Goal: Task Accomplishment & Management: Manage account settings

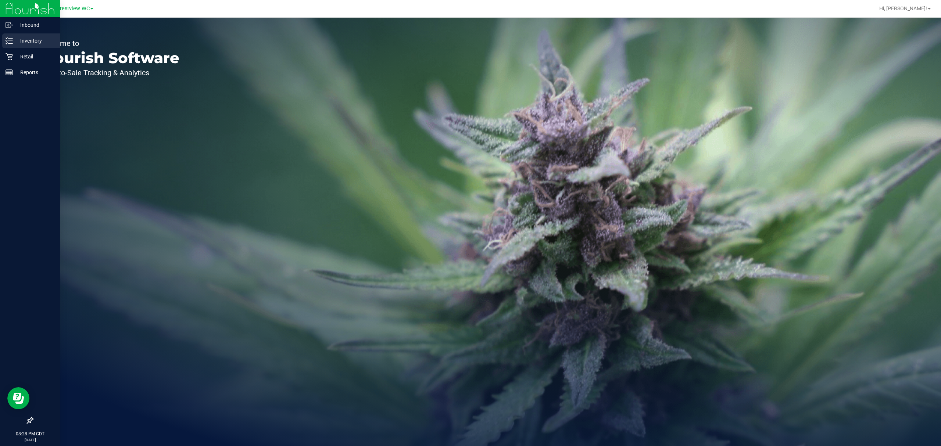
click at [26, 40] on p "Inventory" at bounding box center [35, 40] width 44 height 9
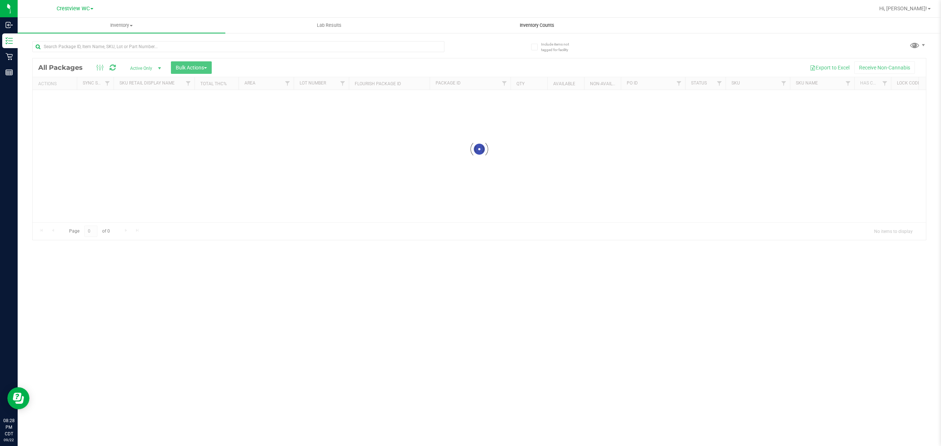
click at [528, 24] on span "Inventory Counts" at bounding box center [537, 25] width 54 height 7
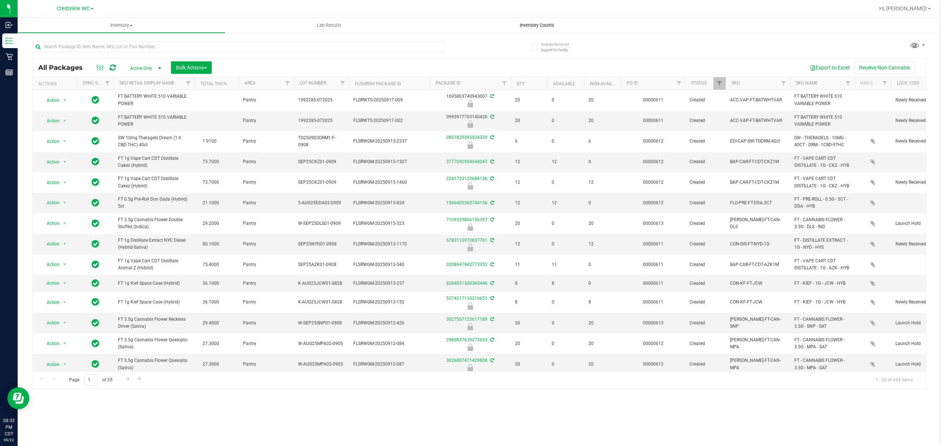
click at [534, 25] on span "Inventory Counts" at bounding box center [537, 25] width 54 height 7
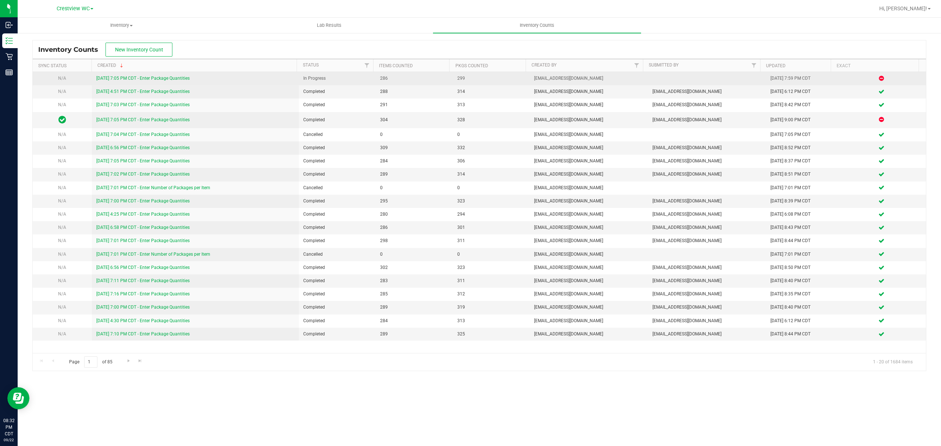
click at [176, 78] on link "[DATE] 7:05 PM CDT - Enter Package Quantities" at bounding box center [142, 78] width 93 height 5
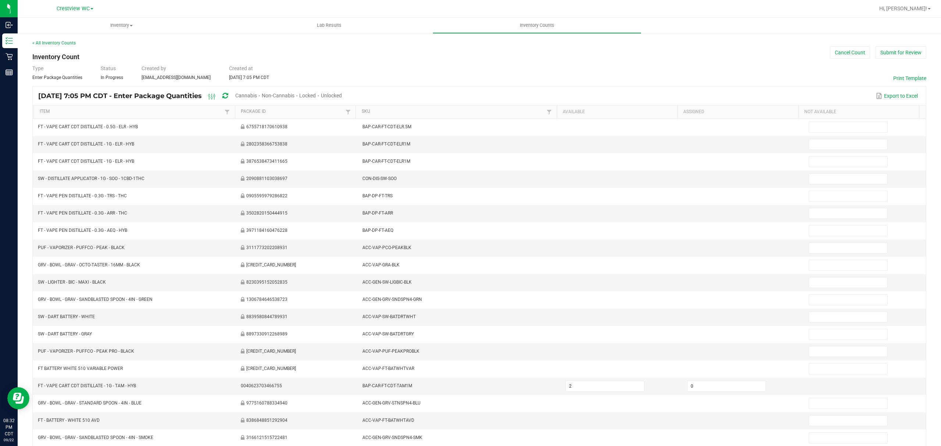
click at [257, 96] on span "Cannabis" at bounding box center [246, 96] width 22 height 6
click at [342, 96] on span "Unlocked" at bounding box center [331, 96] width 21 height 6
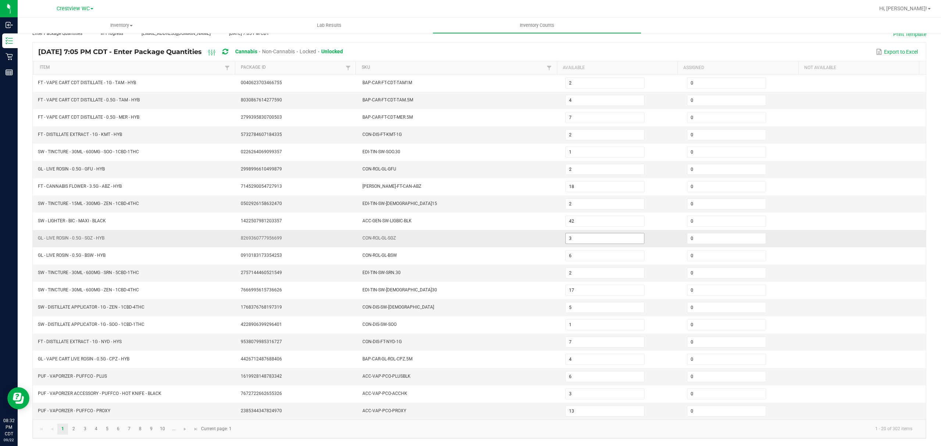
scroll to position [52, 0]
click at [74, 430] on link "2" at bounding box center [73, 429] width 11 height 11
type input "21"
type input "17"
type input "7"
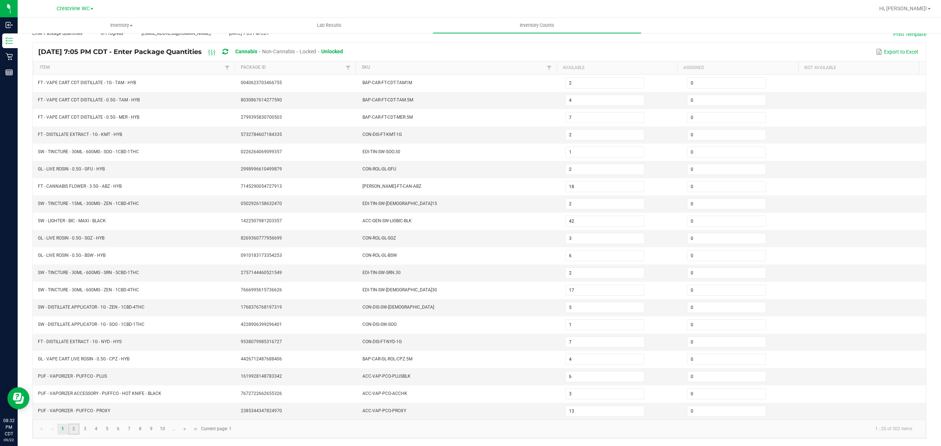
type input "5"
type input "8"
type input "6"
type input "1"
type input "4"
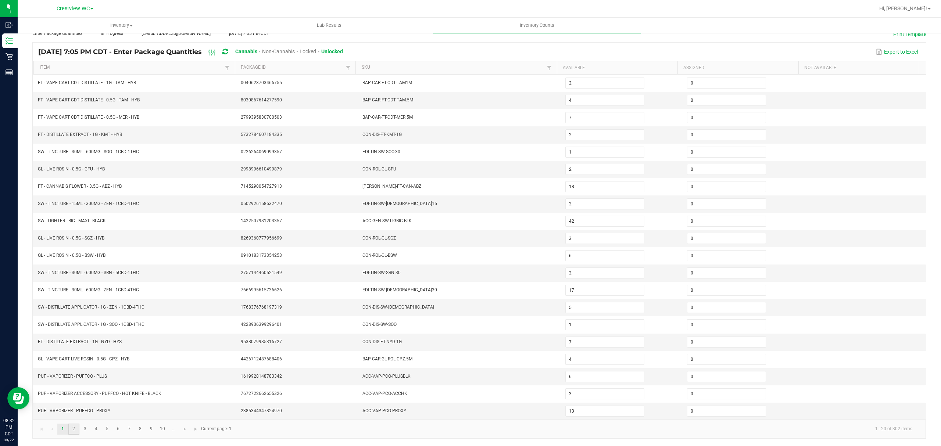
type input "5"
type input "1"
type input "7"
type input "12"
type input "4"
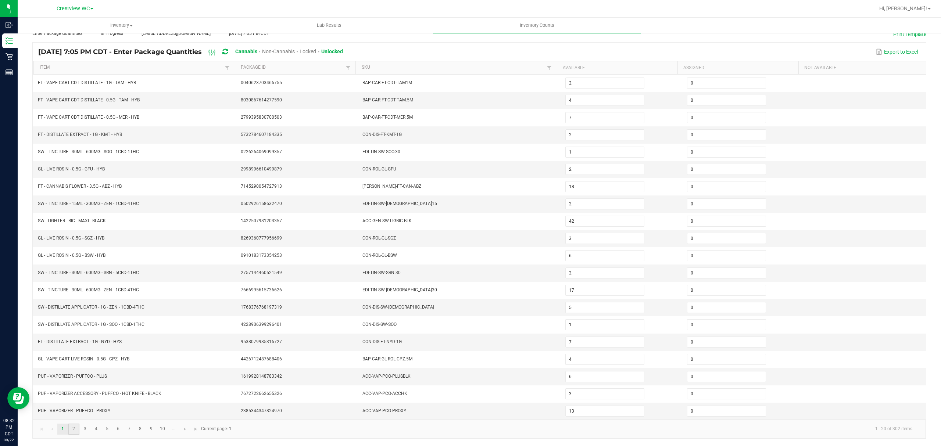
type input "15"
type input "8"
type input "16"
type input "68"
type input "8"
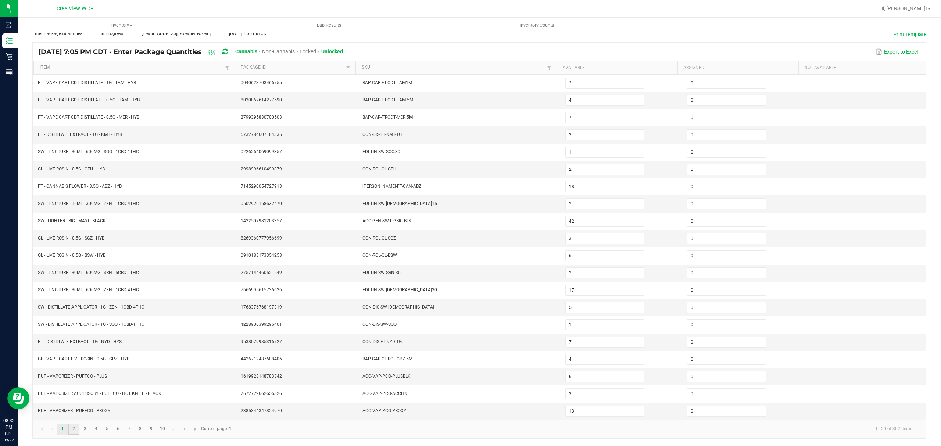
type input "3"
click at [85, 432] on link "3" at bounding box center [85, 429] width 11 height 11
type input "12"
type input "5"
type input "8"
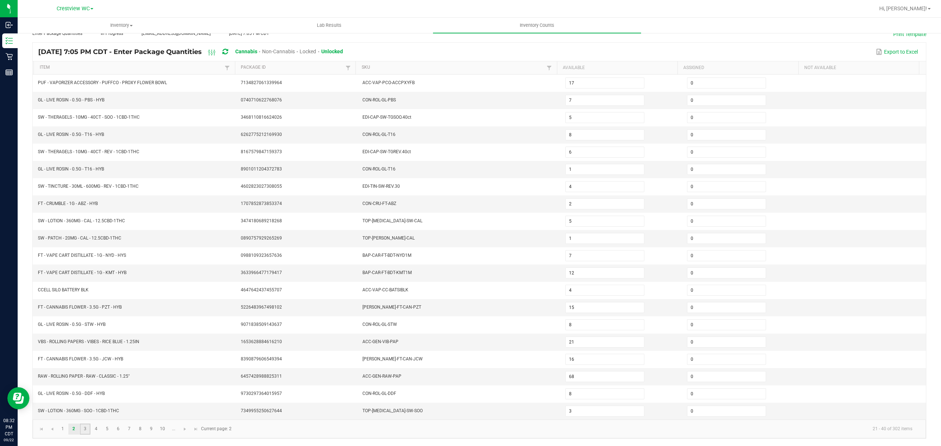
type input "2"
type input "5"
type input "14"
type input "7"
type input "5"
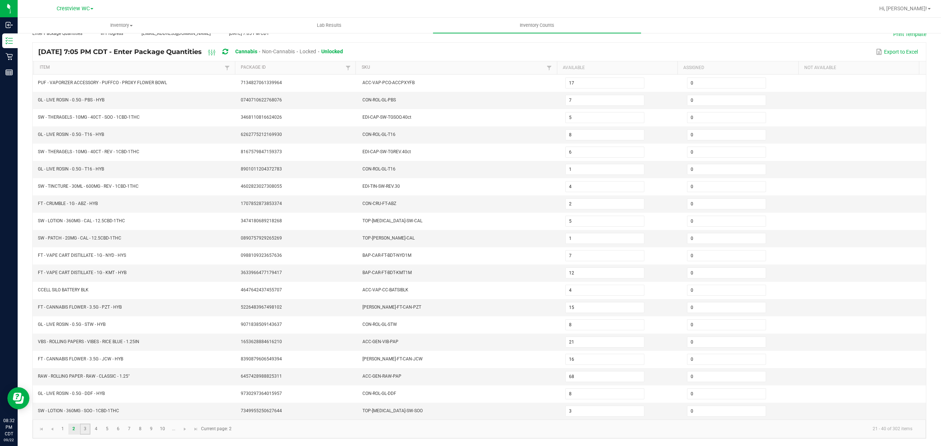
type input "12"
type input "3"
type input "8"
type input "6"
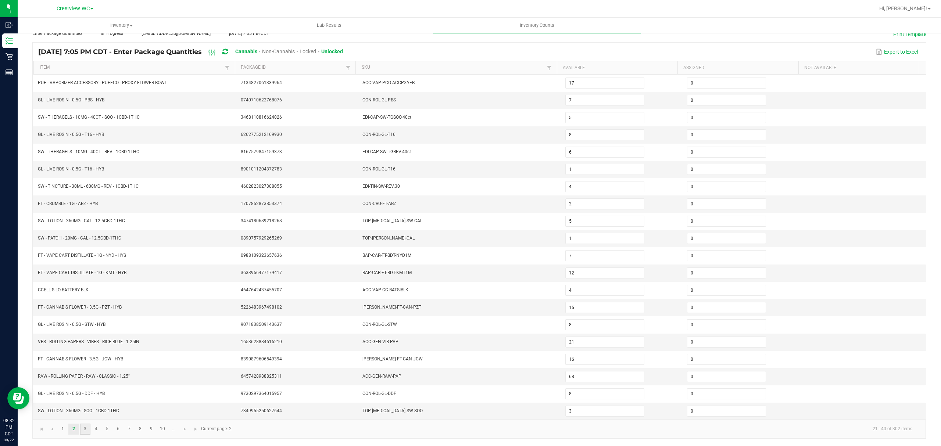
type input "5"
type input "1"
type input "41"
type input "9"
type input "3"
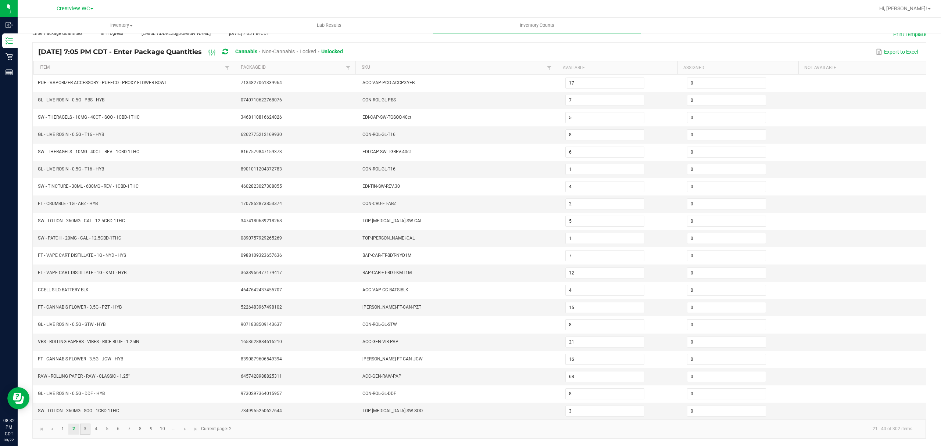
type input "18"
type input "6"
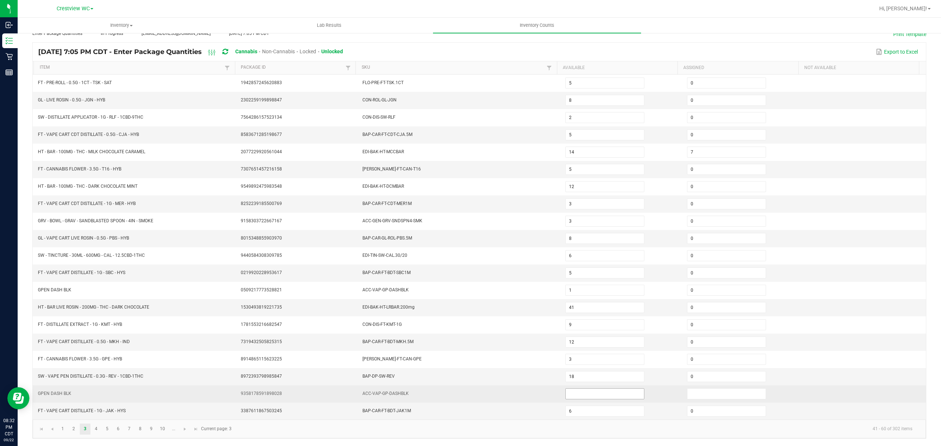
click at [611, 395] on input at bounding box center [605, 394] width 78 height 10
type input "0"
click at [696, 390] on input at bounding box center [727, 394] width 78 height 10
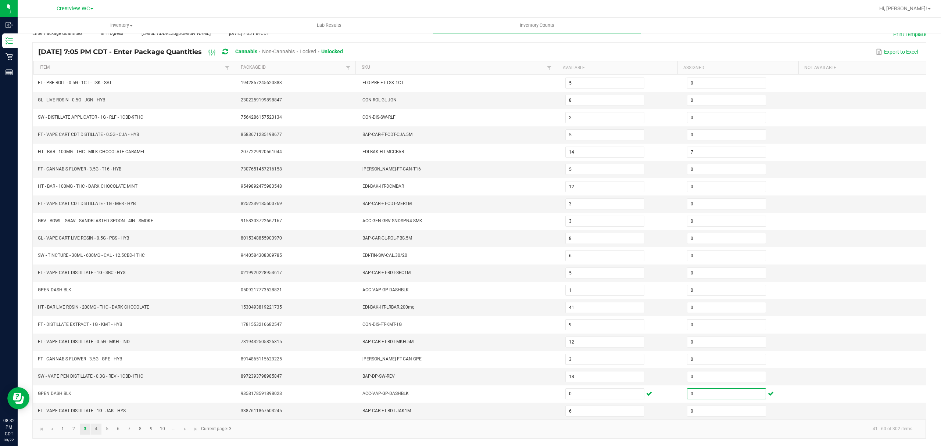
type input "0"
click at [94, 427] on link "4" at bounding box center [96, 429] width 11 height 11
type input "6"
type input "3"
type input "4"
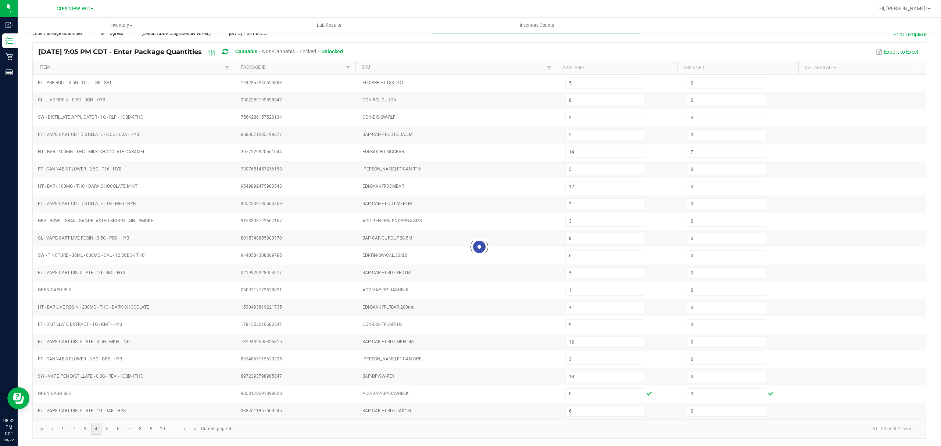
type input "14"
type input "13"
type input "9"
type input "0"
type input "12"
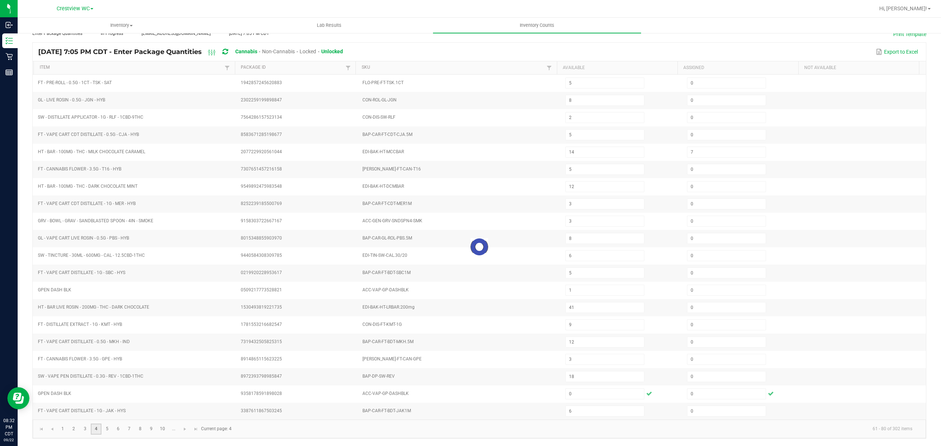
type input "7"
type input "6"
type input "8"
type input "3"
type input "4"
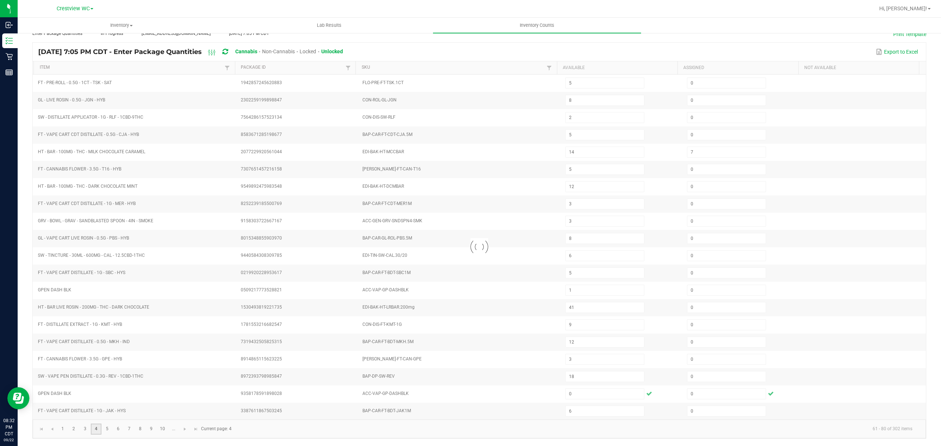
type input "17"
type input "1"
type input "7"
type input "2"
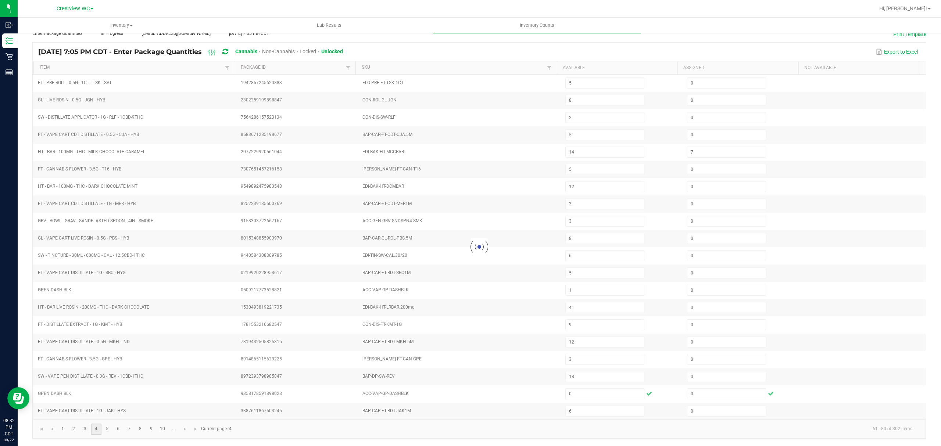
type input "8"
click at [103, 429] on link "5" at bounding box center [107, 429] width 11 height 11
type input "20"
type input "4"
type input "2"
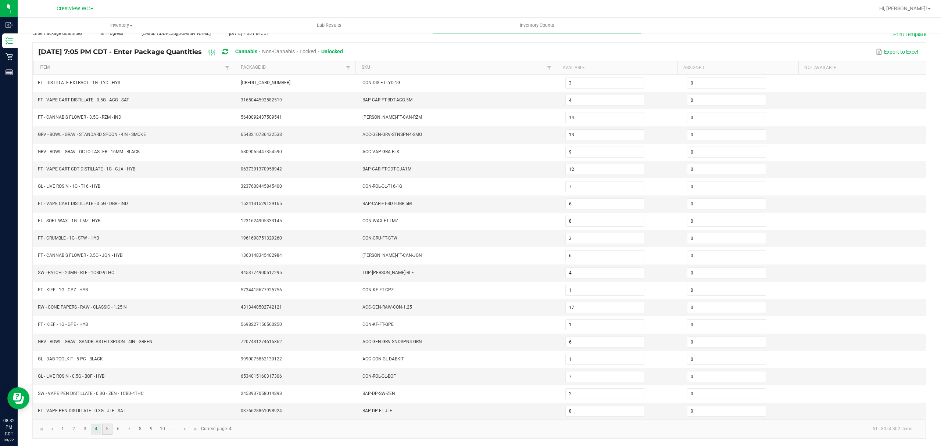
type input "11"
type input "1"
type input "15"
type input "2"
type input "1"
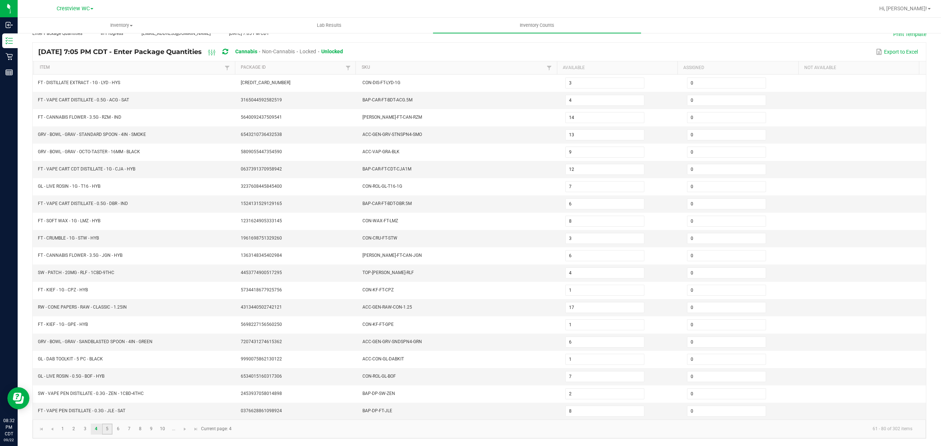
type input "4"
type input "2"
type input "20"
type input "10"
type input "9"
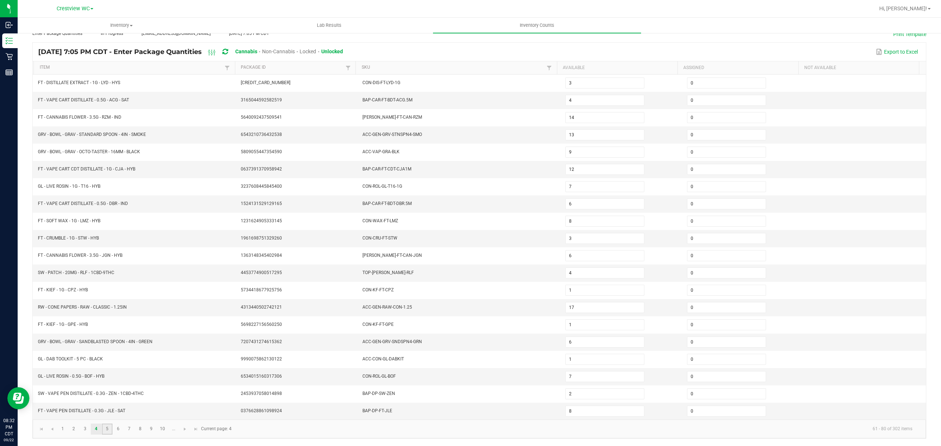
type input "12"
type input "3"
type input "1"
type input "3"
type input "2"
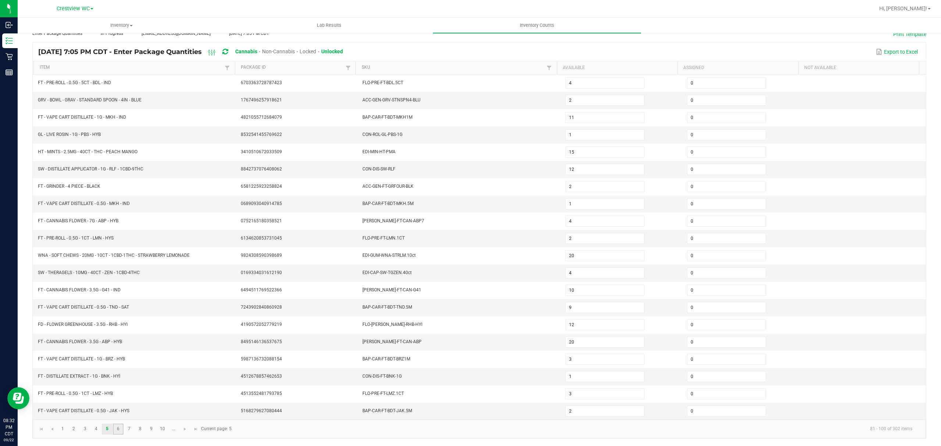
click at [115, 429] on link "6" at bounding box center [118, 429] width 11 height 11
type input "3"
type input "2"
type input "1"
type input "5"
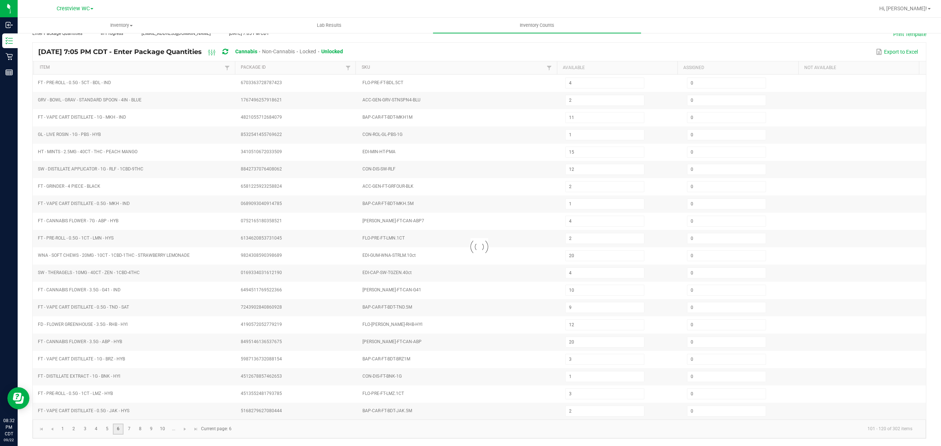
type input "7"
type input "2"
type input "12"
type input "7"
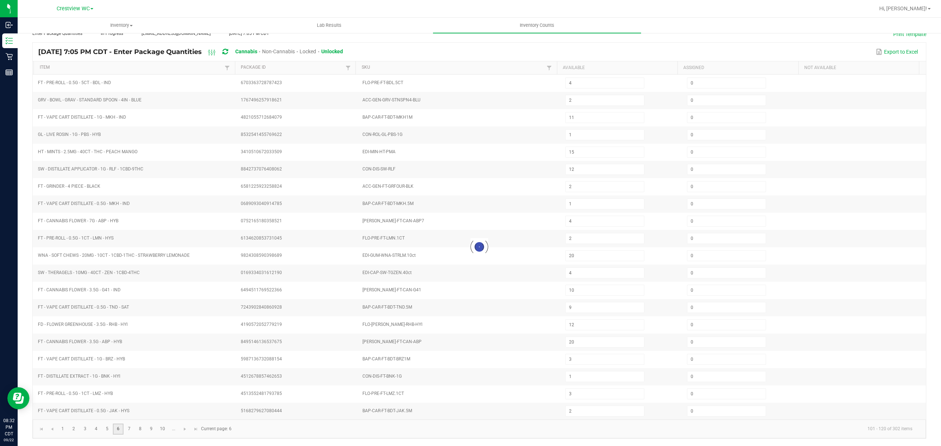
type input "4"
type input "11"
type input "12"
type input "6"
type input "4"
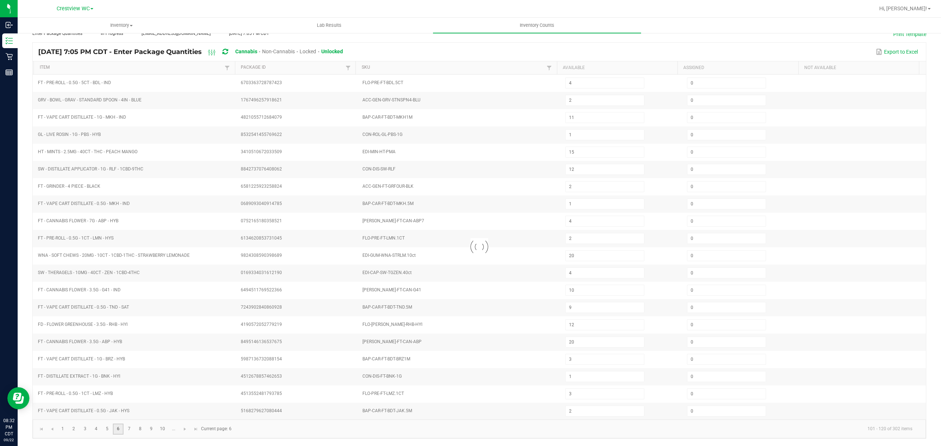
type input "12"
type input "8"
type input "3"
click at [131, 431] on link "7" at bounding box center [129, 429] width 11 height 11
type input "15"
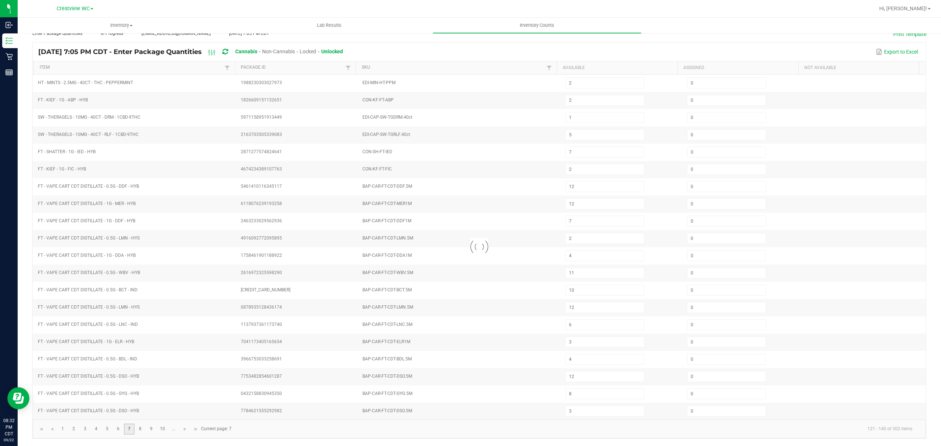
type input "11"
type input "3"
type input "4"
type input "19"
type input "6"
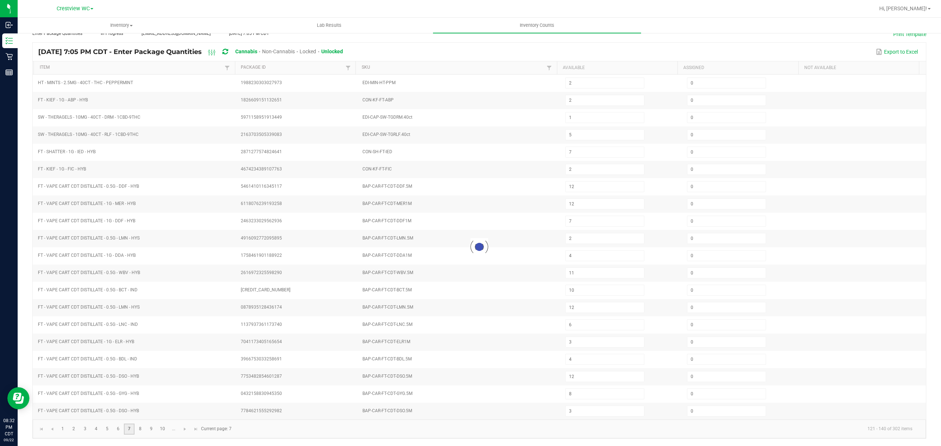
type input "3"
type input "7"
type input "11"
type input "12"
type input "10"
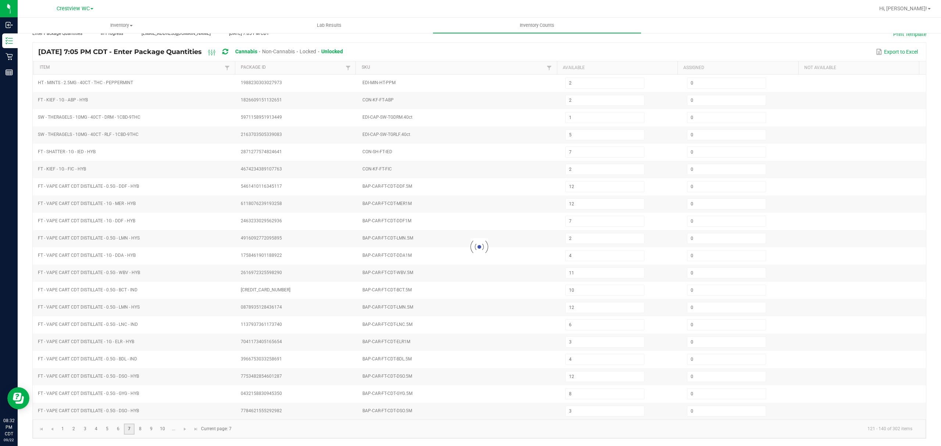
type input "3"
type input "5"
type input "3"
type input "20"
type input "12"
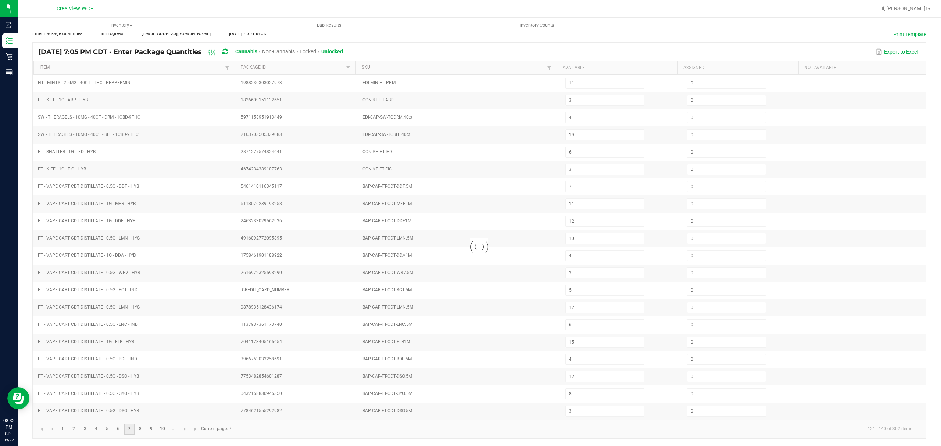
type input "11"
type input "1"
type input "9"
click at [137, 431] on link "8" at bounding box center [140, 429] width 11 height 11
type input "2"
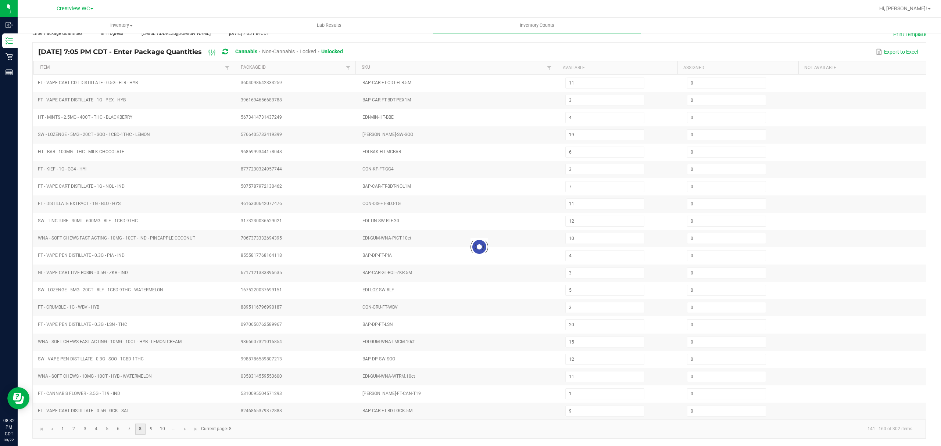
type input "12"
type input "5"
type input "2"
type input "4"
type input "18"
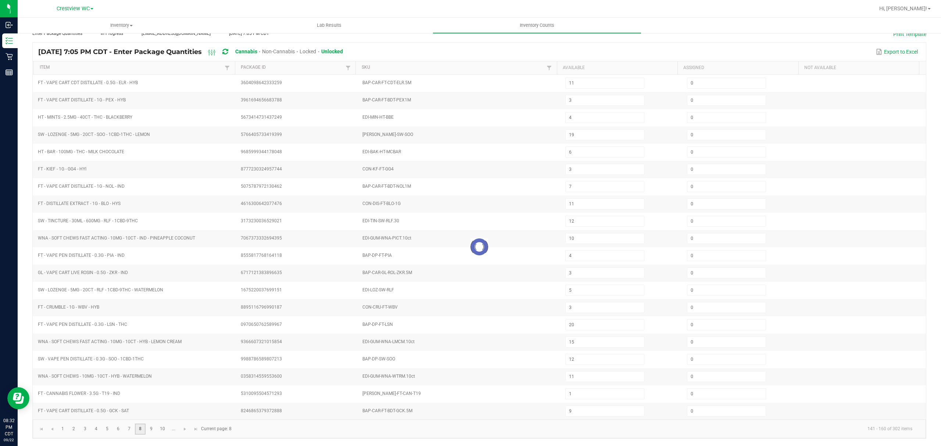
type input "6"
type input "3"
type input "2"
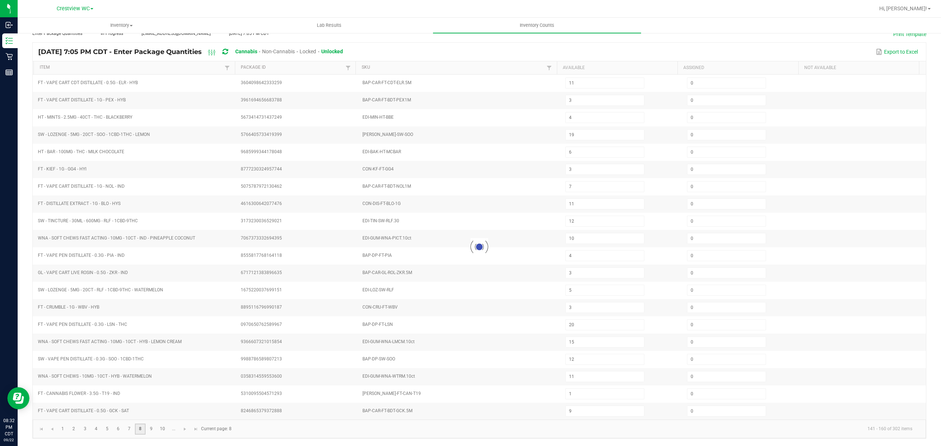
type input "16"
type input "1"
type input "10"
type input "3"
type input "2"
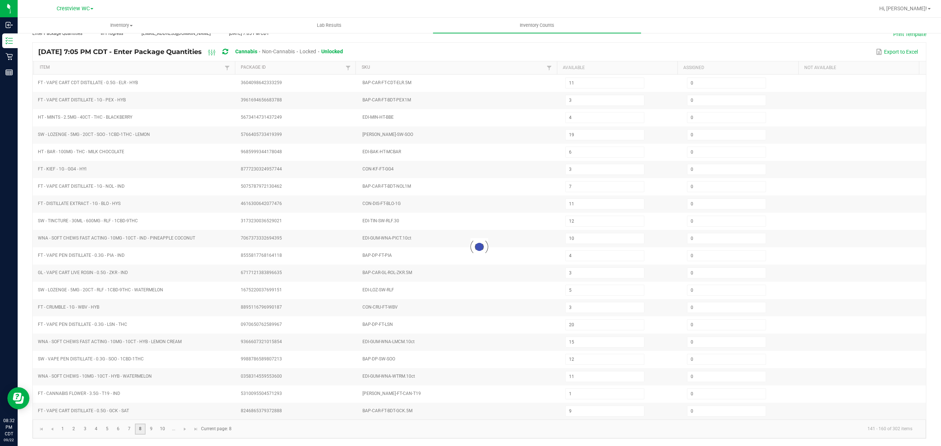
type input "23"
type input "14"
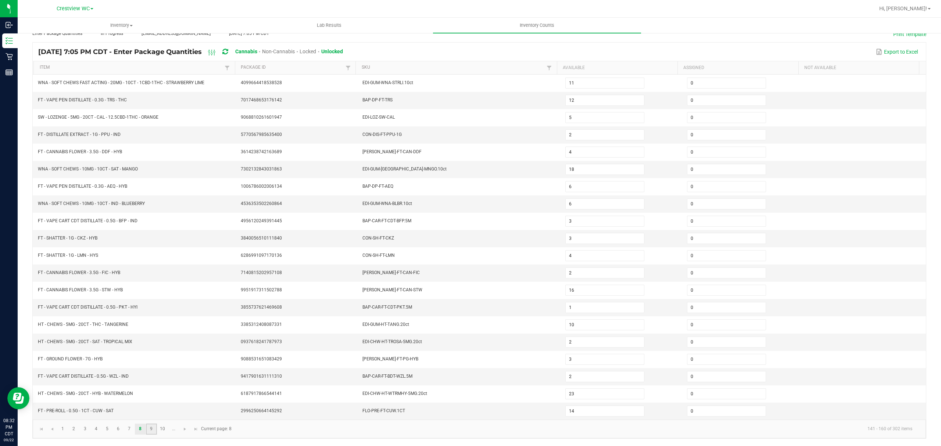
click at [148, 430] on link "9" at bounding box center [151, 429] width 11 height 11
type input "5"
type input "14"
type input "6"
type input "2"
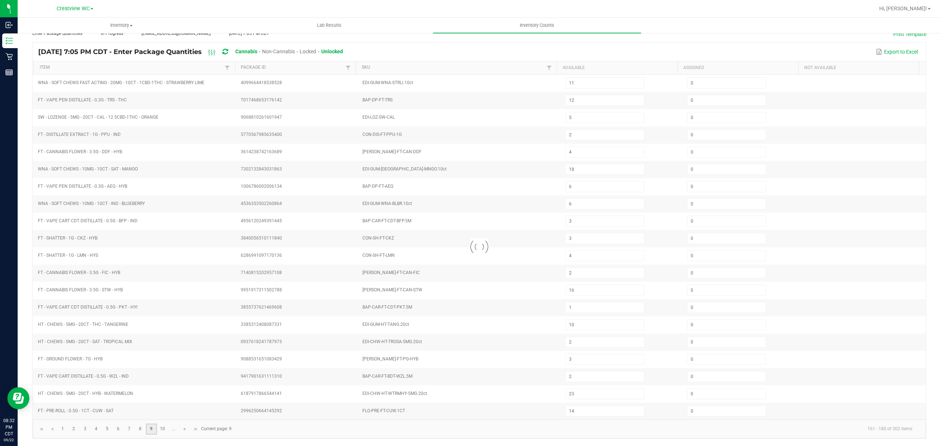
type input "5"
type input "17"
type input "7"
type input "25"
type input "18"
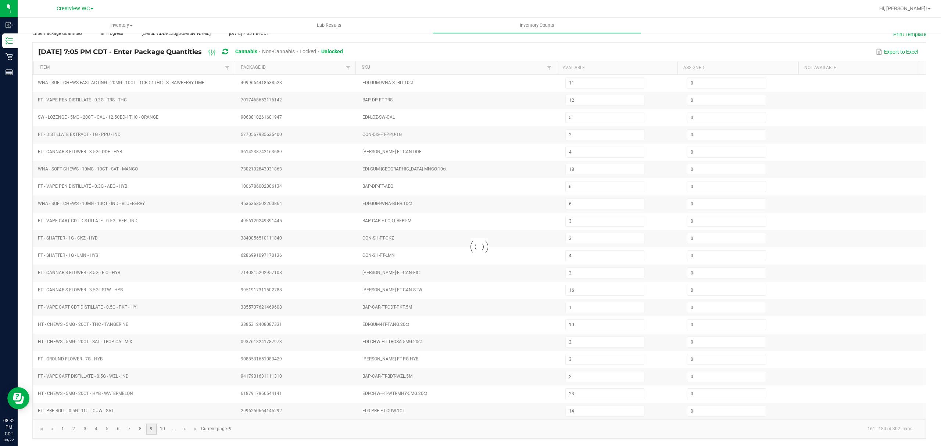
type input "5"
type input "10"
type input "2"
type input "6"
type input "12"
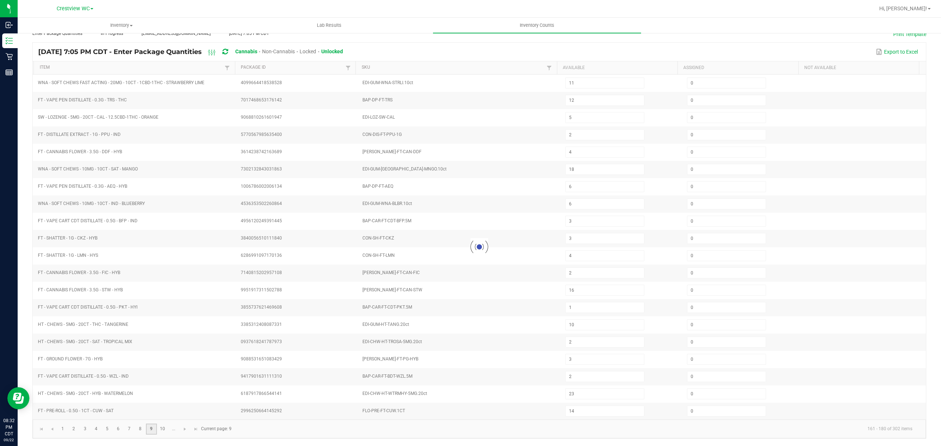
type input "47"
type input "2"
type input "4"
type input "11"
type input "8"
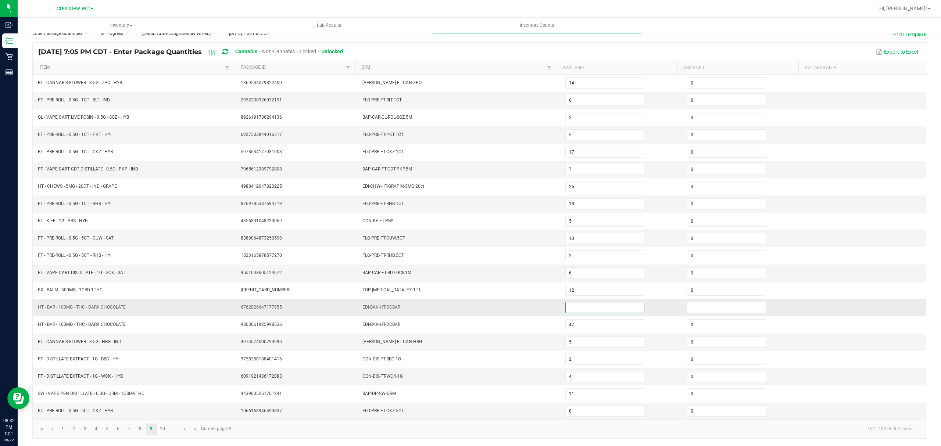
click at [621, 303] on input at bounding box center [605, 308] width 78 height 10
type input "0"
click at [699, 300] on td at bounding box center [744, 307] width 122 height 17
click at [699, 303] on input at bounding box center [727, 308] width 78 height 10
type input "0"
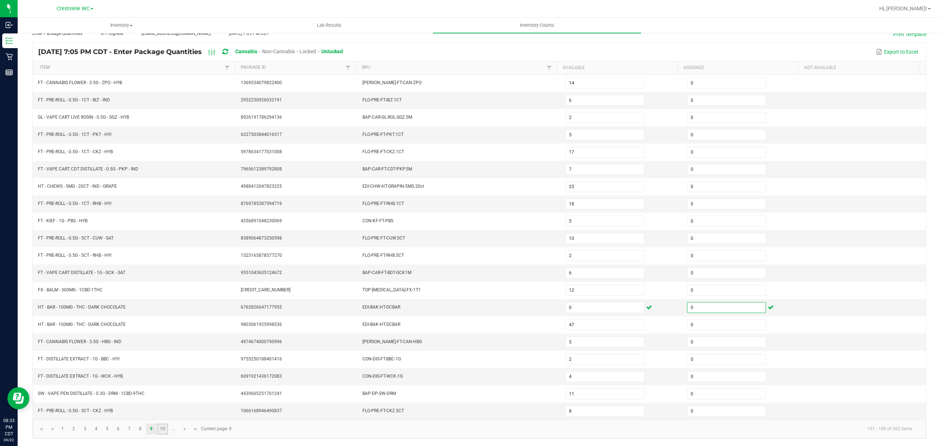
click at [163, 425] on link "10" at bounding box center [162, 429] width 11 height 11
type input "3"
type input "1"
type input "2"
type input "9"
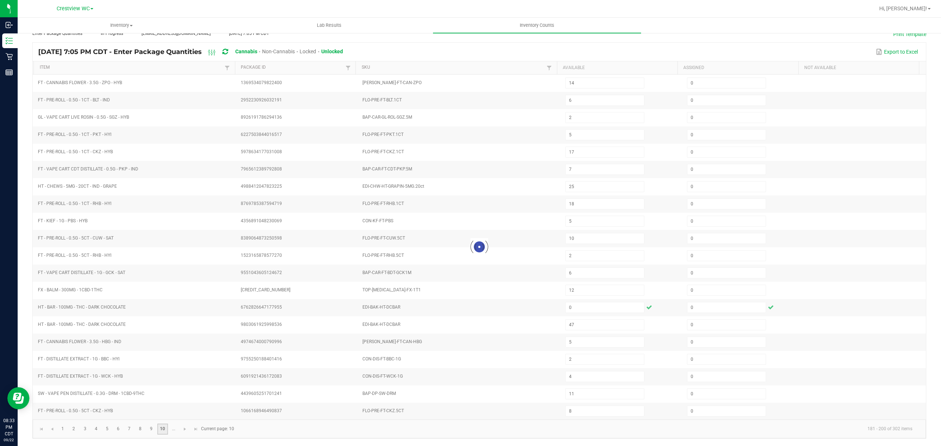
type input "12"
type input "11"
type input "8"
type input "3"
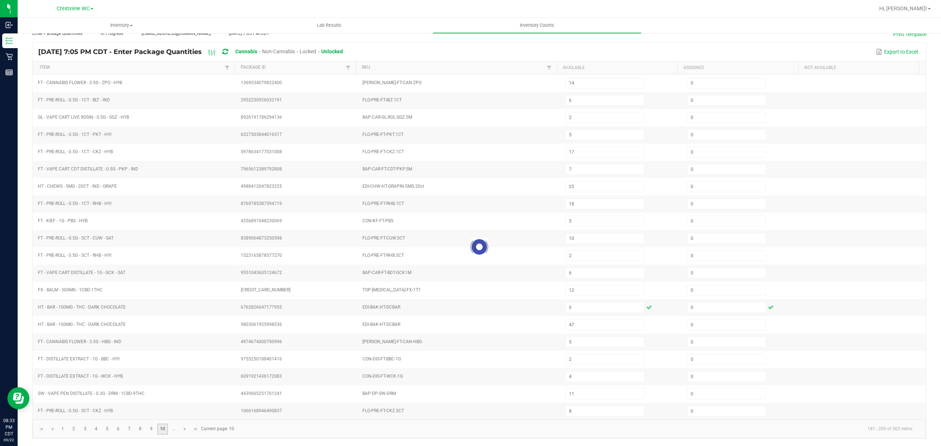
type input "8"
type input "1"
type input "12"
type input "7"
type input "20"
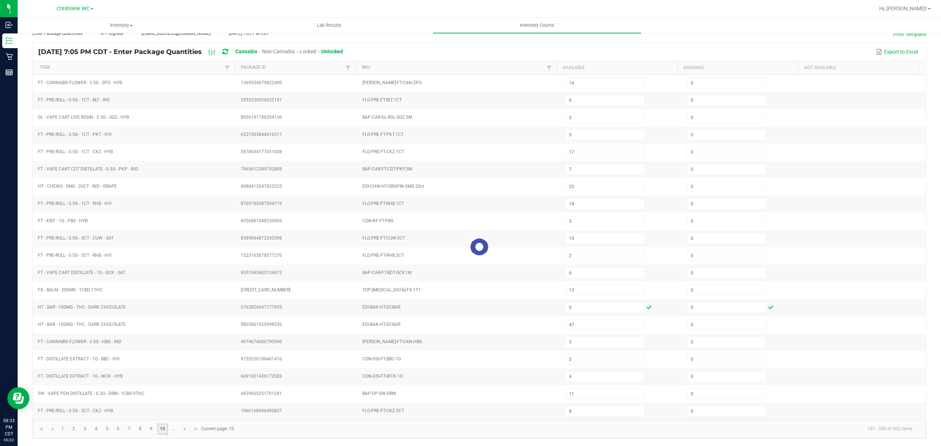
type input "11"
type input "7"
type input "10"
type input "6"
type input "14"
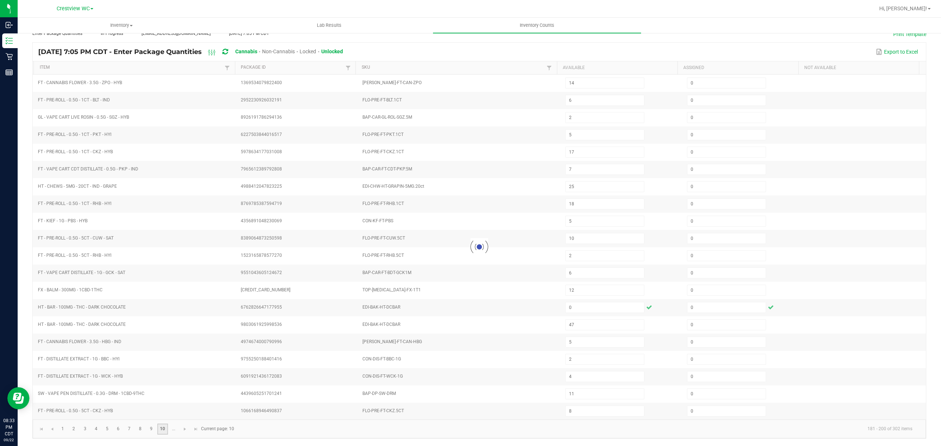
type input "5"
type input "34"
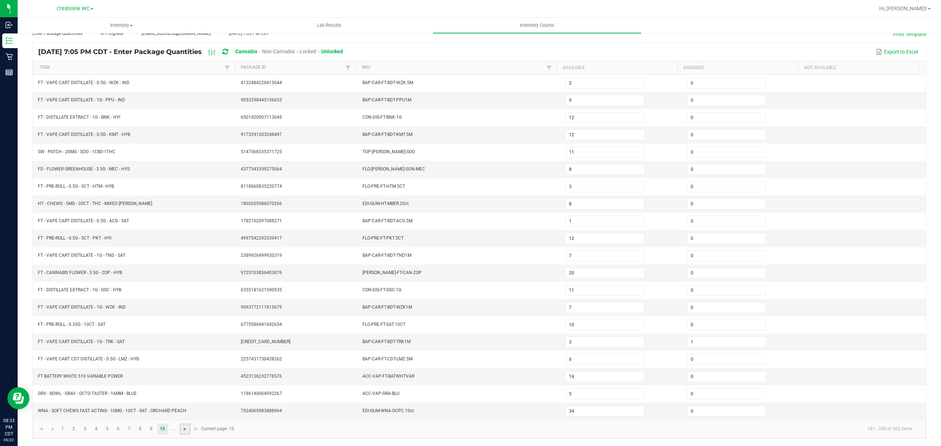
click at [183, 431] on span "Go to the next page" at bounding box center [185, 430] width 6 height 6
type input "9"
type input "0"
type input "23"
type input "1"
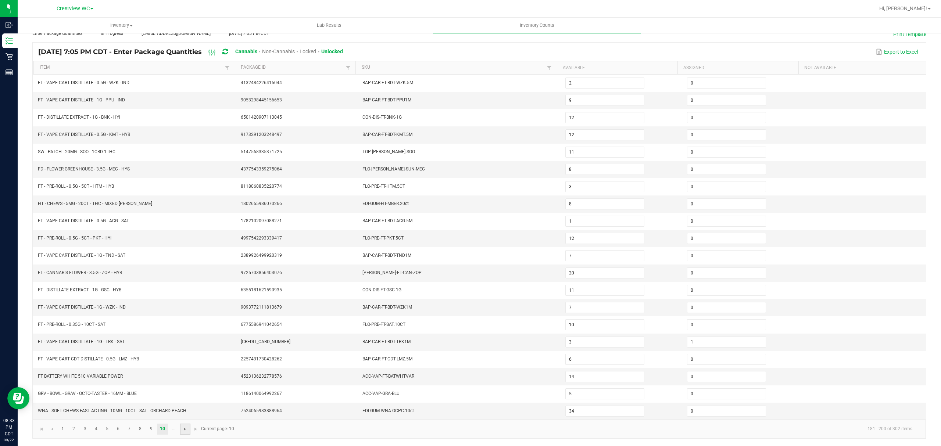
type input "7"
type input "20"
type input "10"
type input "3"
type input "6"
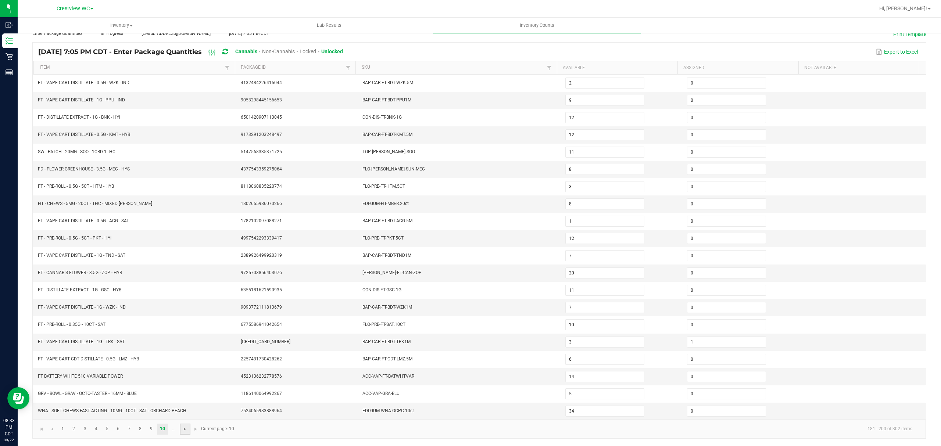
type input "16"
type input "15"
type input "18"
type input "6"
type input "8"
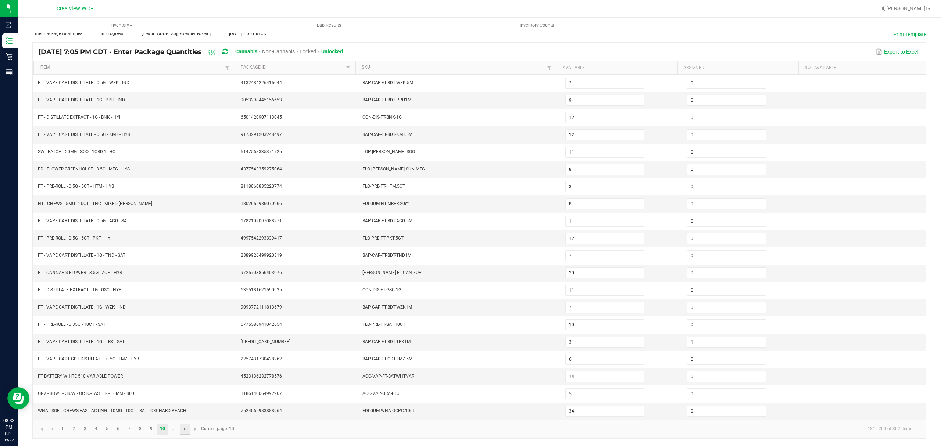
type input "21"
type input "17"
type input "6"
type input "10"
type input "21"
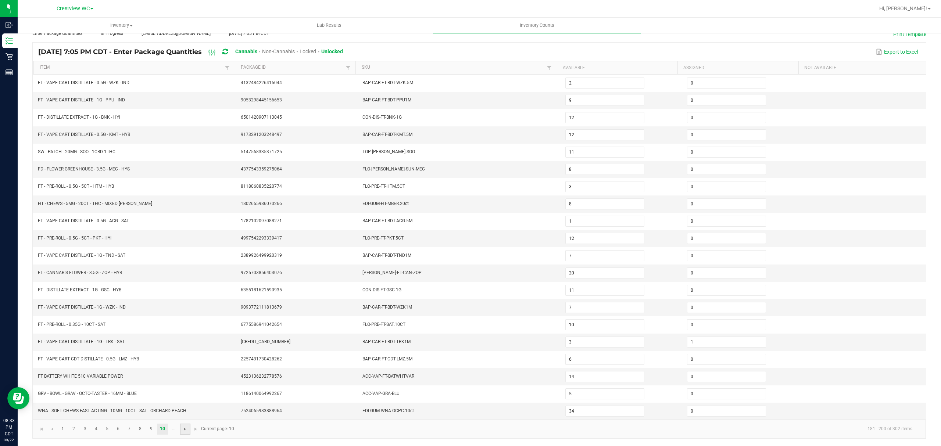
type input "19"
type input "4"
click at [90, 428] on link "12" at bounding box center [85, 429] width 11 height 11
type input "5"
click at [97, 429] on link "13" at bounding box center [96, 429] width 11 height 11
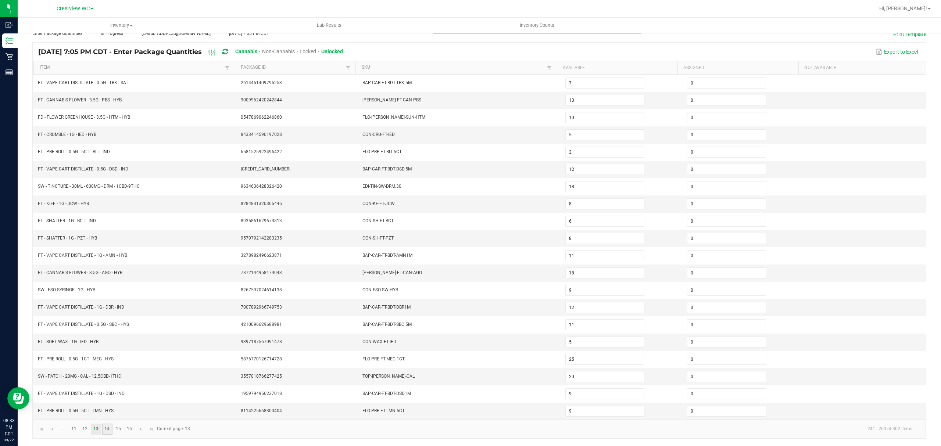
click at [109, 428] on link "14" at bounding box center [107, 429] width 11 height 11
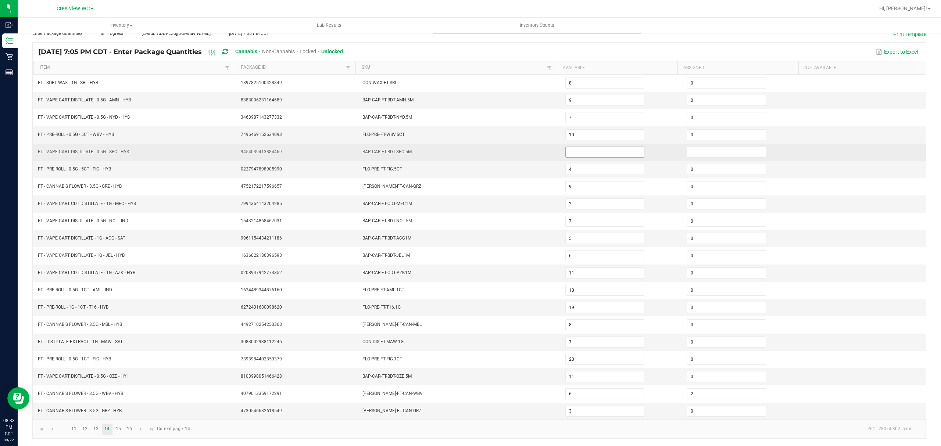
click at [566, 149] on input at bounding box center [605, 152] width 78 height 10
click at [688, 147] on input at bounding box center [727, 152] width 78 height 10
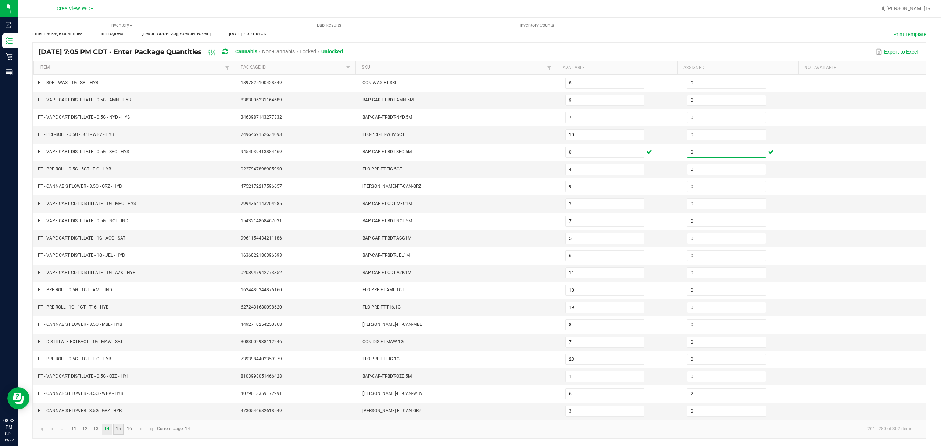
click at [121, 428] on link "15" at bounding box center [118, 429] width 11 height 11
click at [127, 427] on link "16" at bounding box center [129, 429] width 11 height 11
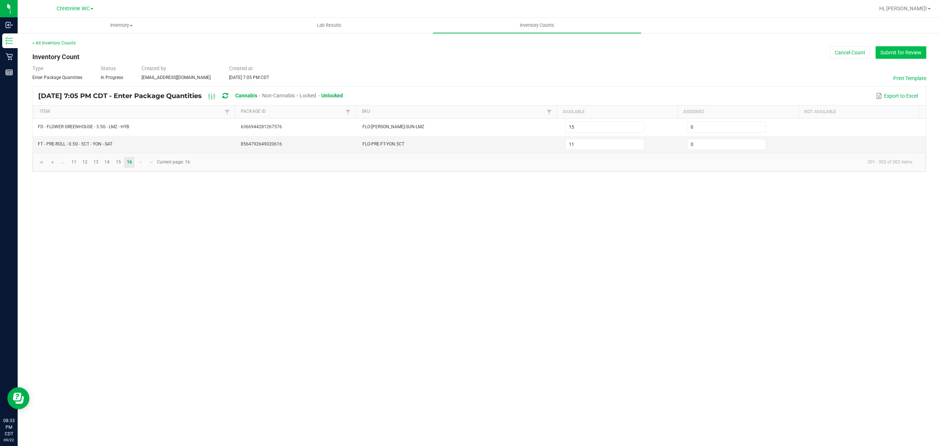
click at [894, 57] on button "Submit for Review" at bounding box center [901, 52] width 51 height 13
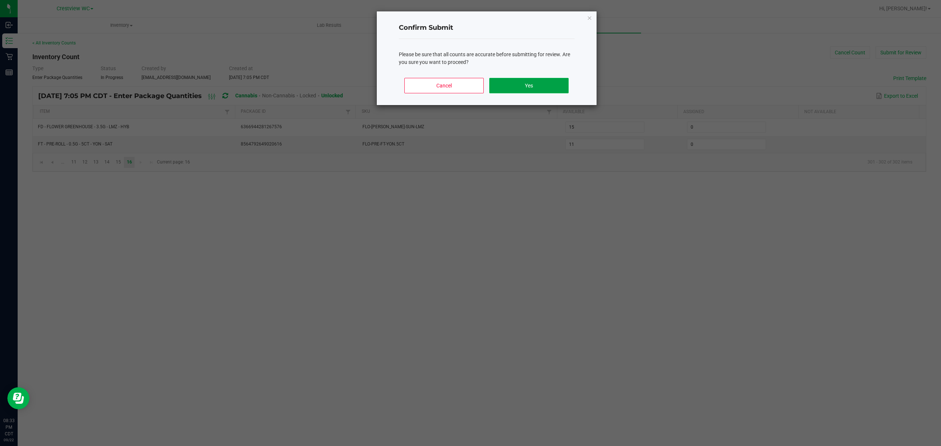
click at [499, 84] on button "Yes" at bounding box center [528, 85] width 79 height 15
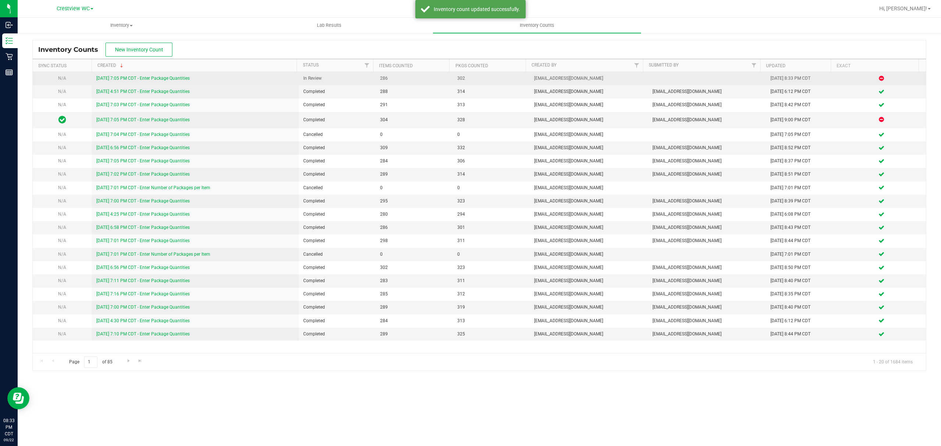
click at [136, 77] on link "[DATE] 7:05 PM CDT - Enter Package Quantities" at bounding box center [142, 78] width 93 height 5
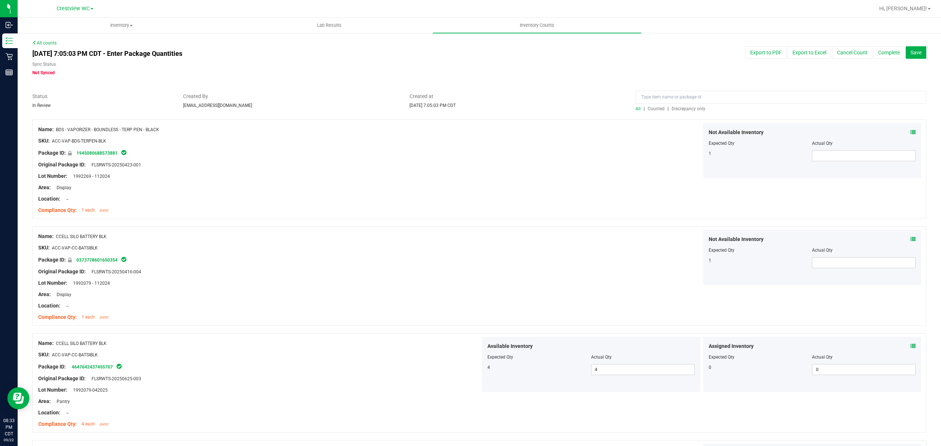
click at [676, 112] on div at bounding box center [479, 115] width 894 height 7
click at [677, 110] on span "Discrepancy only" at bounding box center [689, 108] width 34 height 5
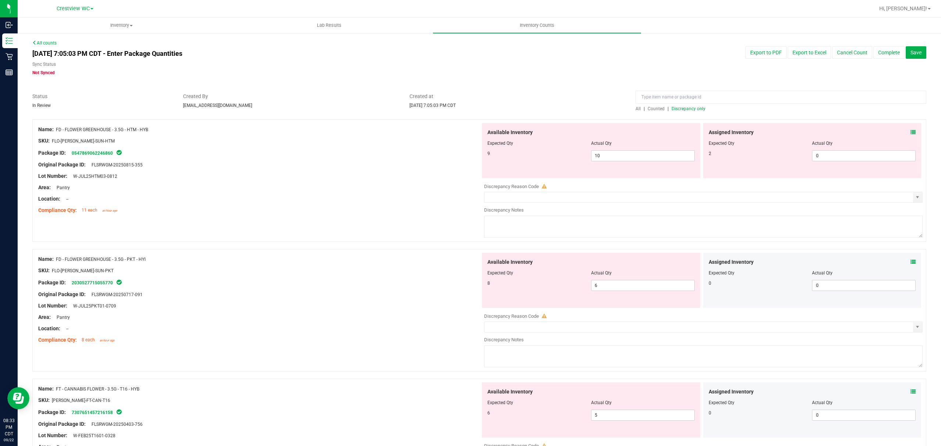
click at [911, 132] on icon at bounding box center [913, 132] width 5 height 5
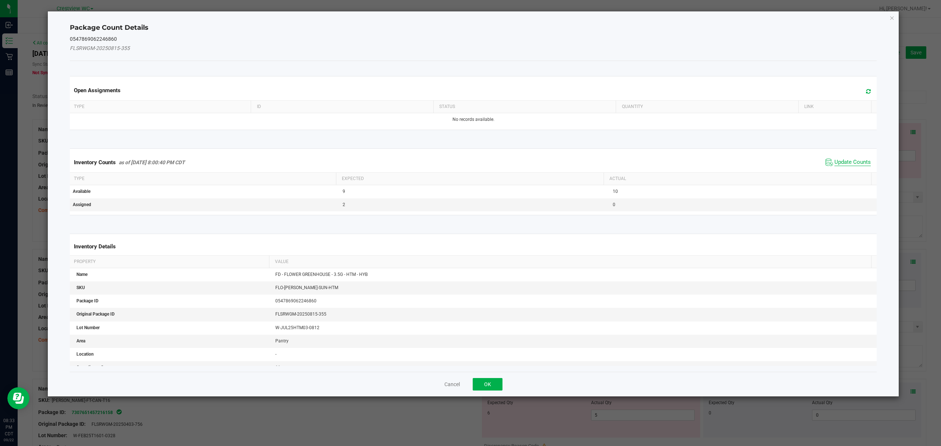
click at [853, 163] on span "Update Counts" at bounding box center [853, 162] width 36 height 7
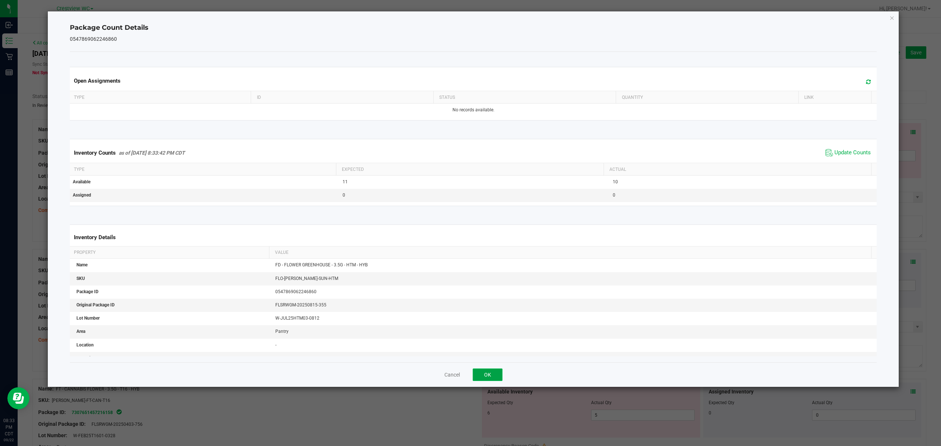
click at [487, 376] on button "OK" at bounding box center [488, 375] width 30 height 13
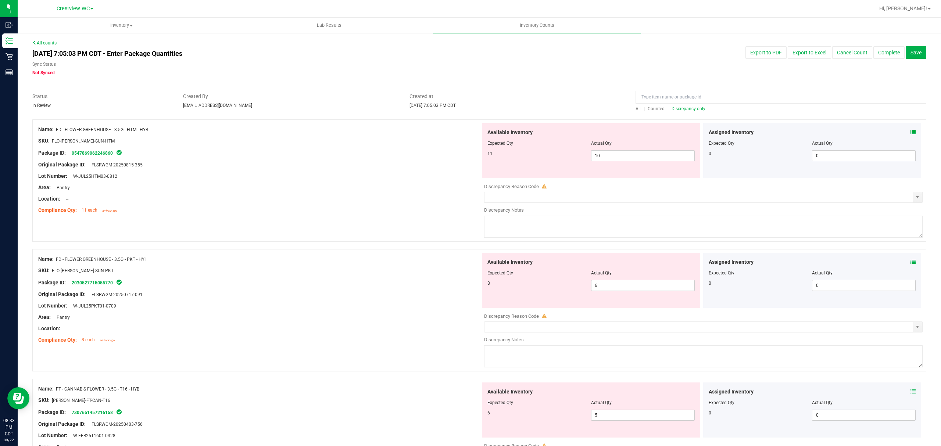
click at [911, 259] on span at bounding box center [913, 262] width 5 height 8
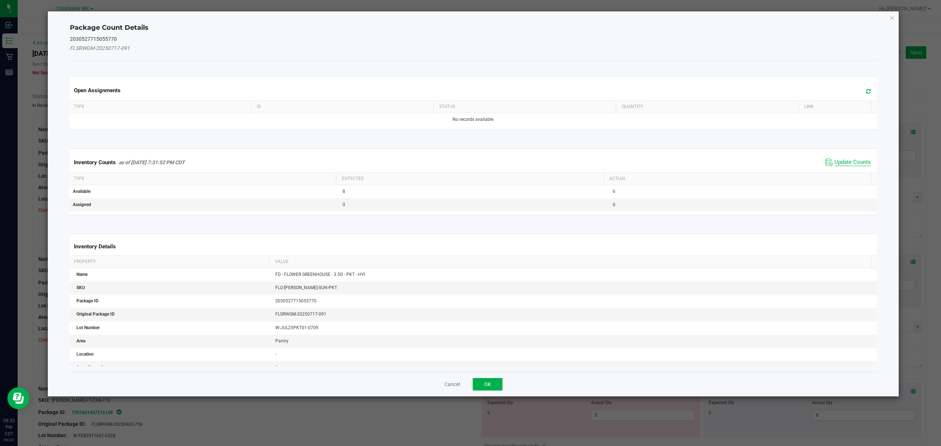
click at [848, 164] on span "Update Counts" at bounding box center [853, 162] width 36 height 7
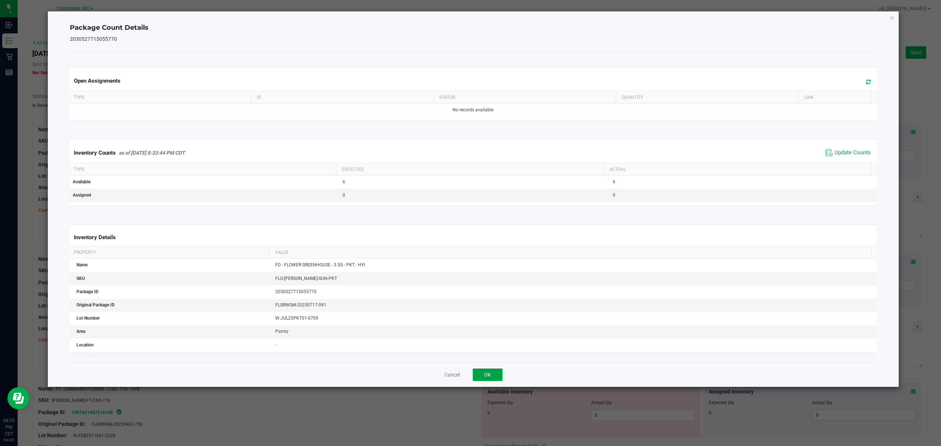
click at [487, 375] on button "OK" at bounding box center [488, 375] width 30 height 13
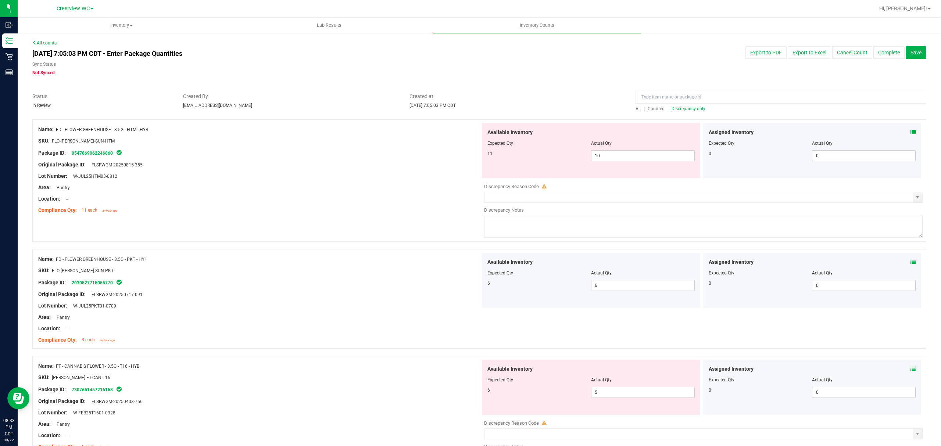
click at [911, 371] on icon at bounding box center [913, 369] width 5 height 5
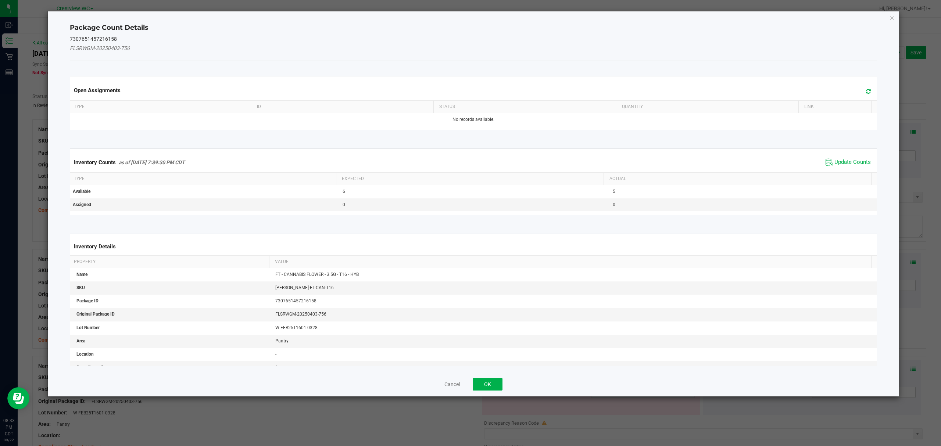
click at [848, 164] on span "Update Counts" at bounding box center [853, 162] width 36 height 7
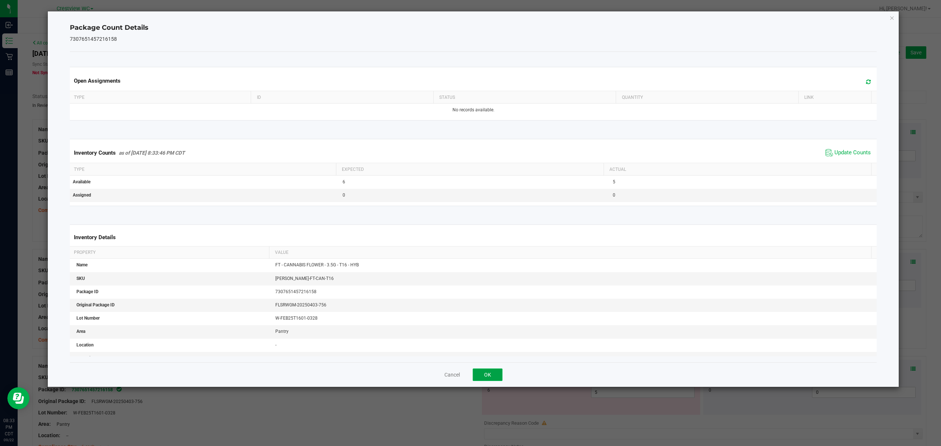
click at [487, 375] on button "OK" at bounding box center [488, 375] width 30 height 13
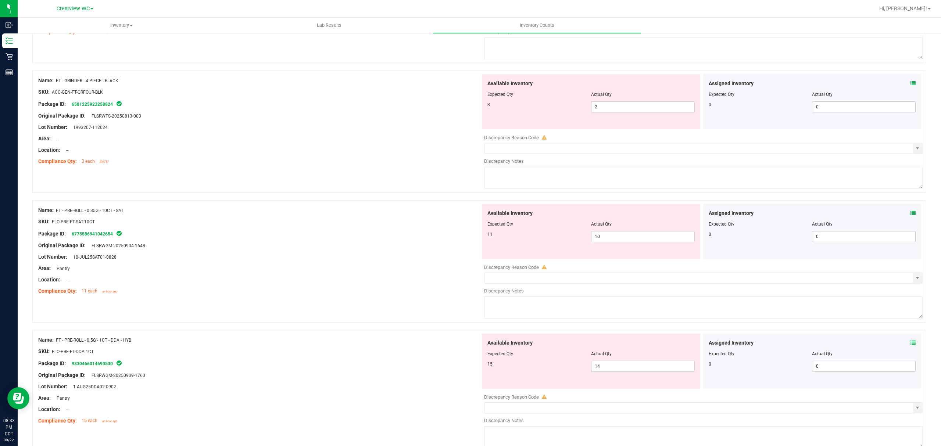
scroll to position [417, 0]
click at [911, 83] on icon at bounding box center [913, 82] width 5 height 5
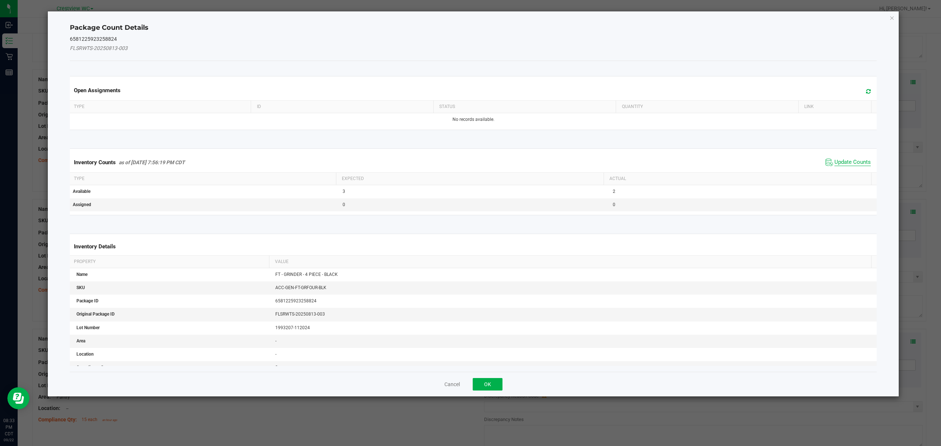
click at [852, 163] on span "Update Counts" at bounding box center [853, 162] width 36 height 7
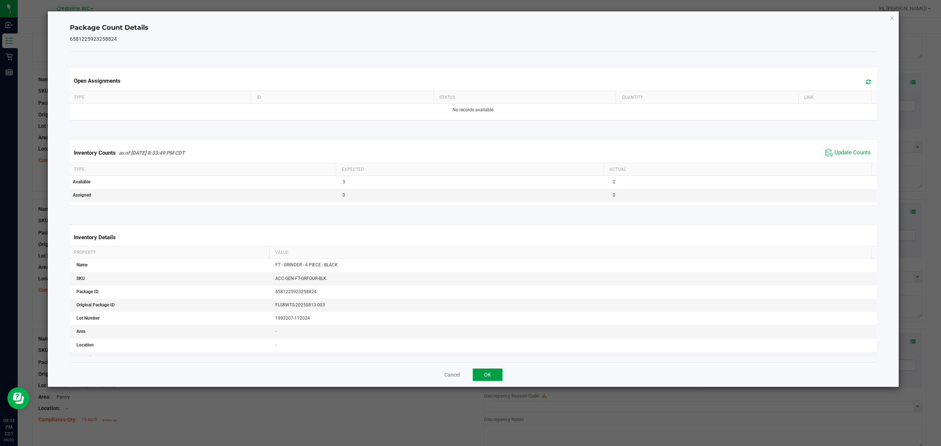
click at [487, 375] on button "OK" at bounding box center [488, 375] width 30 height 13
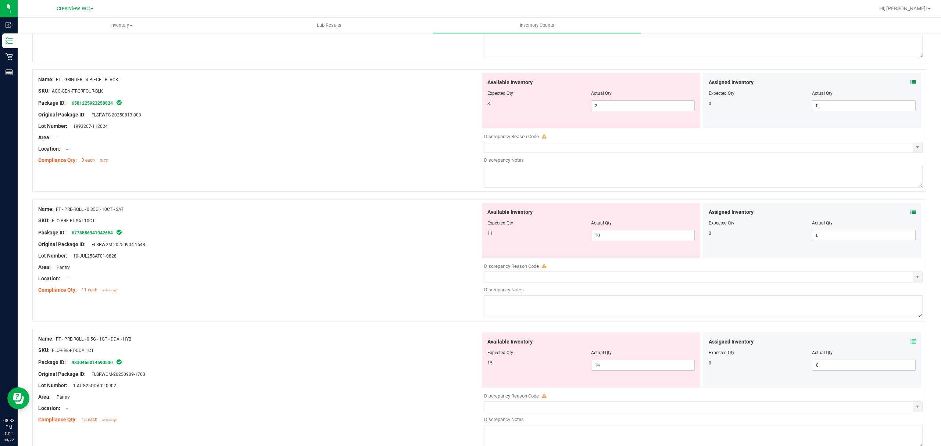
click at [911, 213] on icon at bounding box center [913, 212] width 5 height 5
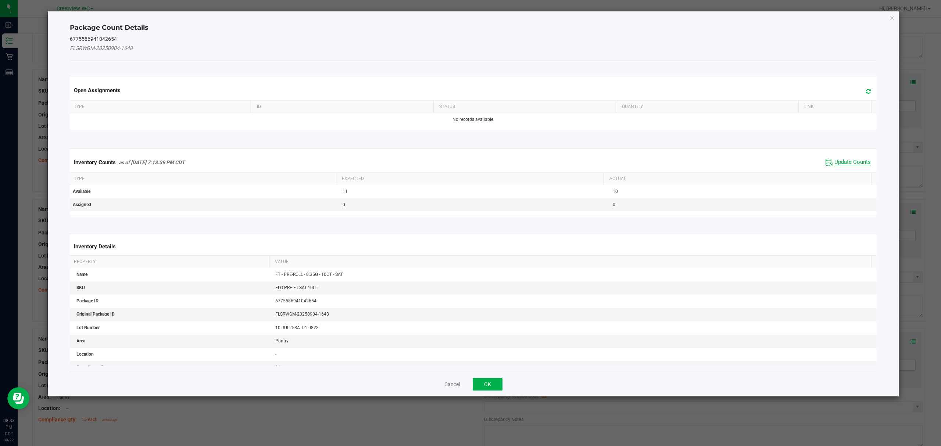
click at [851, 162] on span "Update Counts" at bounding box center [853, 162] width 36 height 7
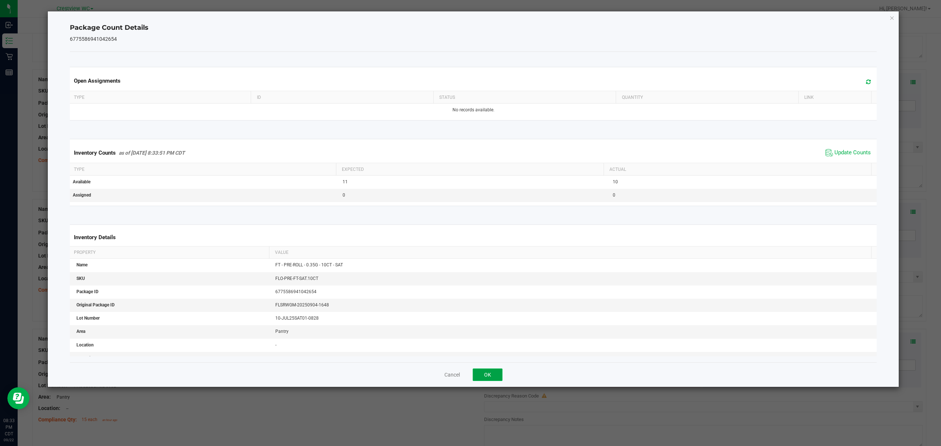
click at [486, 378] on button "OK" at bounding box center [488, 375] width 30 height 13
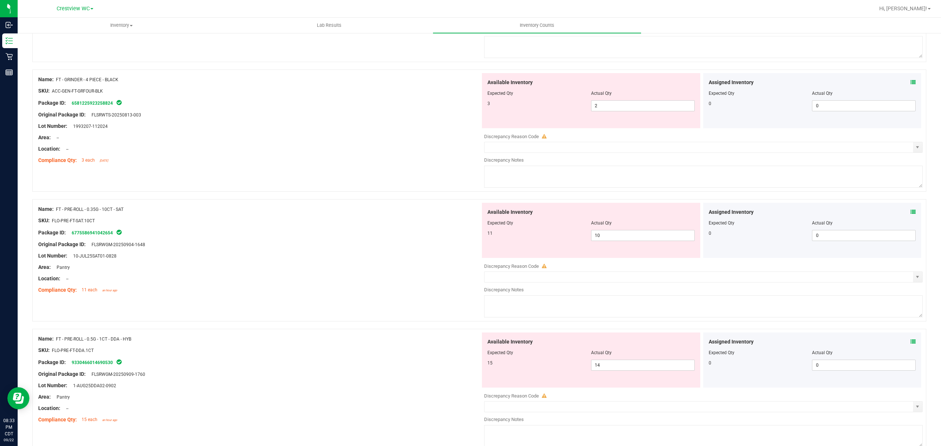
click at [911, 343] on icon at bounding box center [913, 341] width 5 height 5
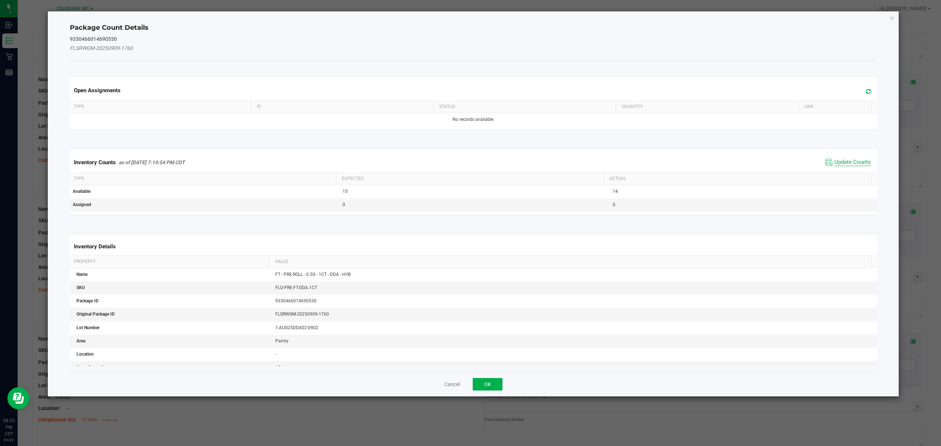
click at [852, 165] on span "Update Counts" at bounding box center [853, 162] width 36 height 7
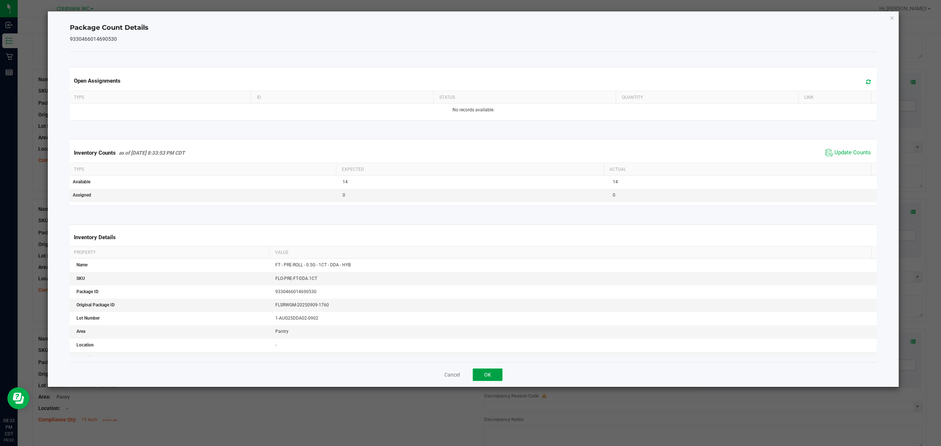
click at [488, 376] on button "OK" at bounding box center [488, 375] width 30 height 13
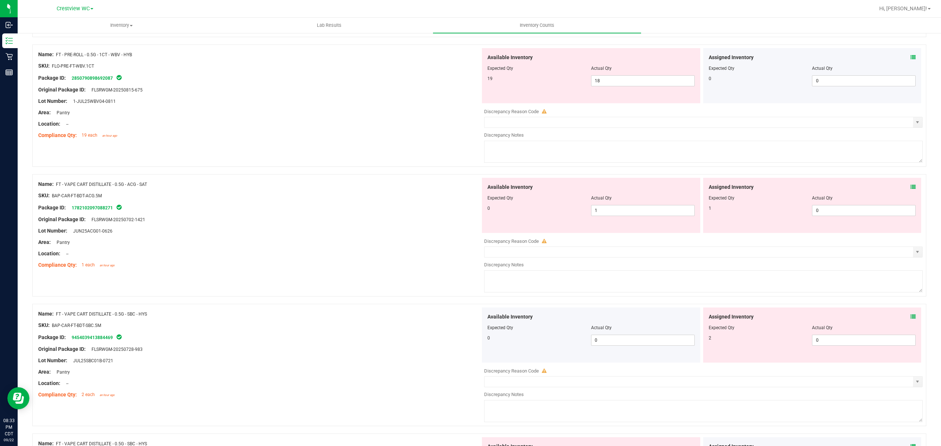
scroll to position [812, 0]
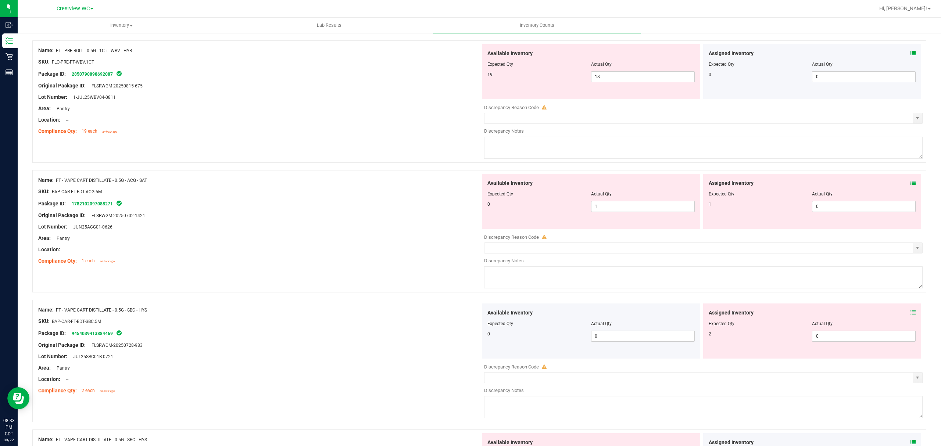
click at [911, 55] on icon at bounding box center [913, 53] width 5 height 5
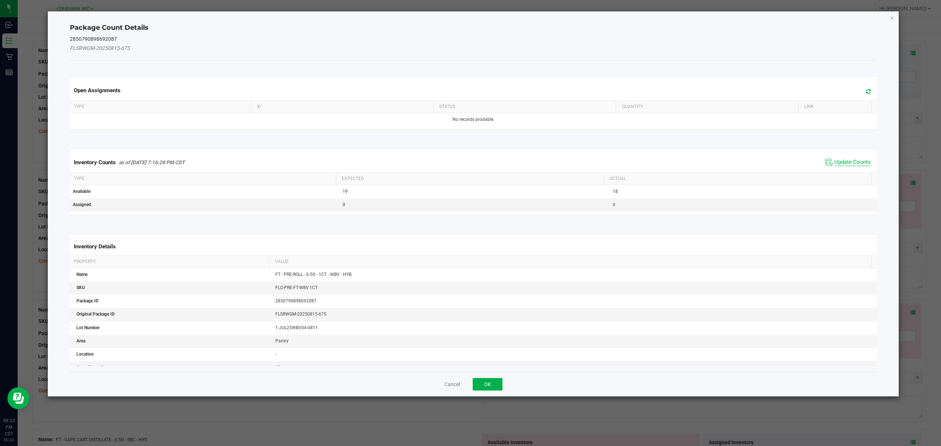
click at [855, 163] on span "Update Counts" at bounding box center [853, 162] width 36 height 7
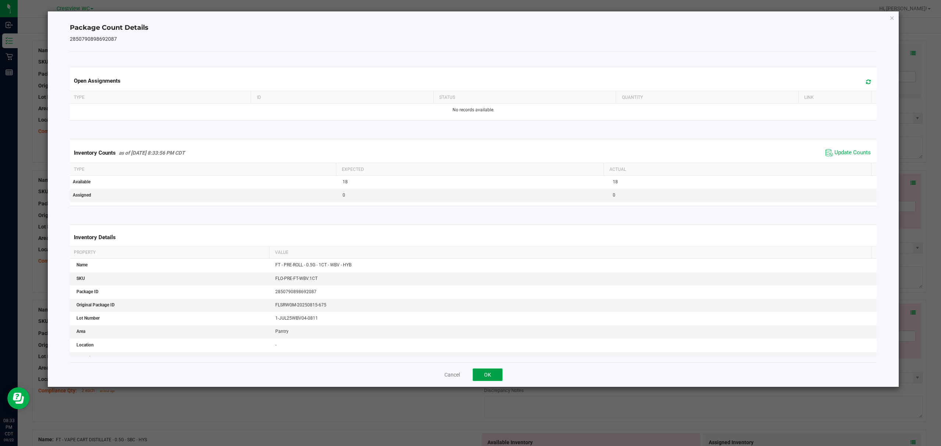
click at [491, 377] on button "OK" at bounding box center [488, 375] width 30 height 13
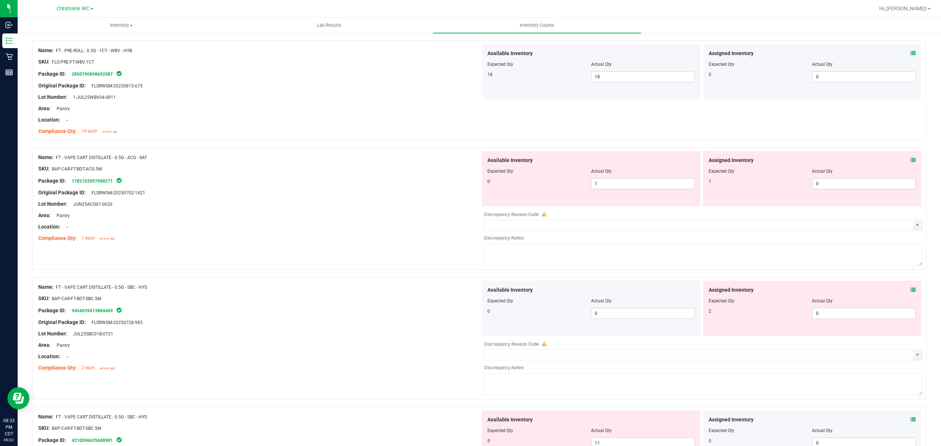
click at [911, 163] on icon at bounding box center [913, 160] width 5 height 5
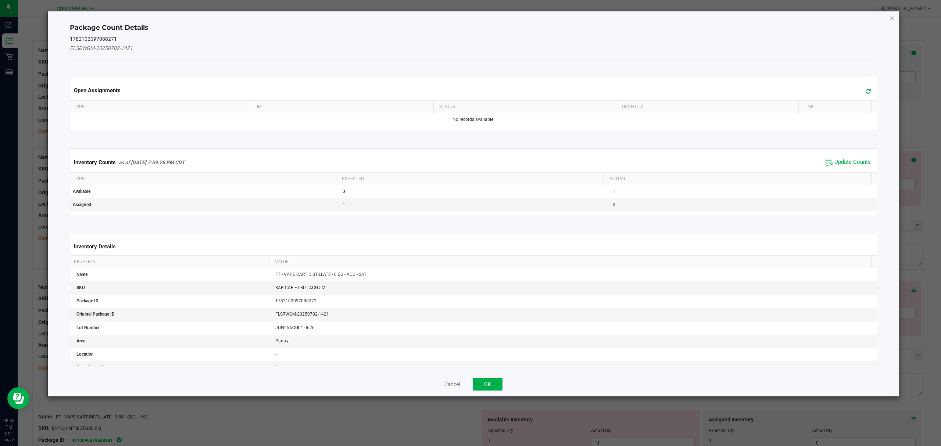
click at [846, 163] on span "Update Counts" at bounding box center [853, 162] width 36 height 7
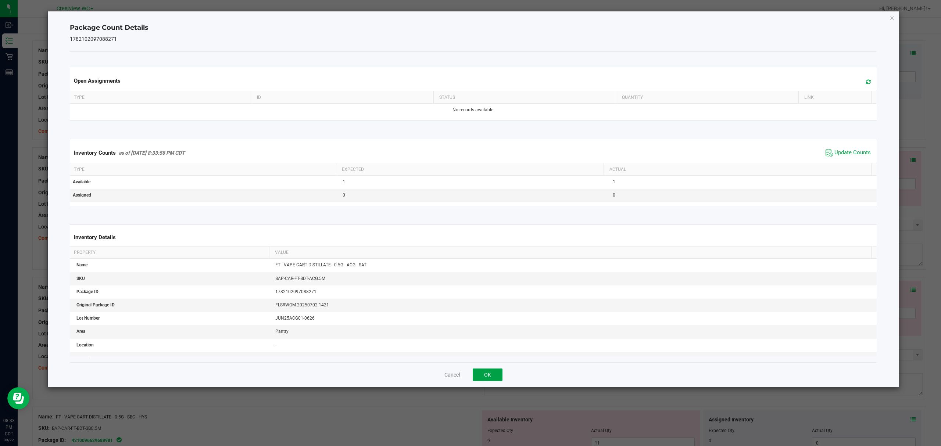
click at [487, 376] on button "OK" at bounding box center [488, 375] width 30 height 13
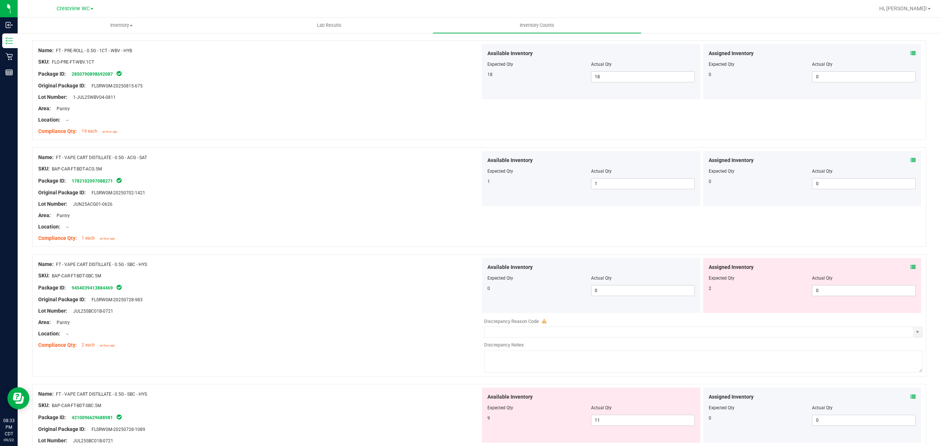
click at [911, 270] on icon at bounding box center [913, 267] width 5 height 5
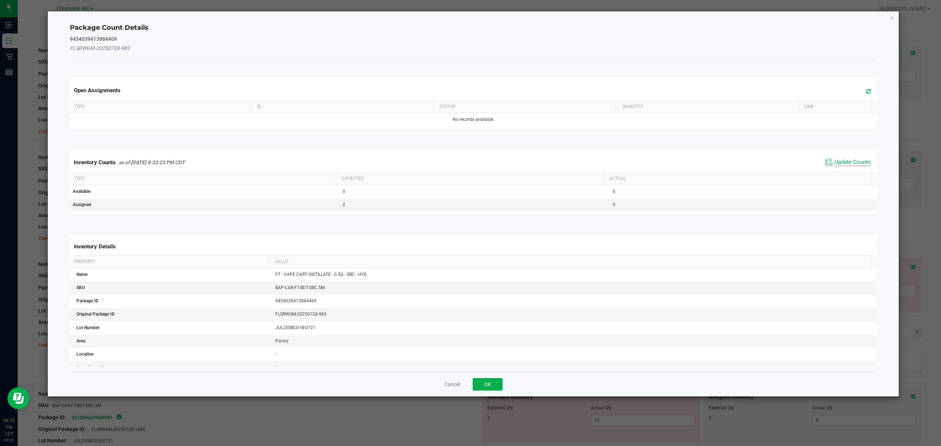
click at [851, 164] on span "Update Counts" at bounding box center [853, 162] width 36 height 7
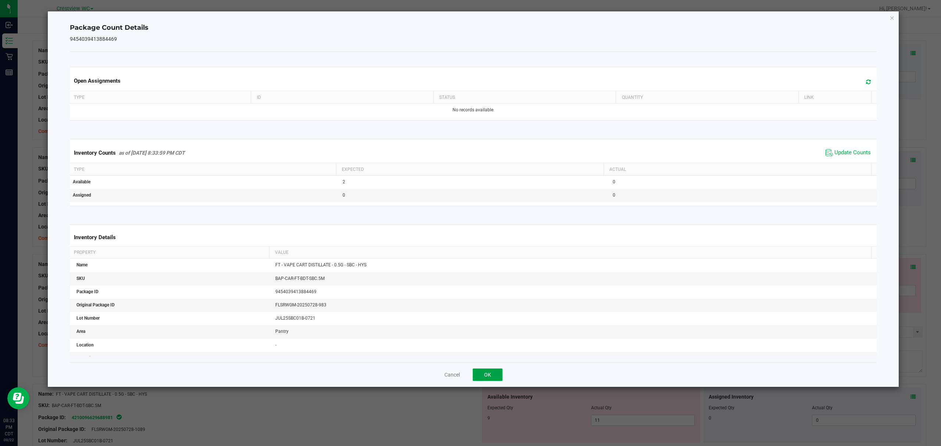
click at [487, 376] on button "OK" at bounding box center [488, 375] width 30 height 13
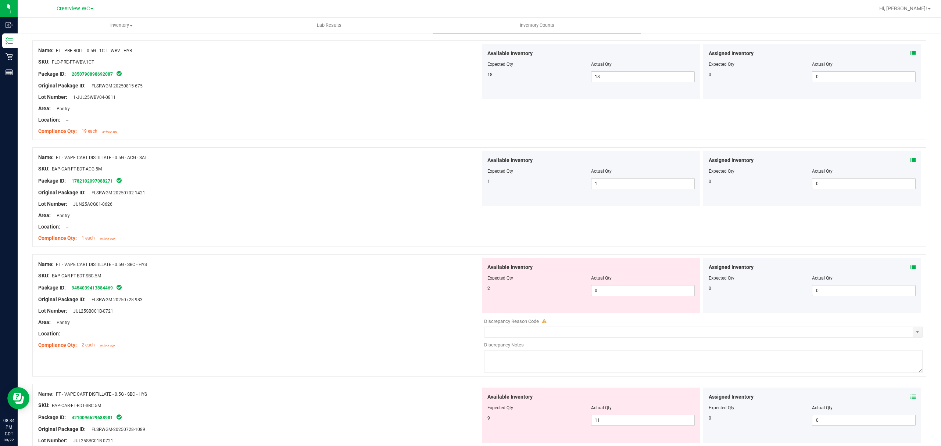
click at [911, 400] on icon at bounding box center [913, 397] width 5 height 5
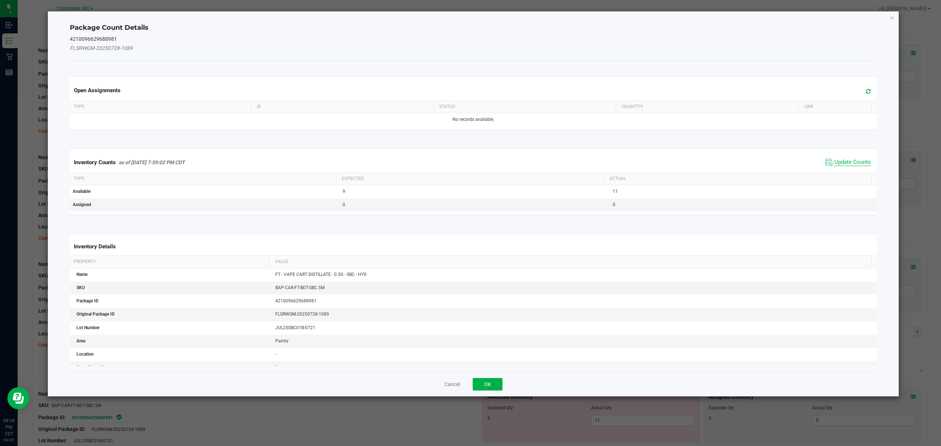
click at [852, 166] on span "Update Counts" at bounding box center [853, 162] width 36 height 7
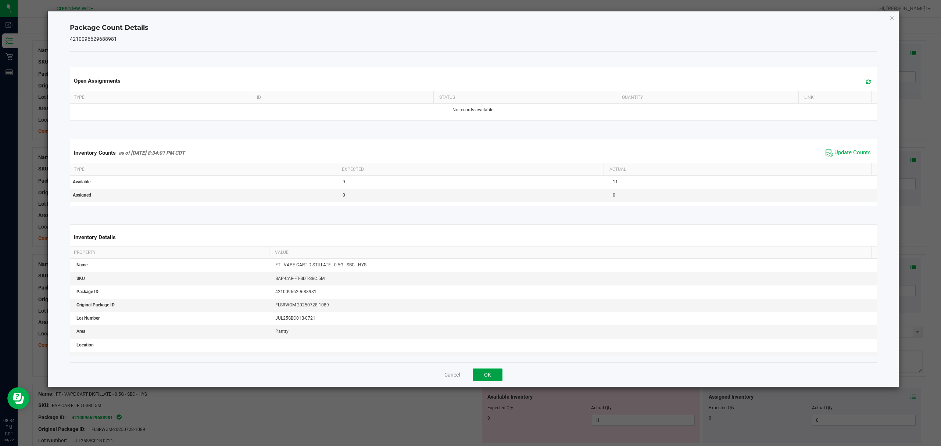
click at [493, 373] on button "OK" at bounding box center [488, 375] width 30 height 13
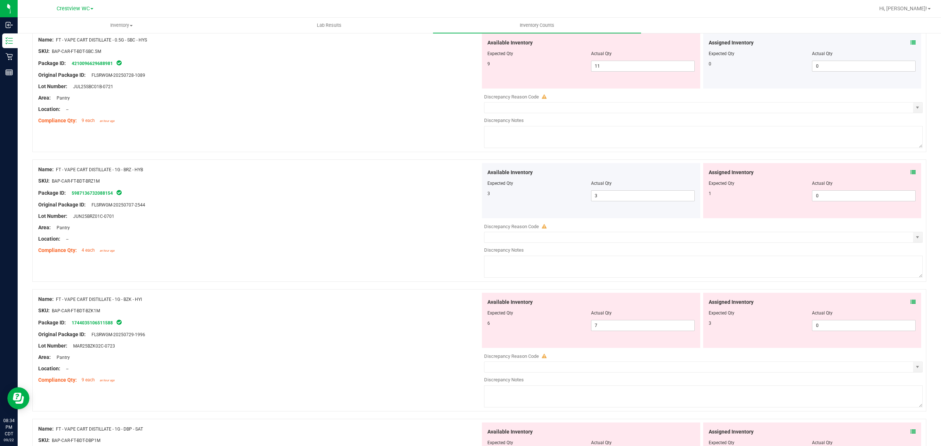
scroll to position [1189, 0]
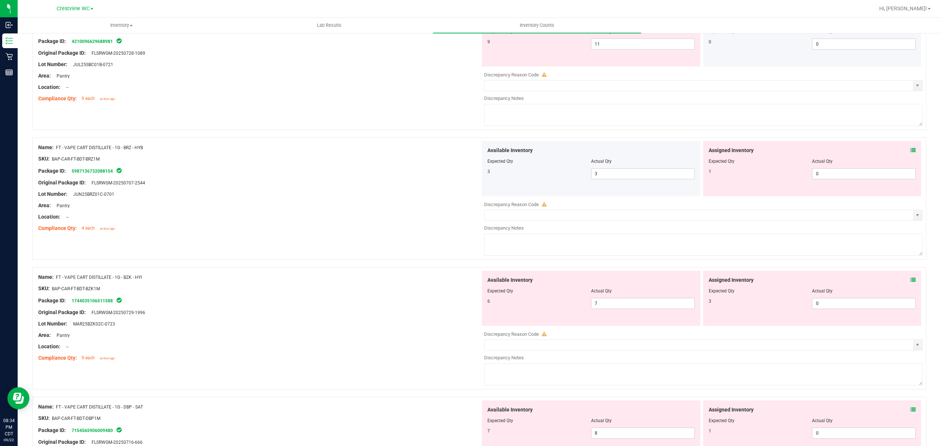
click at [911, 153] on icon at bounding box center [913, 150] width 5 height 5
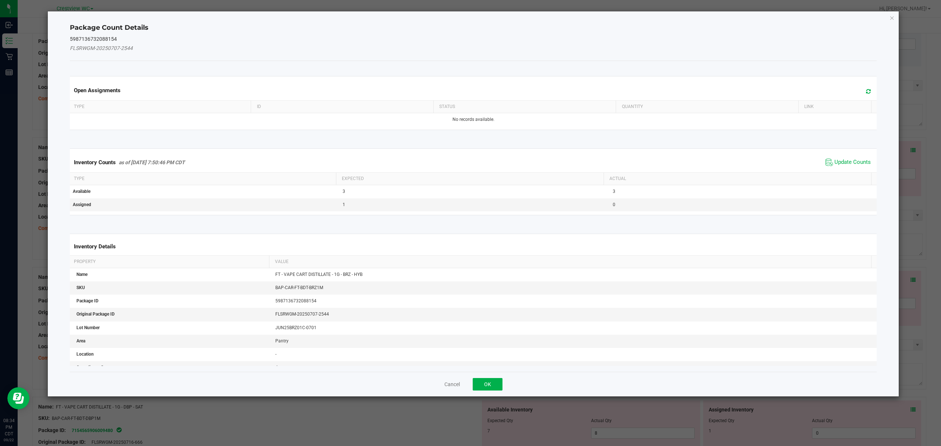
click at [850, 176] on th "Actual" at bounding box center [738, 179] width 268 height 13
click at [838, 160] on span "Update Counts" at bounding box center [853, 162] width 36 height 7
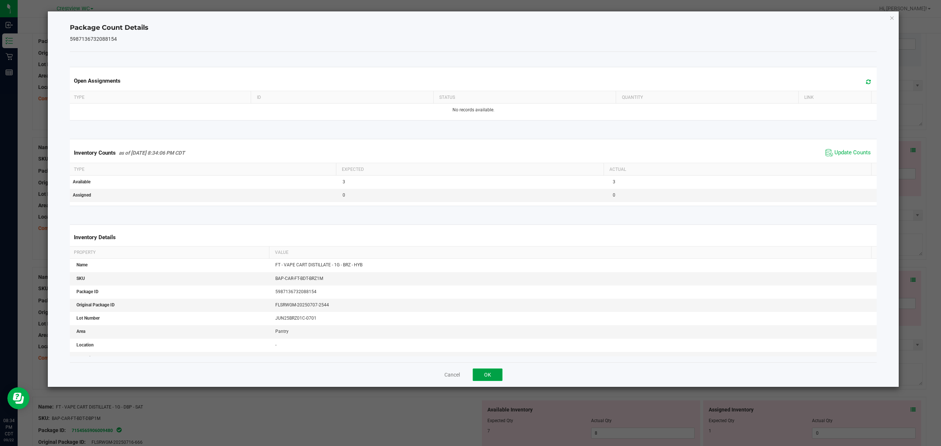
click at [485, 380] on button "OK" at bounding box center [488, 375] width 30 height 13
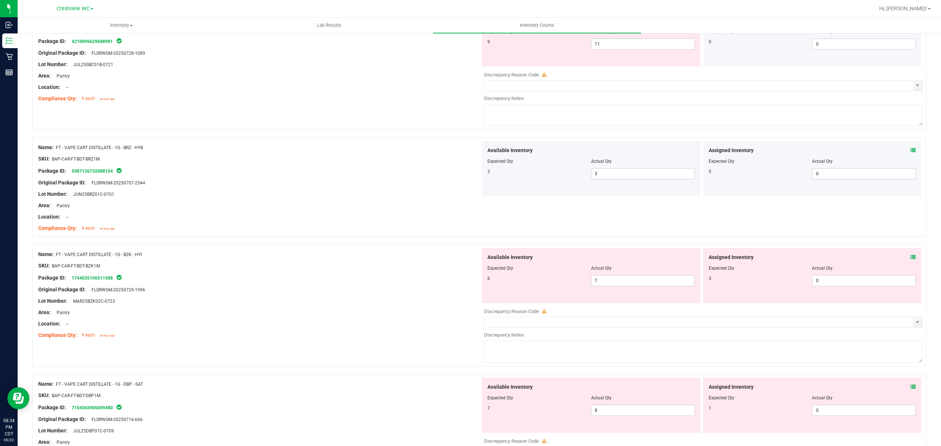
click at [911, 259] on icon at bounding box center [913, 257] width 5 height 5
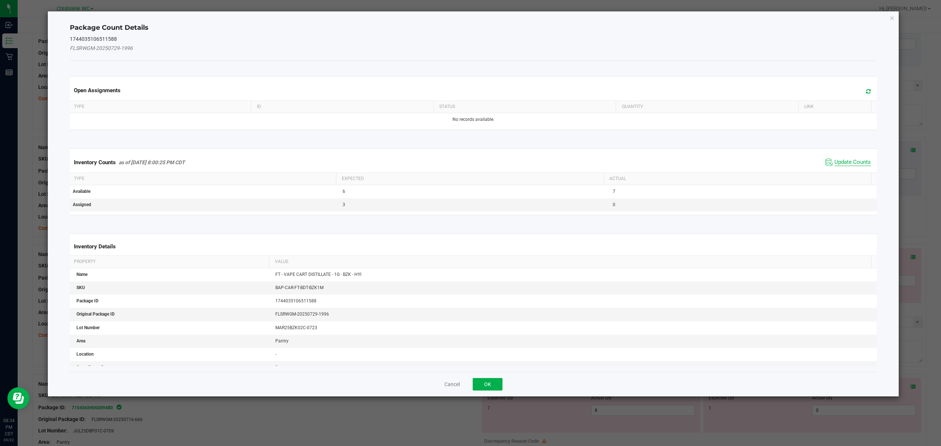
click at [846, 162] on span "Update Counts" at bounding box center [853, 162] width 36 height 7
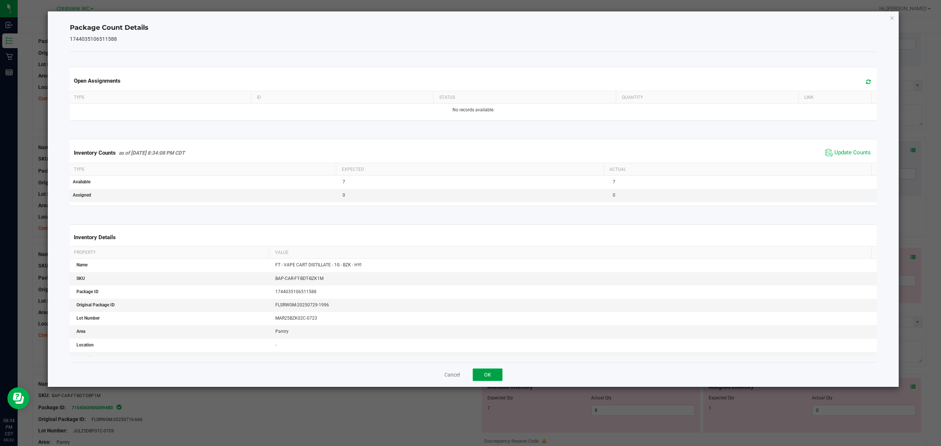
click at [487, 375] on button "OK" at bounding box center [488, 375] width 30 height 13
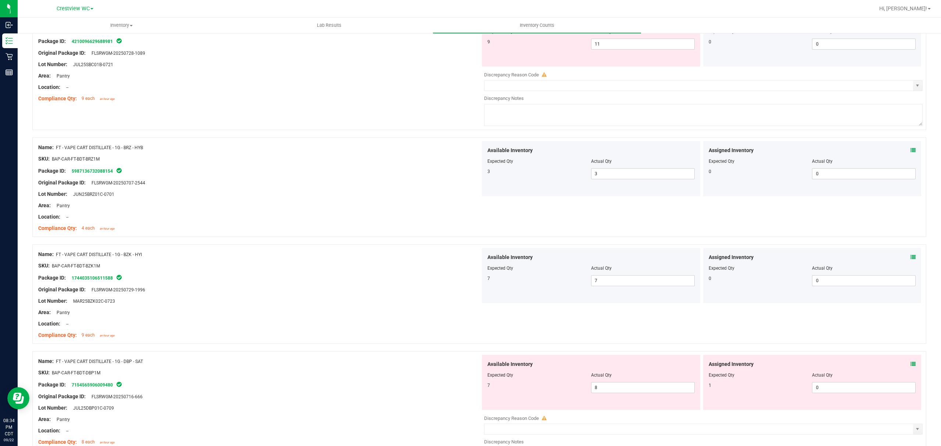
click at [911, 367] on icon at bounding box center [913, 364] width 5 height 5
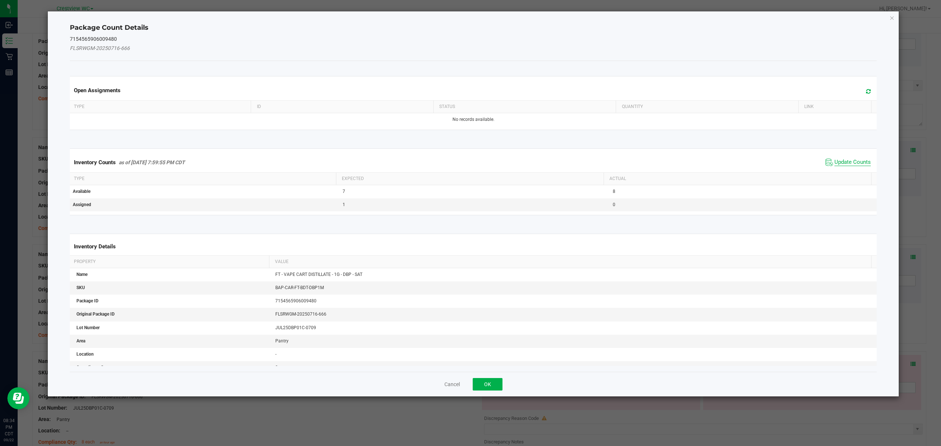
click at [849, 164] on span "Update Counts" at bounding box center [853, 162] width 36 height 7
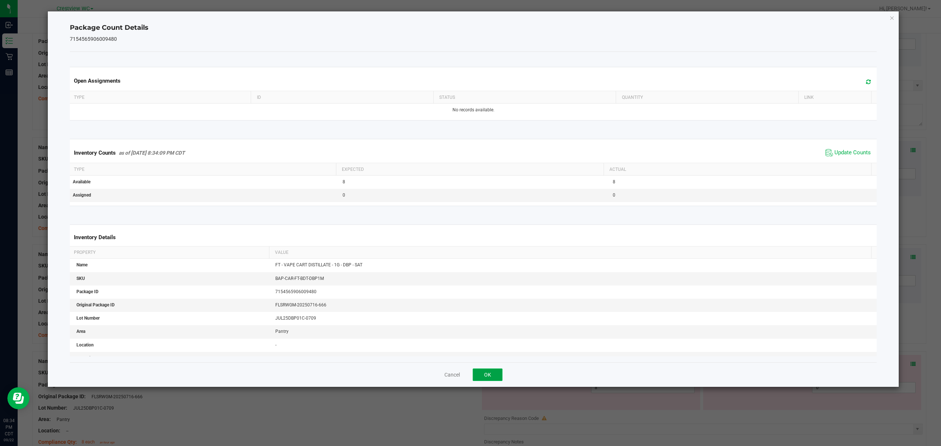
click at [487, 376] on button "OK" at bounding box center [488, 375] width 30 height 13
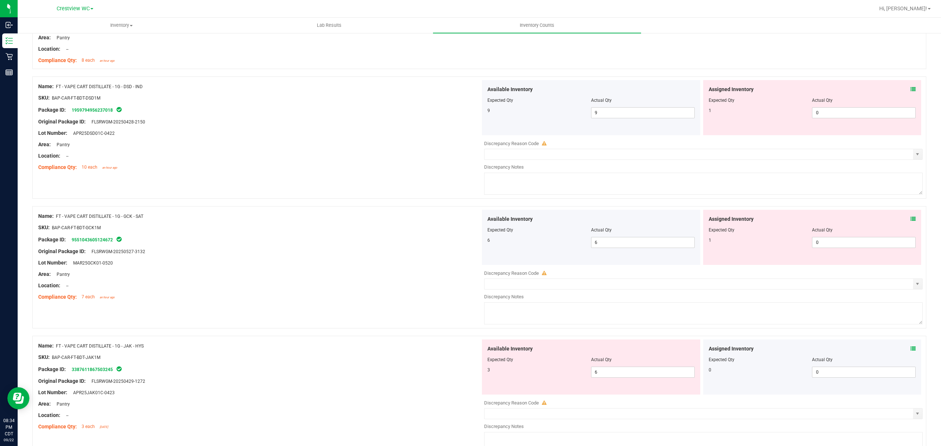
scroll to position [1581, 0]
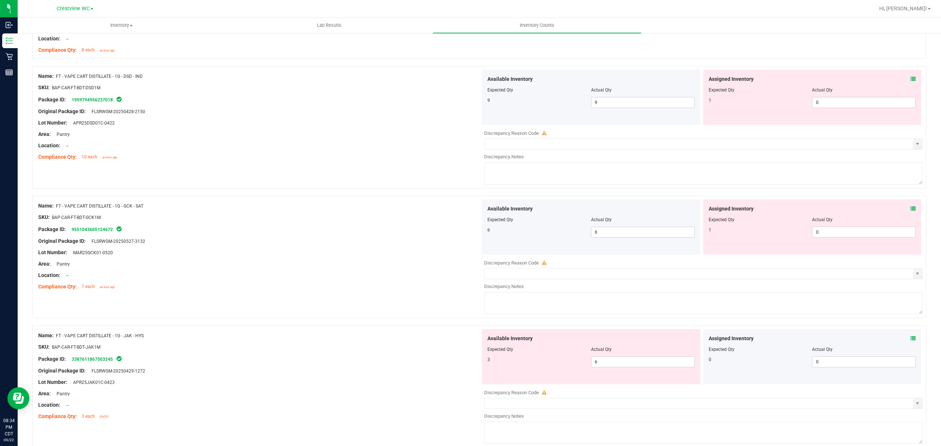
click at [911, 82] on icon at bounding box center [913, 78] width 5 height 5
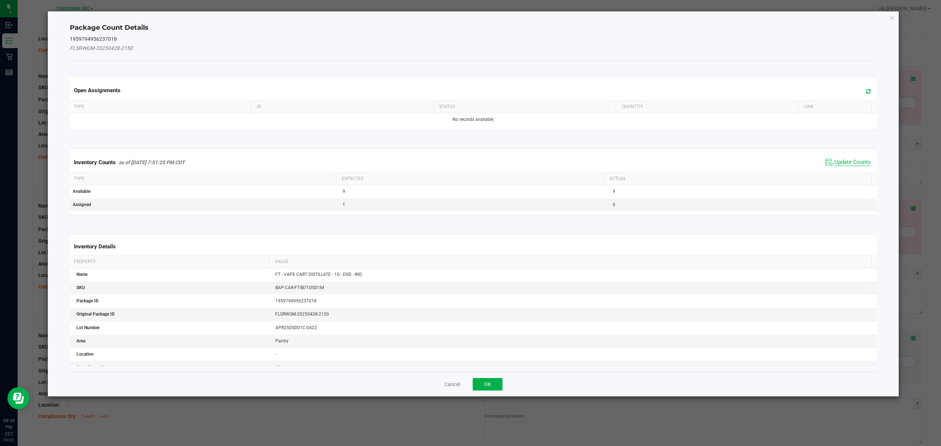
click at [856, 165] on span "Update Counts" at bounding box center [853, 162] width 36 height 7
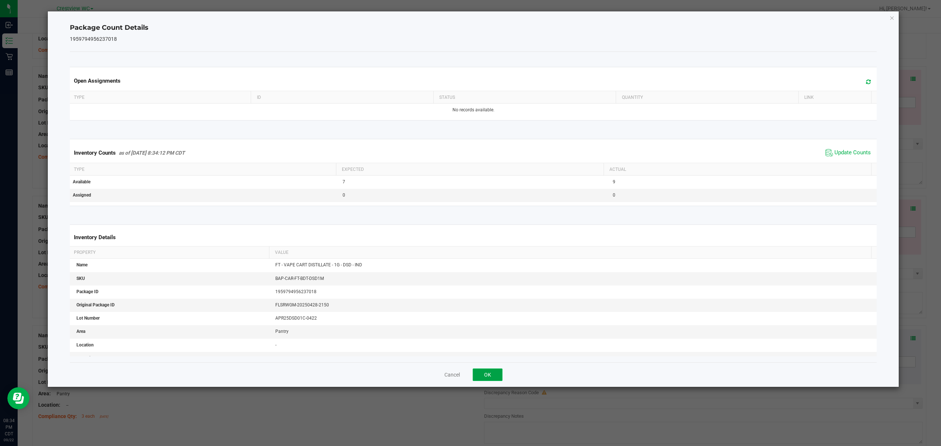
click at [487, 376] on button "OK" at bounding box center [488, 375] width 30 height 13
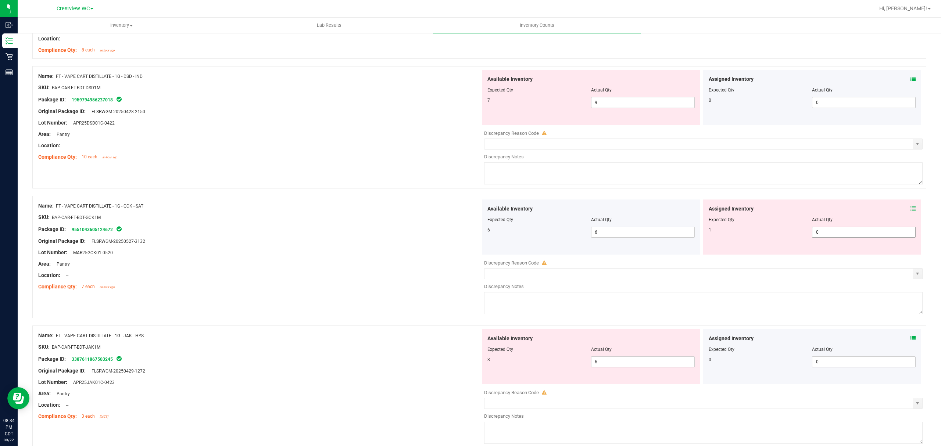
click at [902, 232] on input "0" at bounding box center [864, 232] width 103 height 10
click at [911, 211] on icon at bounding box center [913, 208] width 5 height 5
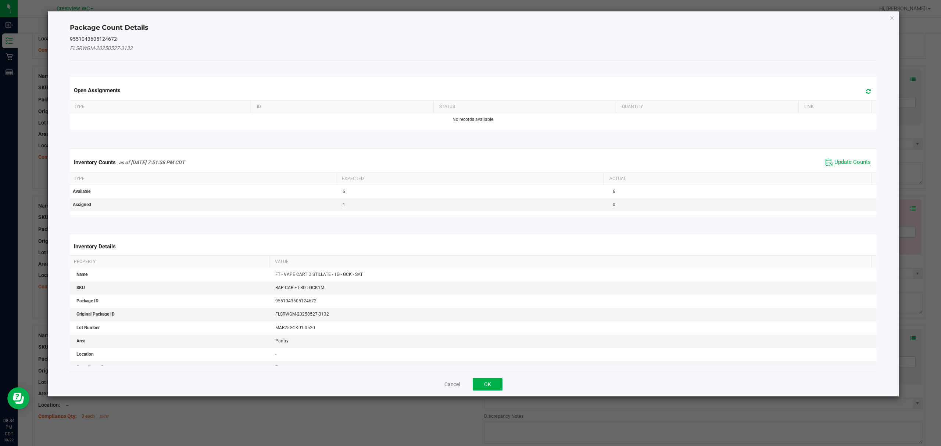
click at [858, 164] on span "Update Counts" at bounding box center [853, 162] width 36 height 7
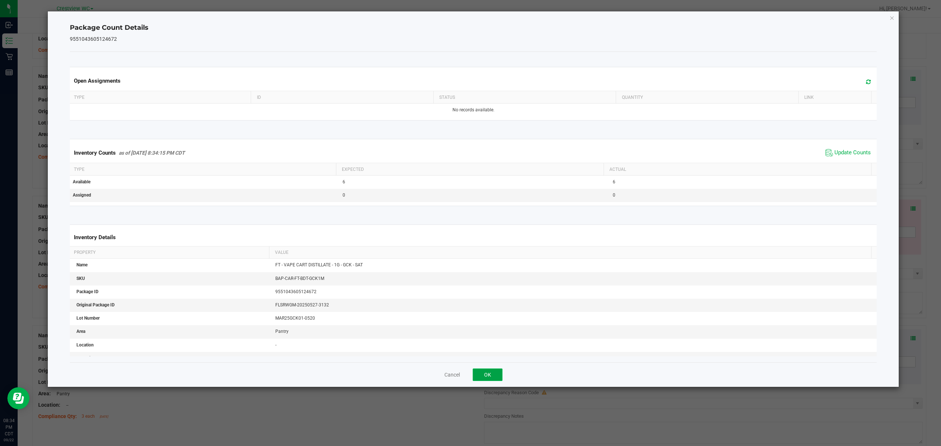
click at [487, 376] on button "OK" at bounding box center [488, 375] width 30 height 13
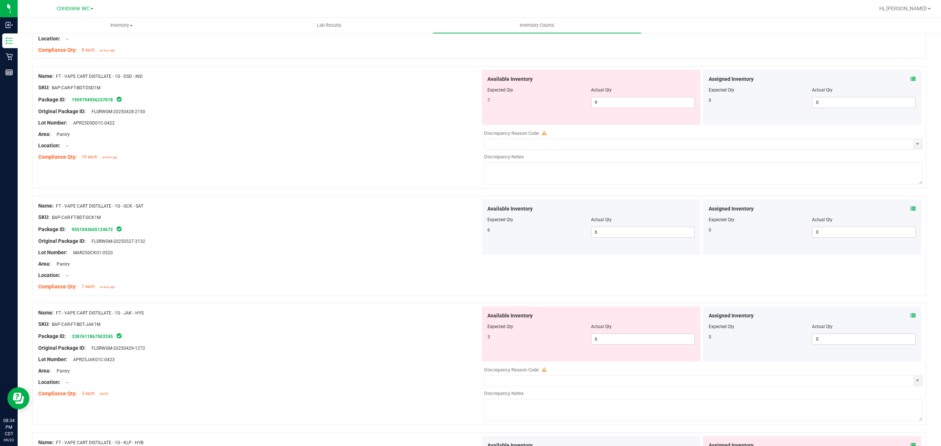
click at [911, 318] on icon at bounding box center [913, 315] width 5 height 5
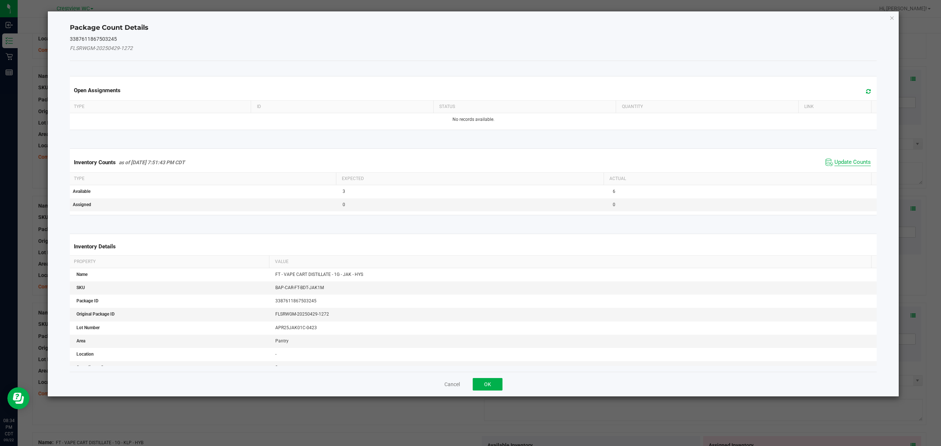
click at [856, 163] on span "Update Counts" at bounding box center [853, 162] width 36 height 7
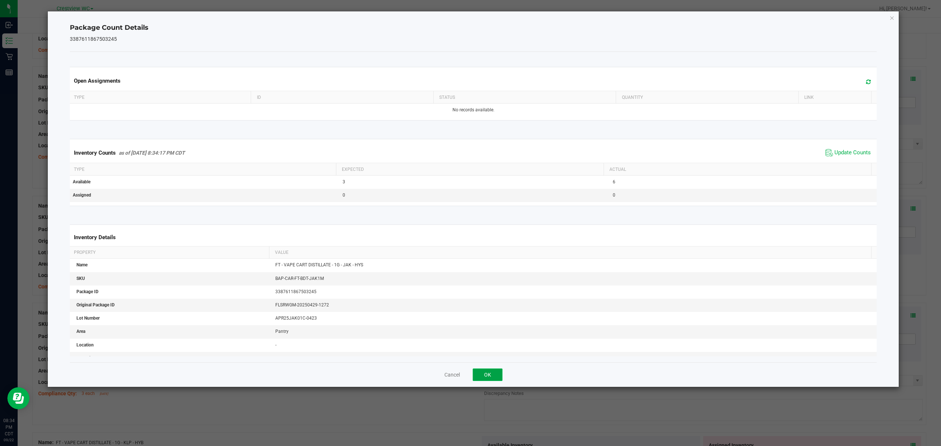
click at [487, 375] on button "OK" at bounding box center [488, 375] width 30 height 13
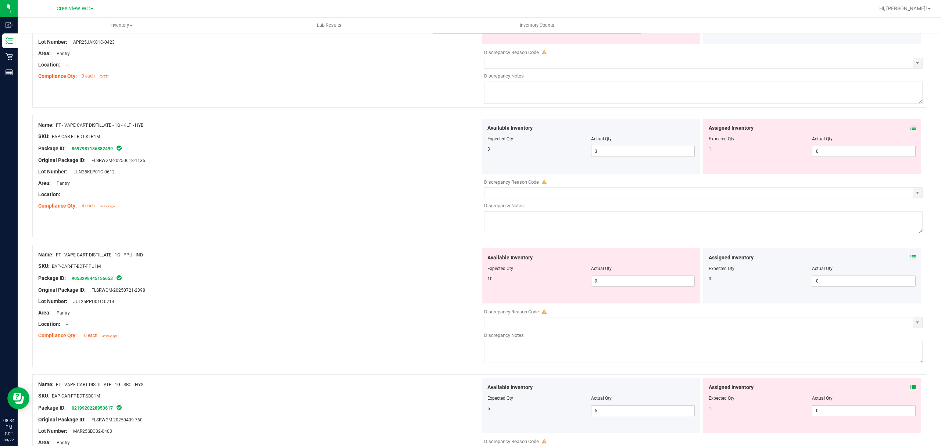
scroll to position [1902, 0]
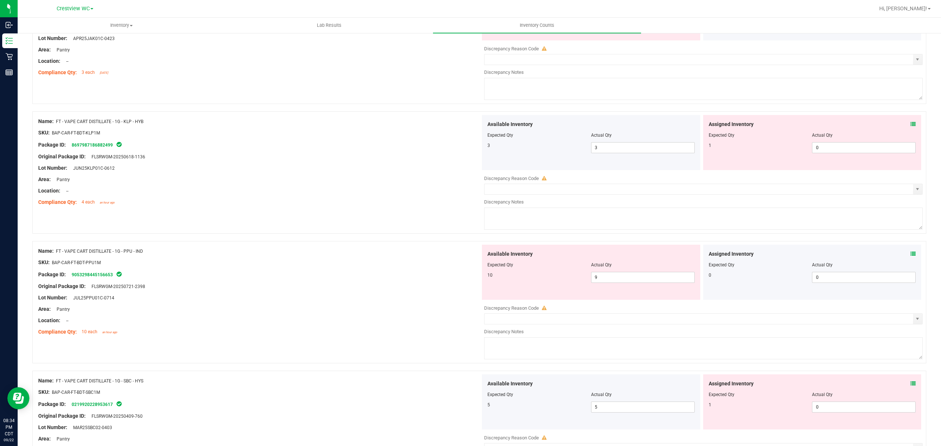
click at [911, 127] on icon at bounding box center [913, 124] width 5 height 5
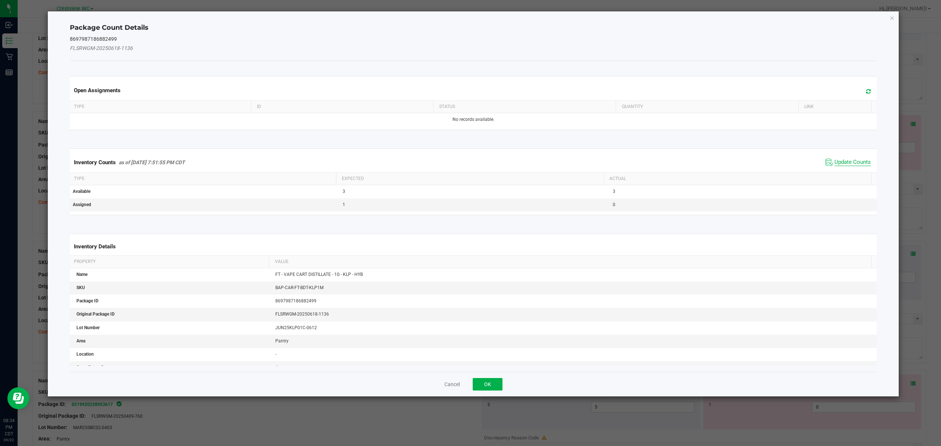
click at [859, 162] on span "Update Counts" at bounding box center [853, 162] width 36 height 7
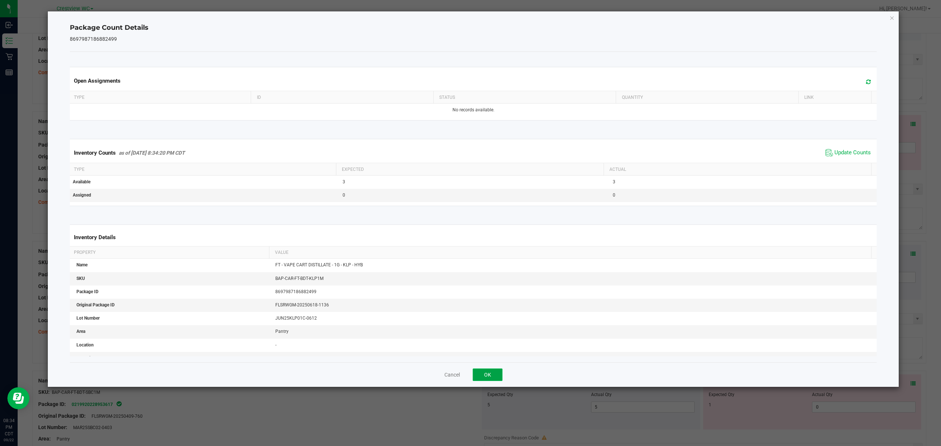
click at [484, 372] on button "OK" at bounding box center [488, 375] width 30 height 13
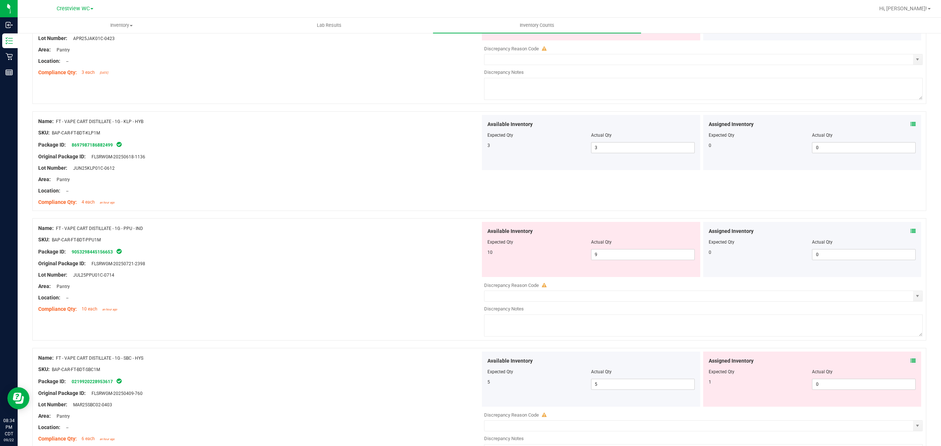
click at [911, 234] on icon at bounding box center [913, 231] width 5 height 5
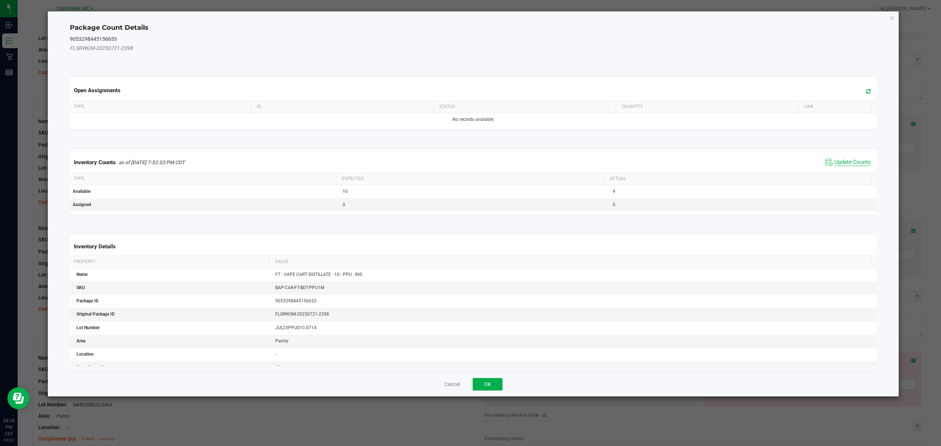
click at [854, 165] on span "Update Counts" at bounding box center [853, 162] width 36 height 7
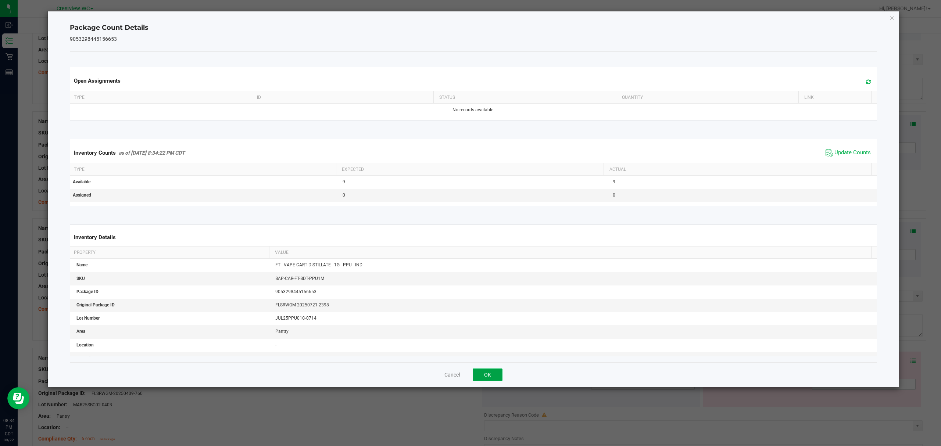
click at [491, 369] on button "OK" at bounding box center [488, 375] width 30 height 13
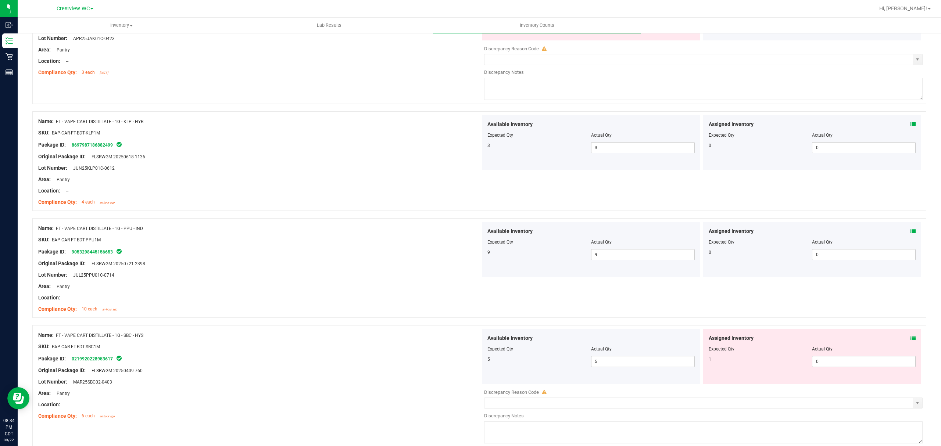
click at [911, 341] on icon at bounding box center [913, 338] width 5 height 5
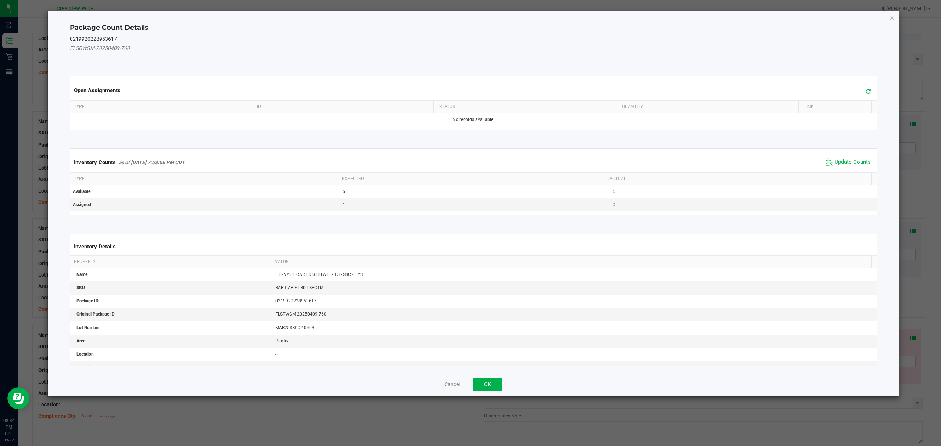
click at [848, 164] on span "Update Counts" at bounding box center [853, 162] width 36 height 7
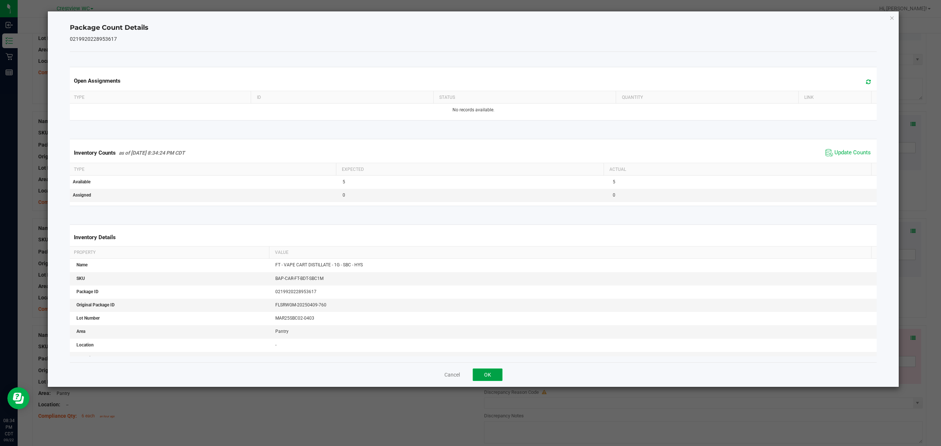
click at [493, 374] on button "OK" at bounding box center [488, 375] width 30 height 13
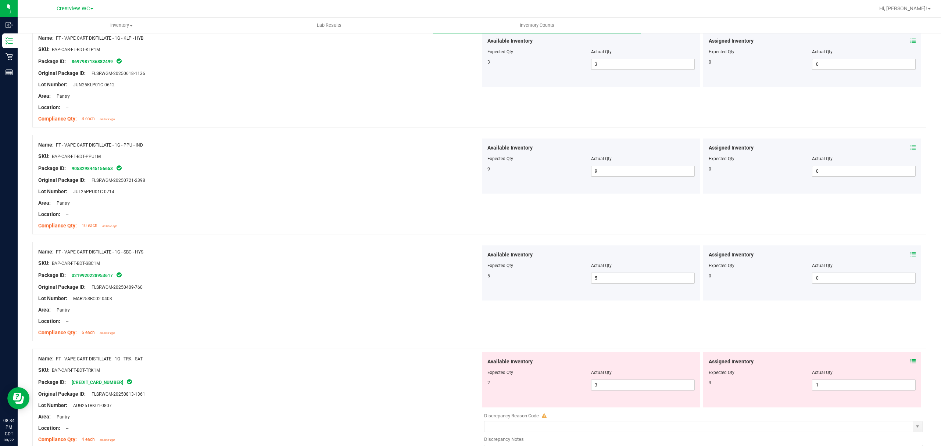
scroll to position [2049, 0]
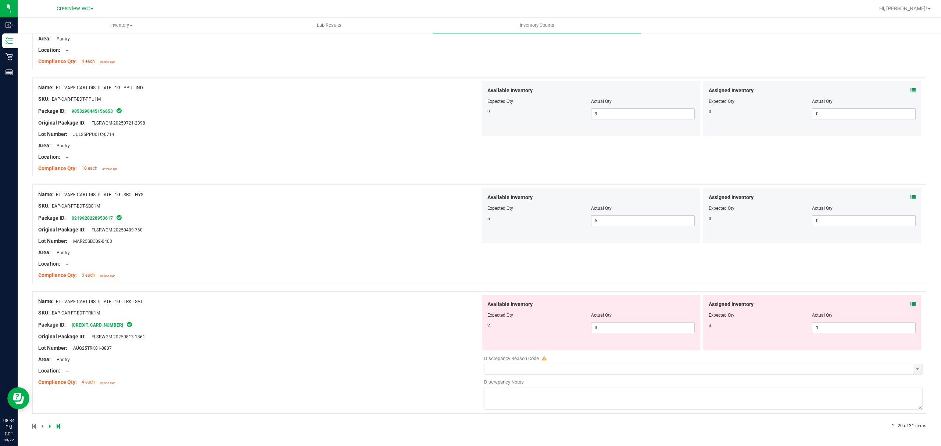
click at [911, 305] on icon at bounding box center [913, 304] width 5 height 5
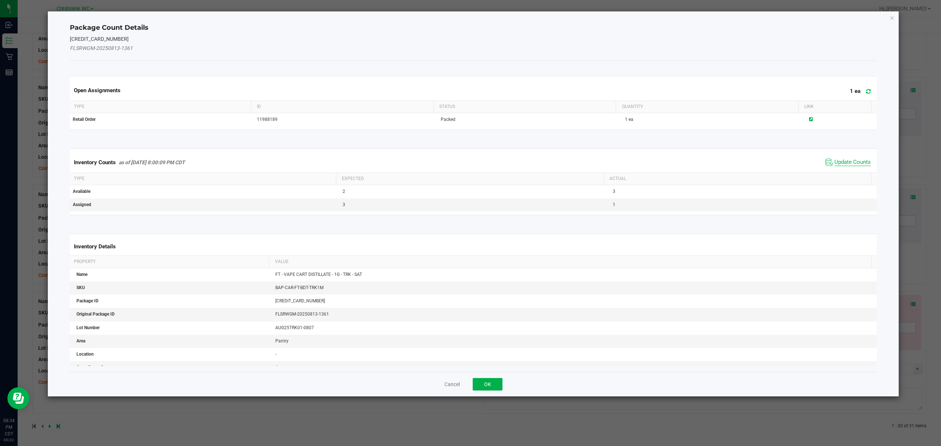
click at [855, 161] on span "Update Counts" at bounding box center [853, 162] width 36 height 7
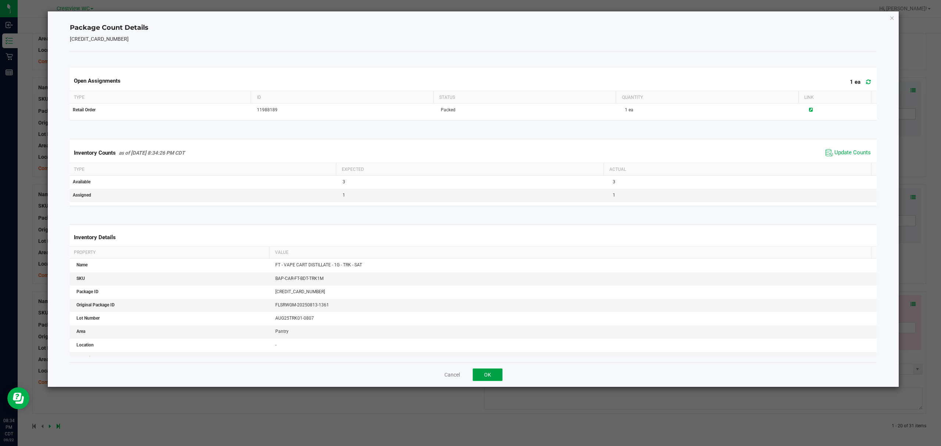
click at [487, 377] on button "OK" at bounding box center [488, 375] width 30 height 13
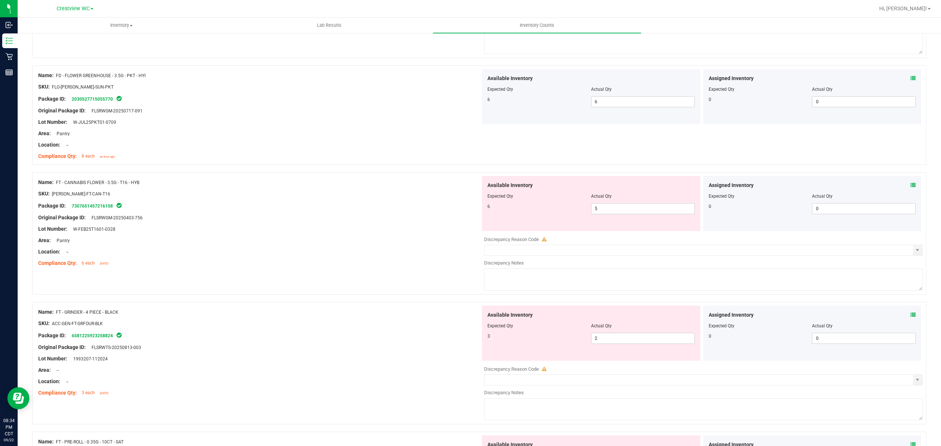
scroll to position [0, 0]
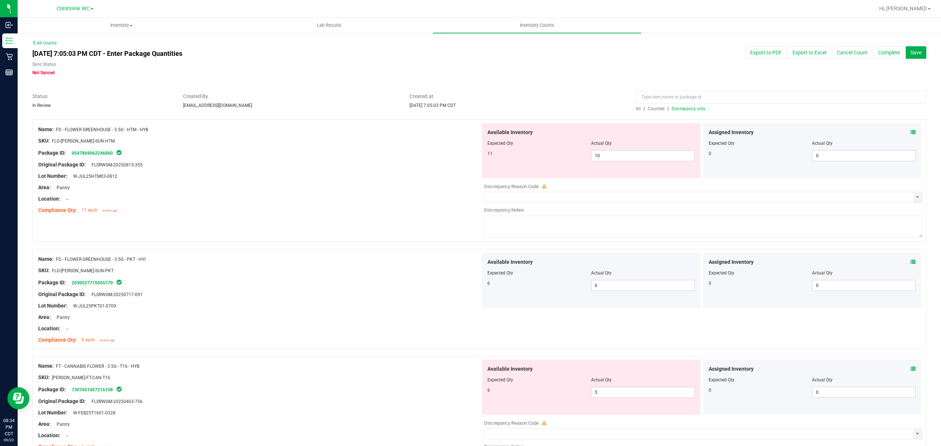
click at [686, 109] on span "Discrepancy only" at bounding box center [689, 108] width 34 height 5
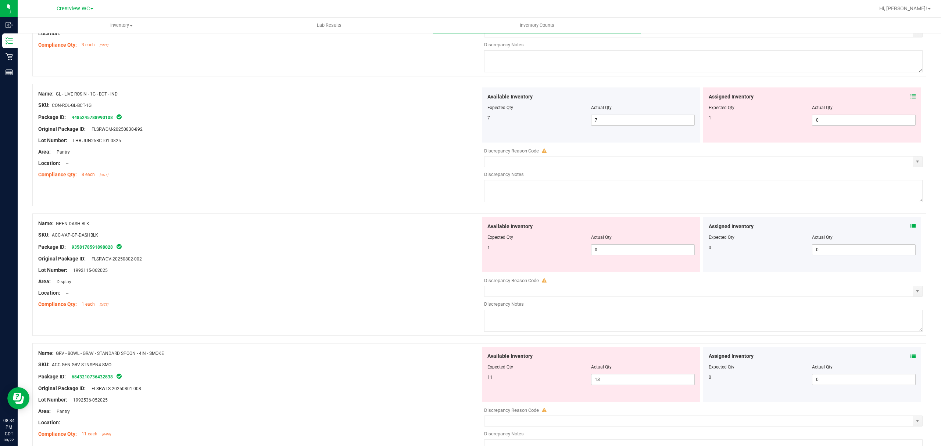
scroll to position [1075, 0]
click at [911, 98] on icon at bounding box center [913, 95] width 5 height 5
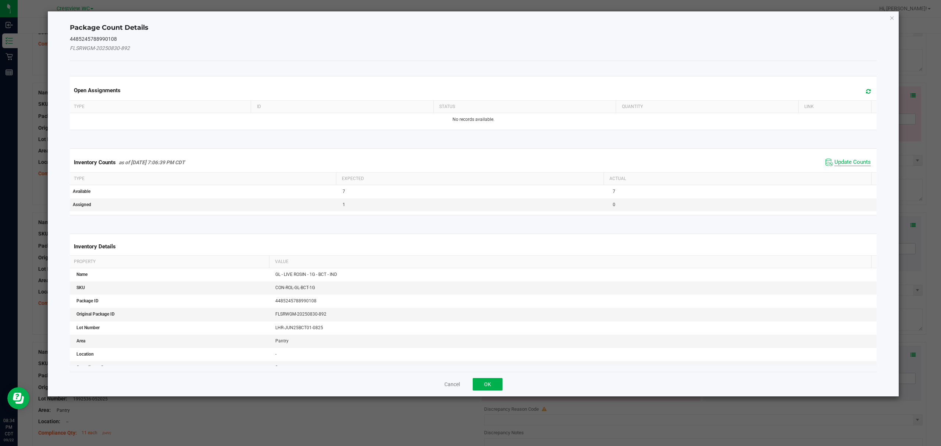
click at [844, 165] on span "Update Counts" at bounding box center [853, 162] width 36 height 7
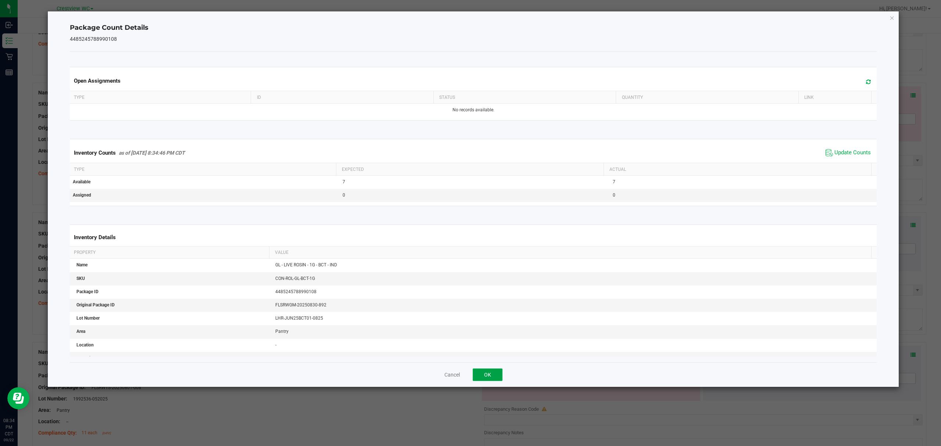
click at [487, 375] on button "OK" at bounding box center [488, 375] width 30 height 13
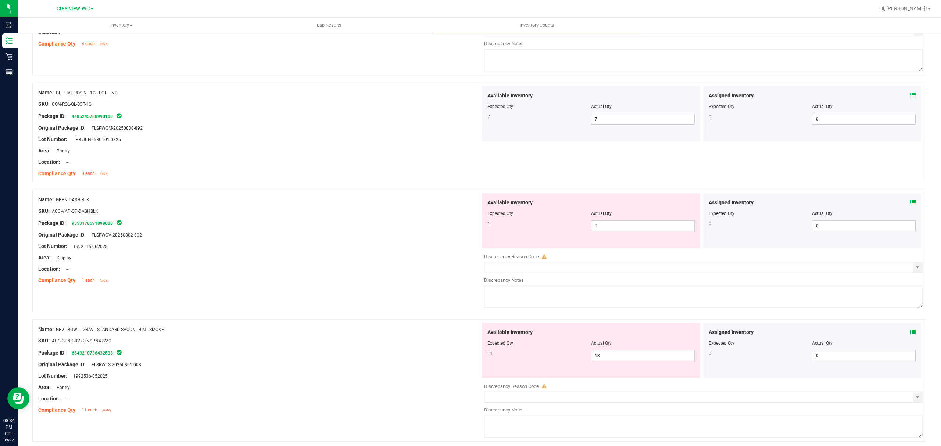
click at [911, 205] on icon at bounding box center [913, 202] width 5 height 5
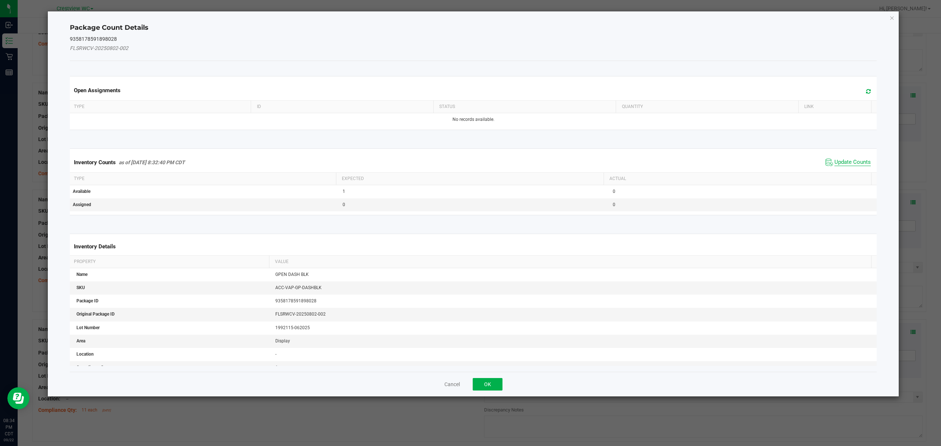
click at [847, 164] on span "Update Counts" at bounding box center [853, 162] width 36 height 7
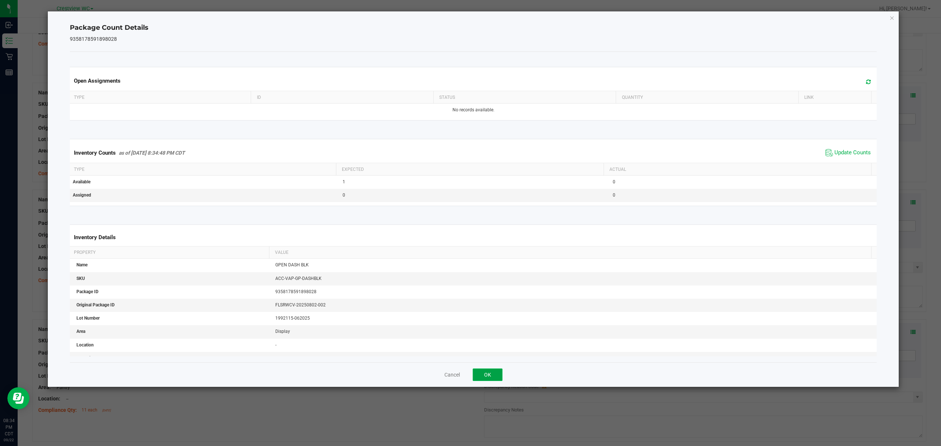
click at [494, 372] on button "OK" at bounding box center [488, 375] width 30 height 13
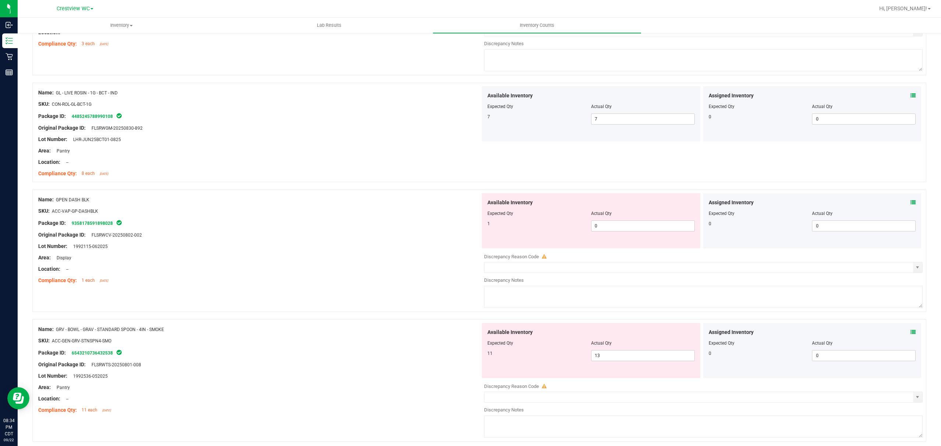
click at [911, 335] on icon at bounding box center [913, 332] width 5 height 5
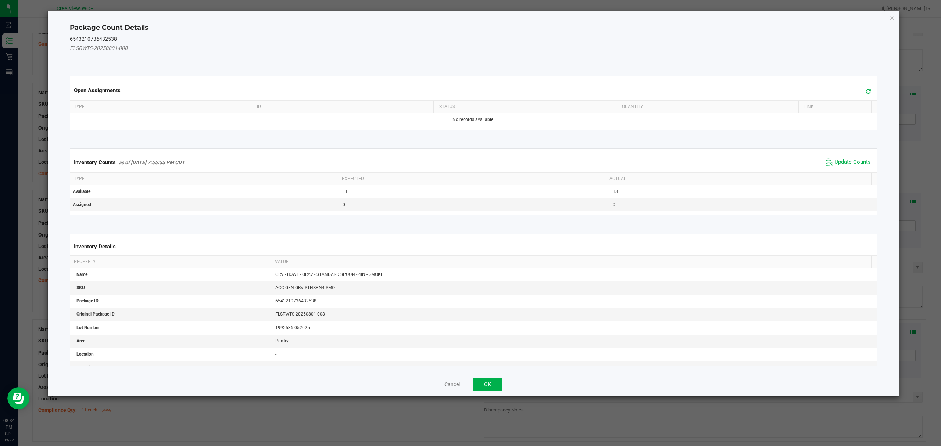
click at [858, 176] on th "Actual" at bounding box center [738, 179] width 268 height 13
click at [856, 164] on span "Update Counts" at bounding box center [853, 162] width 36 height 7
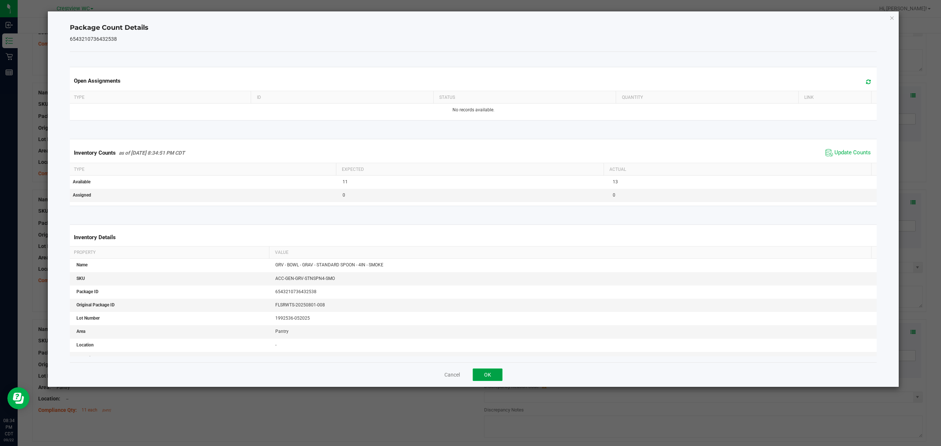
click at [495, 377] on button "OK" at bounding box center [488, 375] width 30 height 13
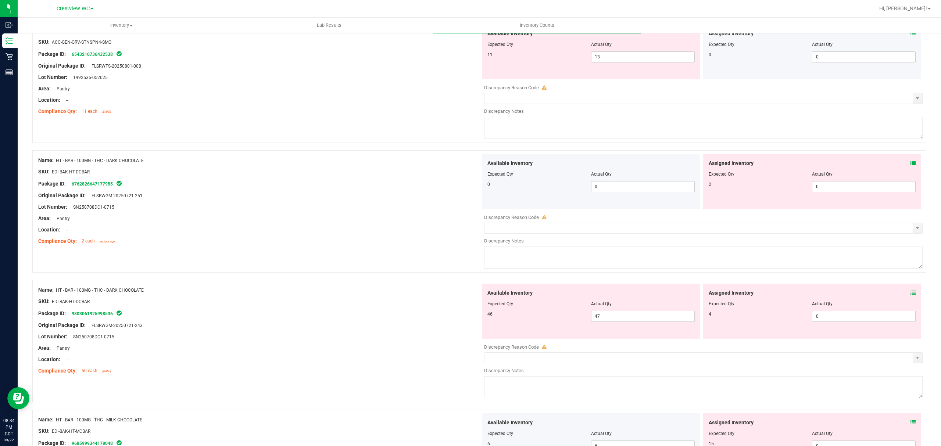
scroll to position [1392, 0]
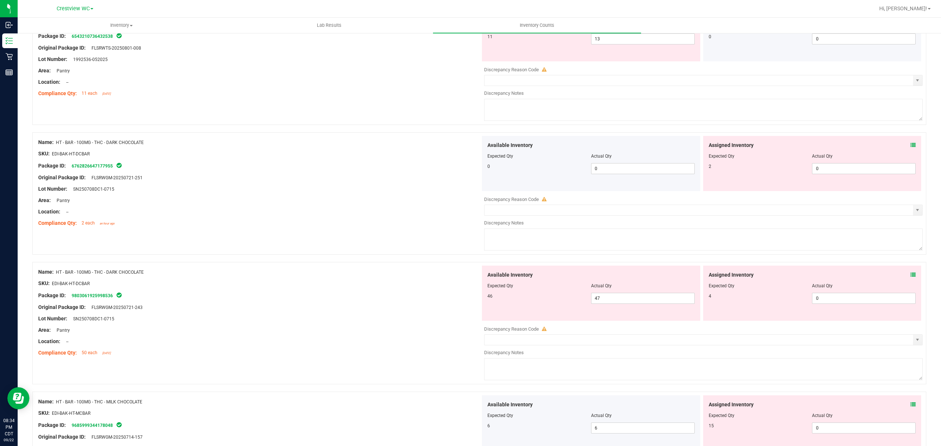
click at [911, 148] on icon at bounding box center [913, 145] width 5 height 5
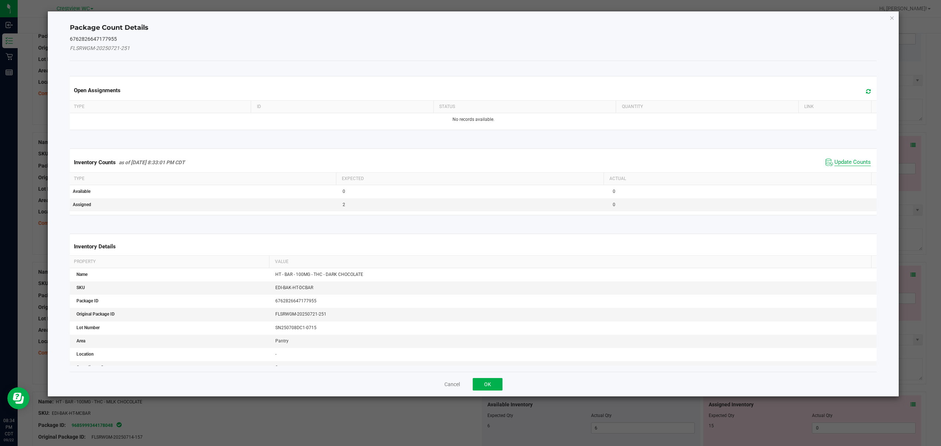
click at [855, 163] on span "Update Counts" at bounding box center [853, 162] width 36 height 7
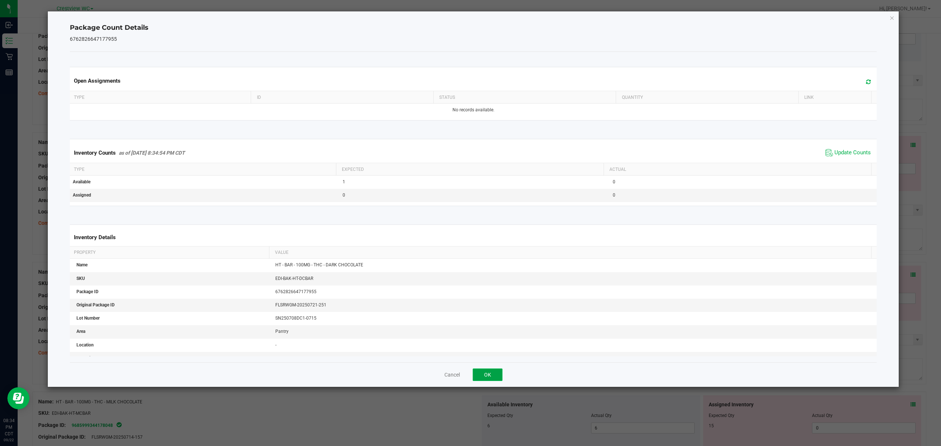
click at [492, 374] on button "OK" at bounding box center [488, 375] width 30 height 13
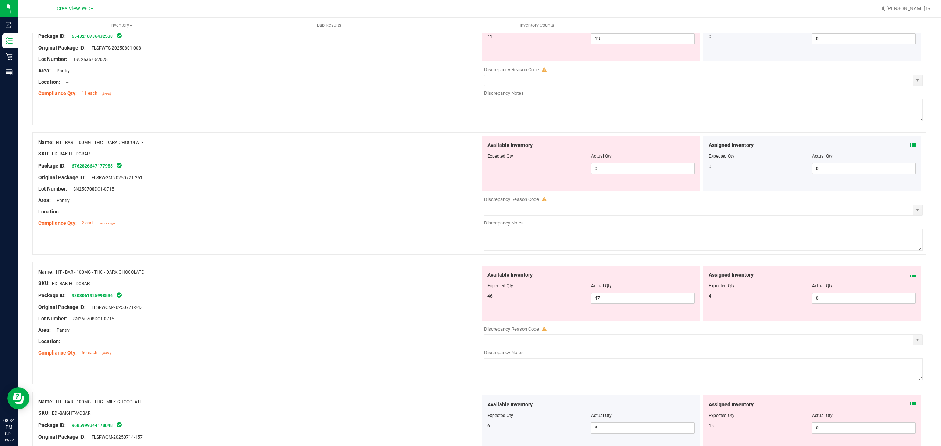
click at [911, 278] on icon at bounding box center [913, 274] width 5 height 5
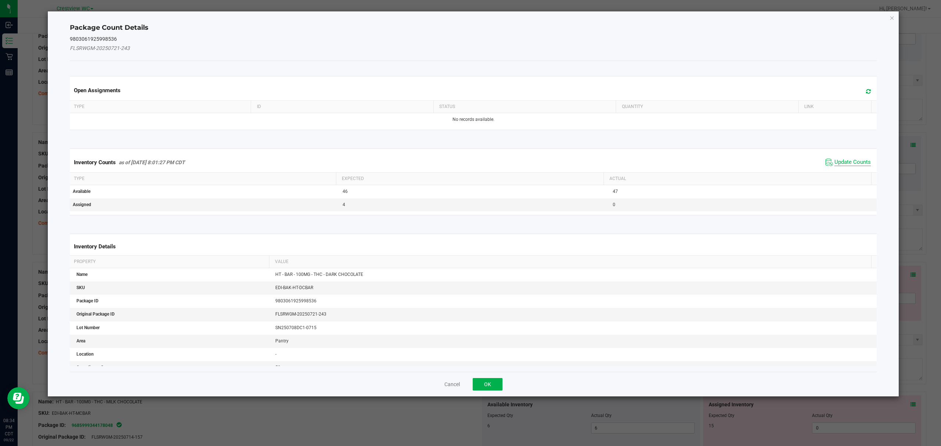
click at [856, 163] on span "Update Counts" at bounding box center [853, 162] width 36 height 7
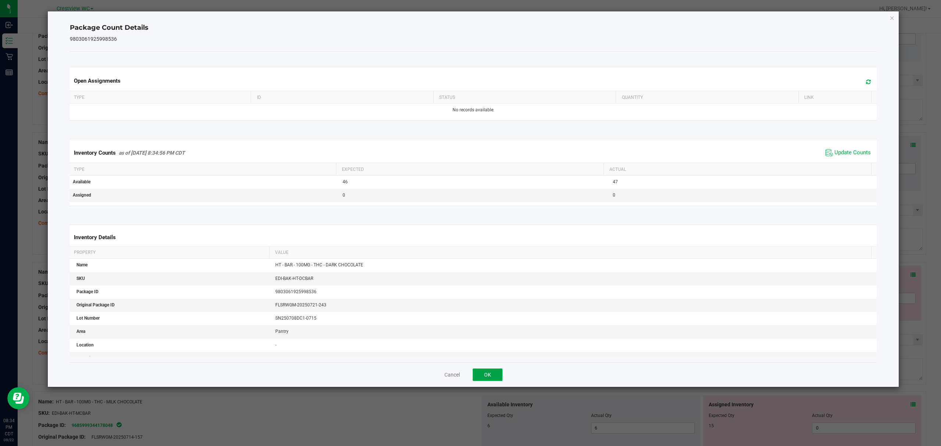
click at [489, 376] on button "OK" at bounding box center [488, 375] width 30 height 13
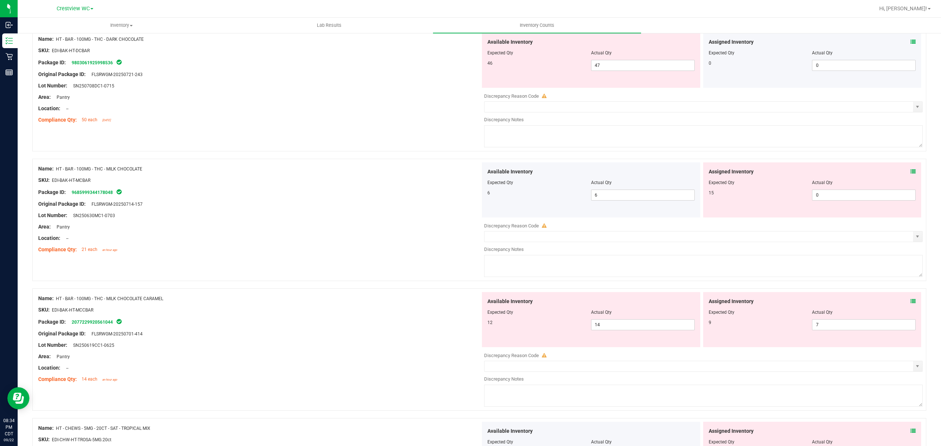
scroll to position [1646, 0]
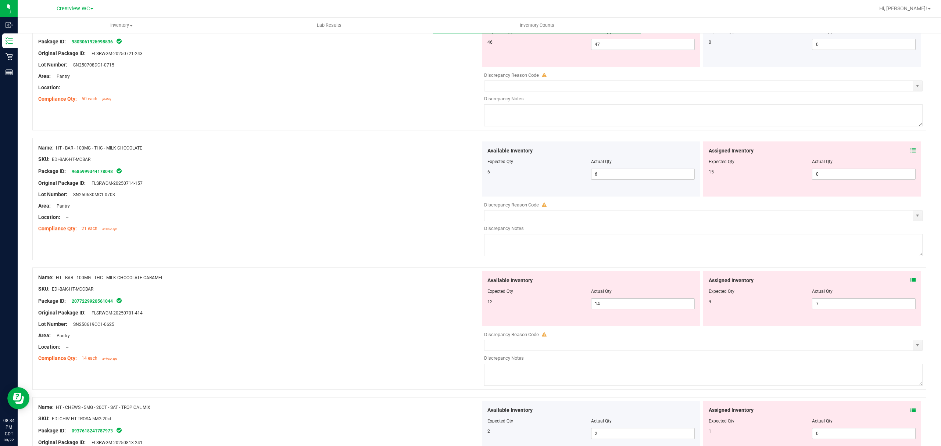
click at [911, 153] on icon at bounding box center [913, 150] width 5 height 5
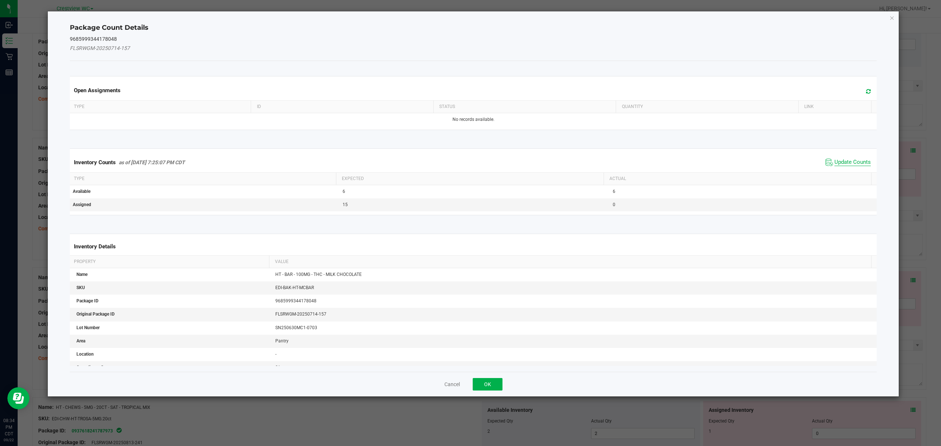
click at [856, 164] on span "Update Counts" at bounding box center [853, 162] width 36 height 7
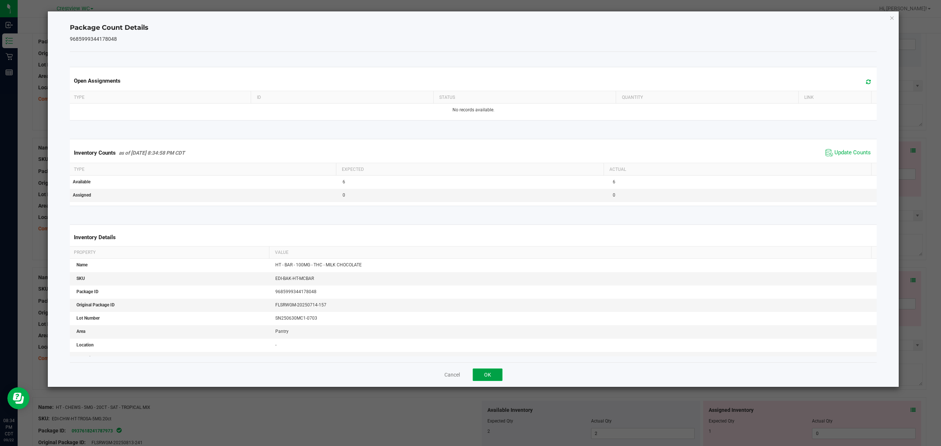
click at [491, 377] on button "OK" at bounding box center [488, 375] width 30 height 13
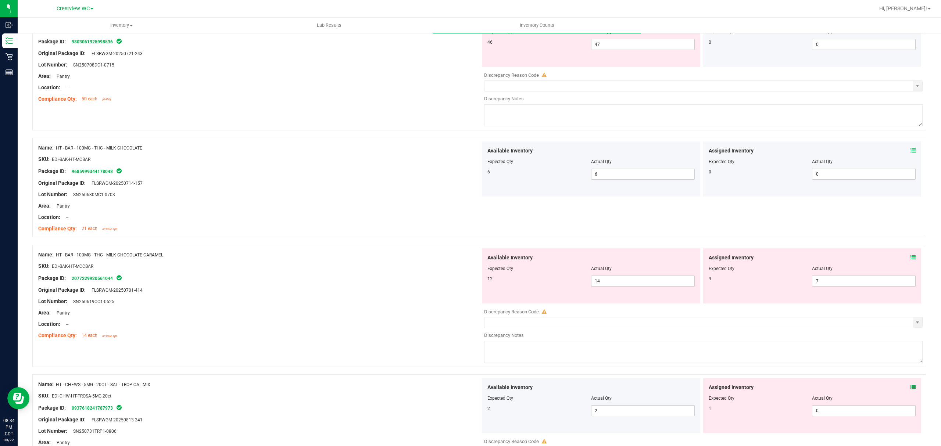
click at [911, 260] on icon at bounding box center [913, 257] width 5 height 5
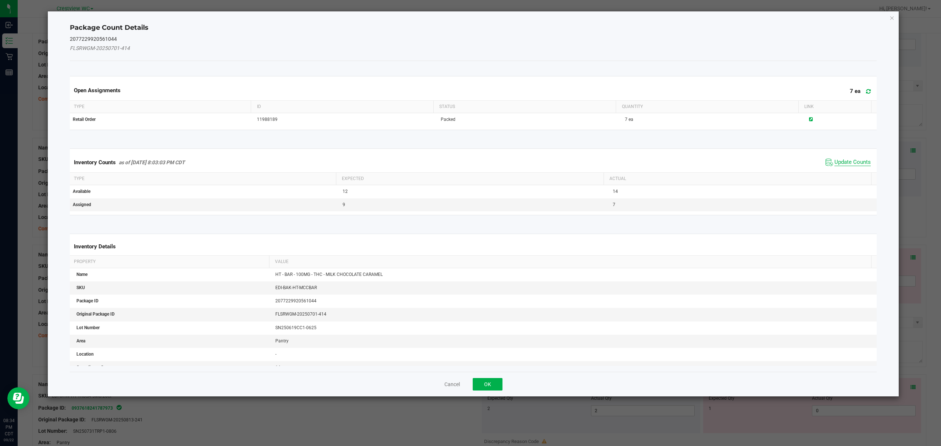
click at [860, 165] on span "Update Counts" at bounding box center [853, 162] width 36 height 7
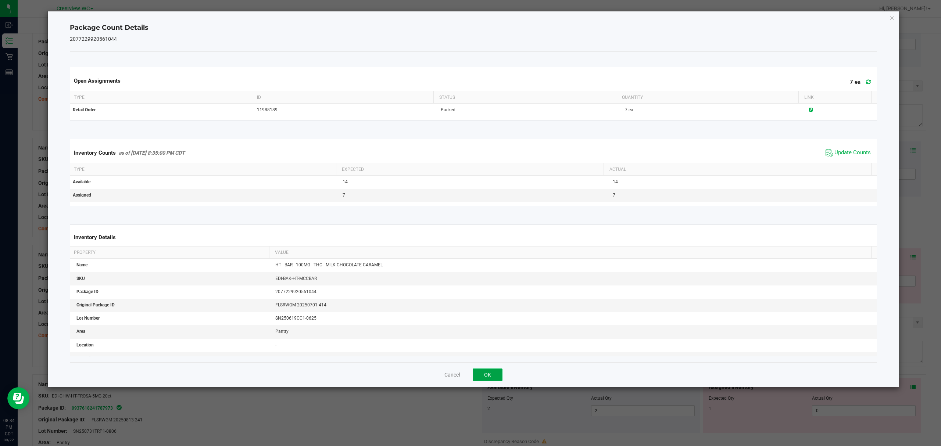
click at [493, 375] on button "OK" at bounding box center [488, 375] width 30 height 13
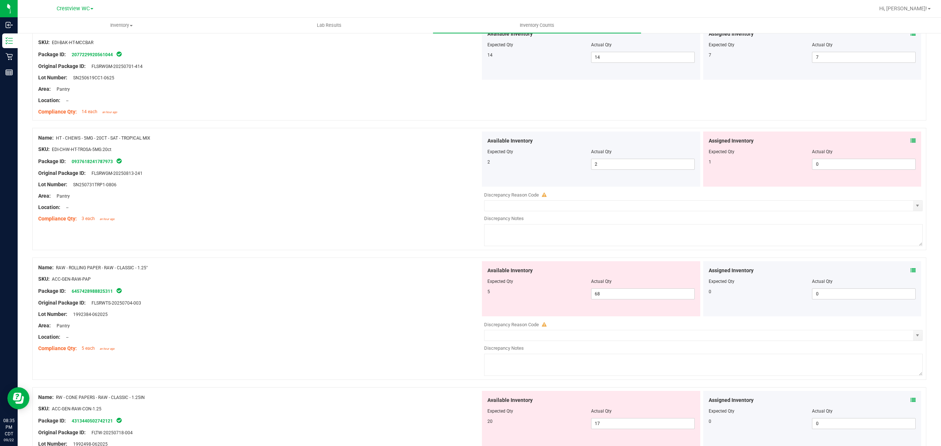
scroll to position [1903, 0]
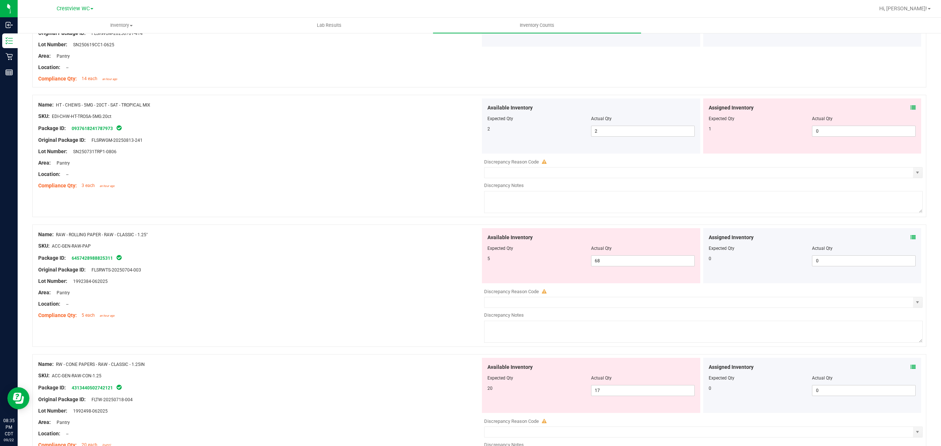
click at [911, 110] on icon at bounding box center [913, 107] width 5 height 5
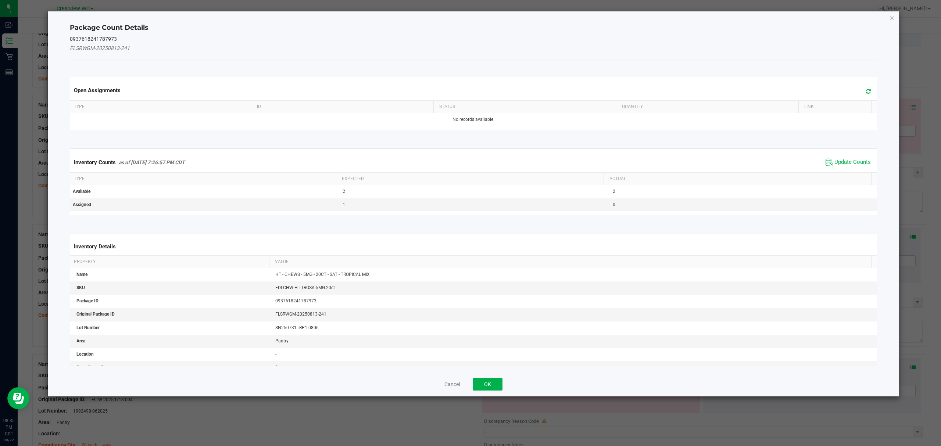
click at [857, 165] on span "Update Counts" at bounding box center [853, 162] width 36 height 7
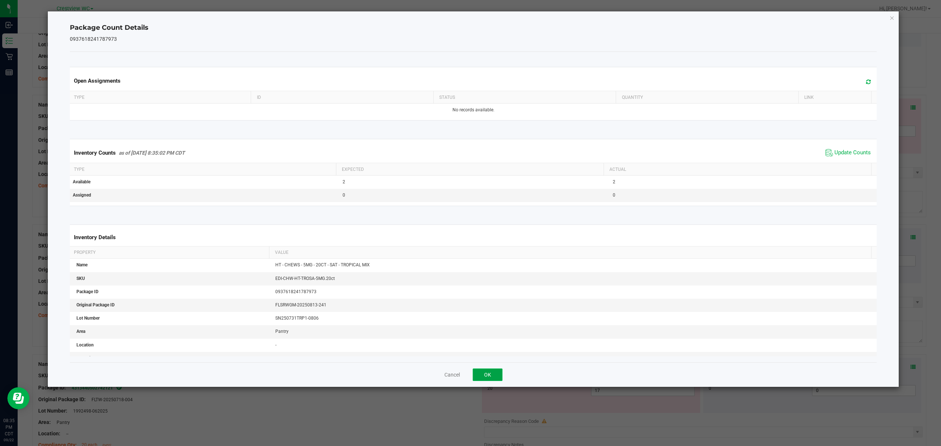
click at [492, 374] on button "OK" at bounding box center [488, 375] width 30 height 13
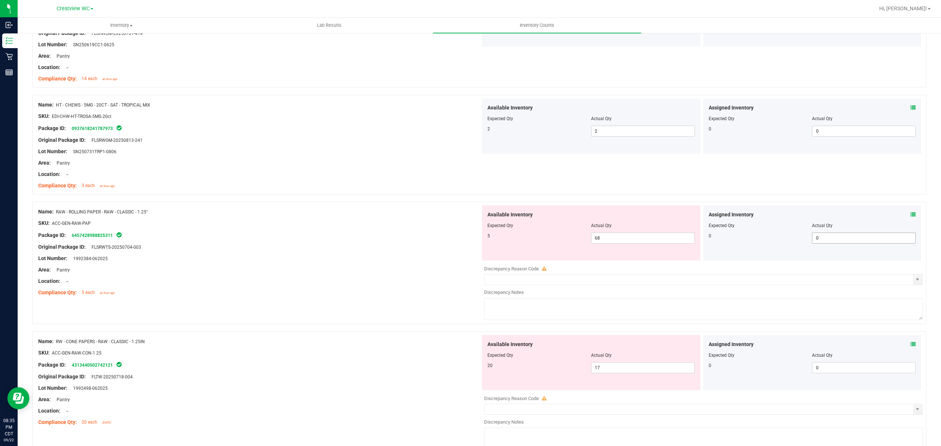
click at [900, 243] on input "0" at bounding box center [864, 238] width 103 height 10
click at [911, 217] on icon at bounding box center [913, 214] width 5 height 5
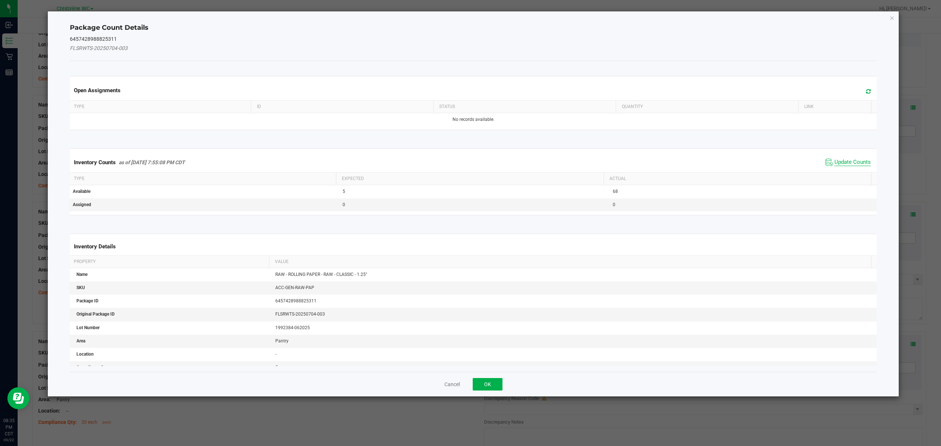
click at [856, 165] on span "Update Counts" at bounding box center [853, 162] width 36 height 7
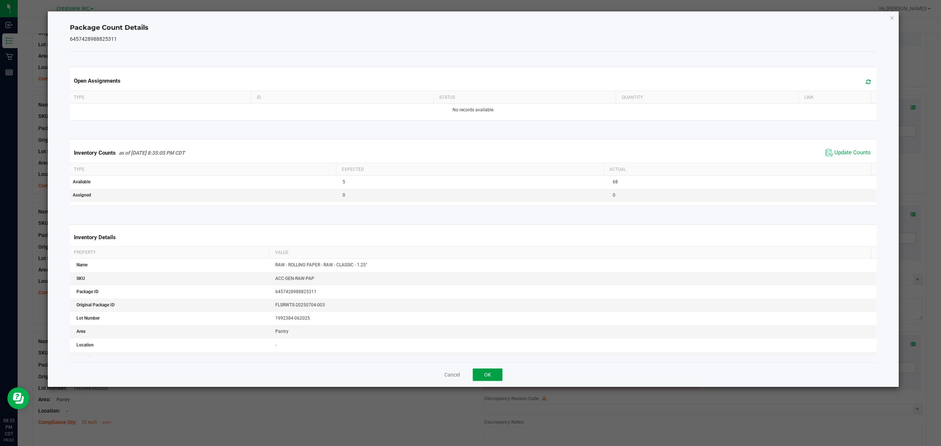
click at [488, 376] on button "OK" at bounding box center [488, 375] width 30 height 13
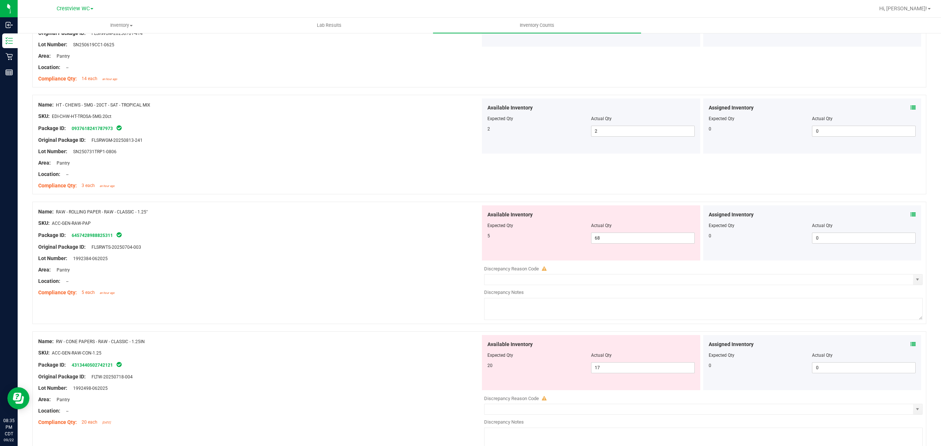
click at [911, 349] on span at bounding box center [913, 345] width 5 height 8
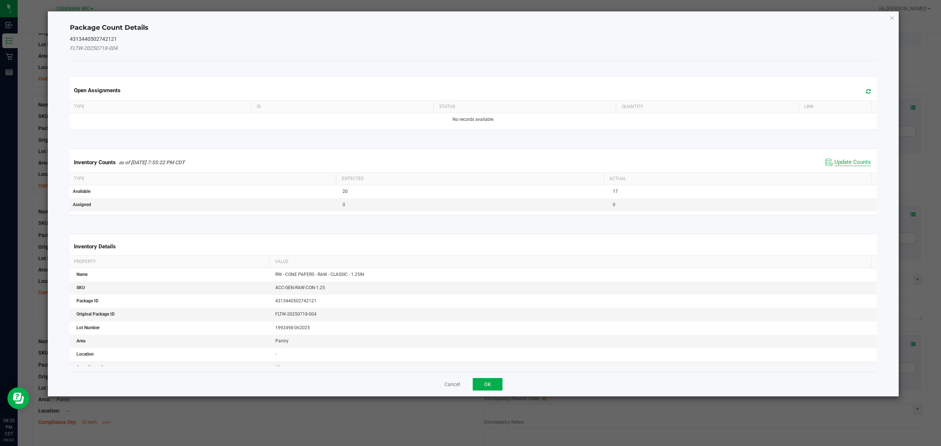
click at [855, 160] on span "Update Counts" at bounding box center [853, 162] width 36 height 7
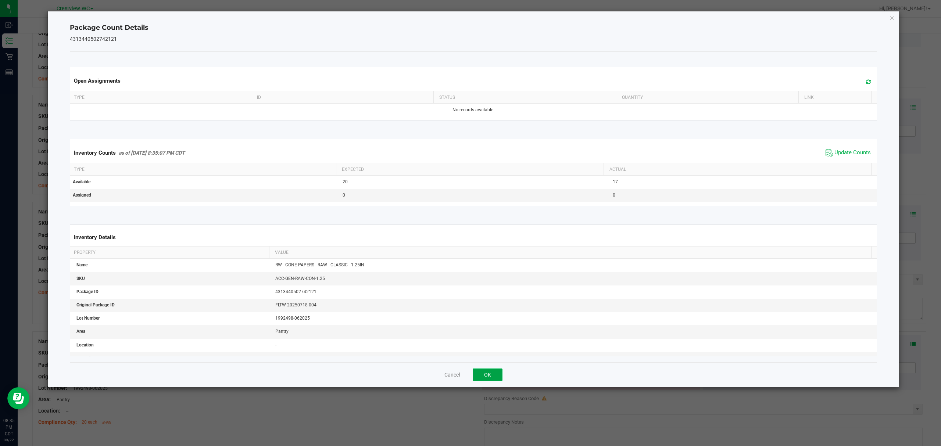
click at [490, 376] on button "OK" at bounding box center [488, 375] width 30 height 13
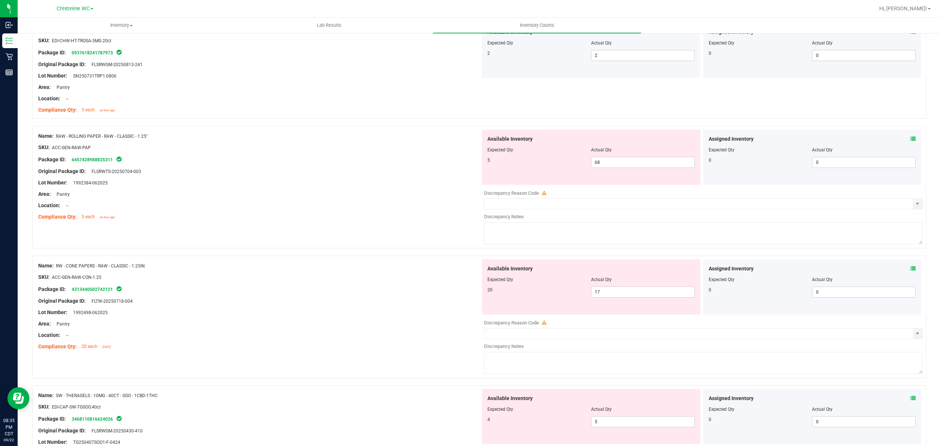
scroll to position [2079, 0]
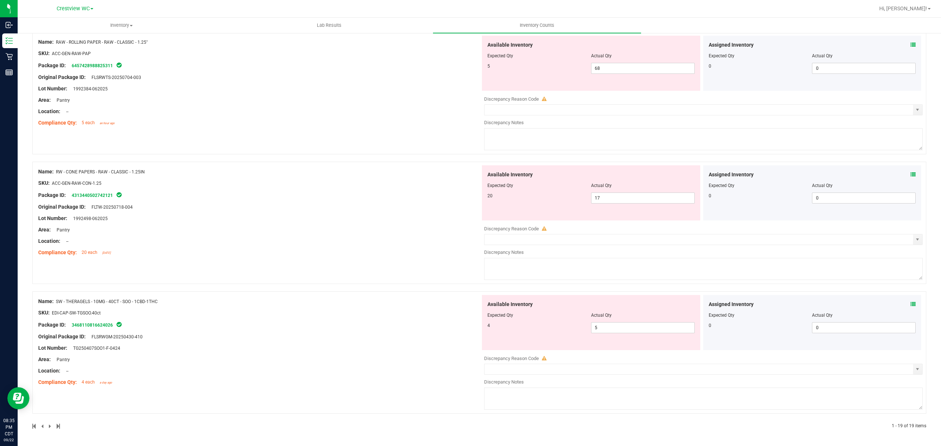
click at [911, 302] on icon at bounding box center [913, 304] width 5 height 5
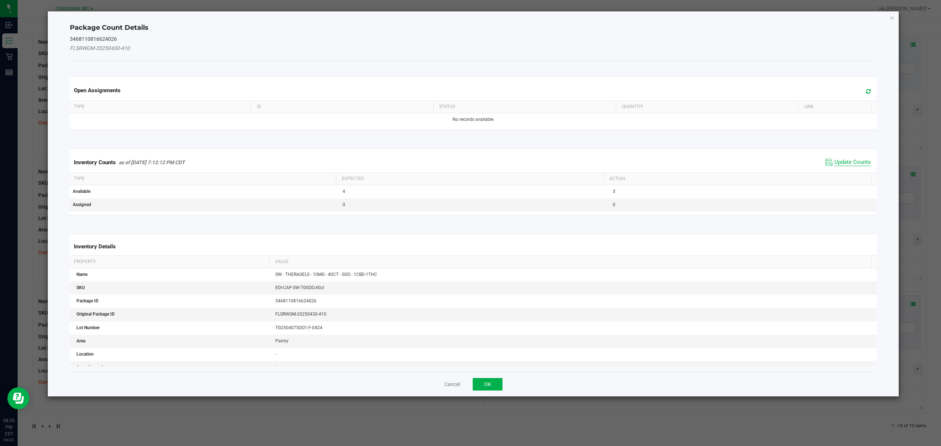
click at [852, 163] on span "Update Counts" at bounding box center [853, 162] width 36 height 7
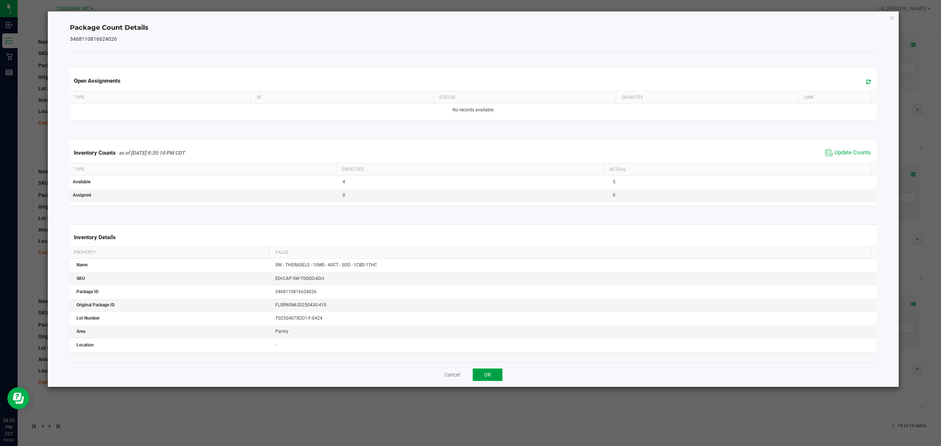
click at [495, 377] on button "OK" at bounding box center [488, 375] width 30 height 13
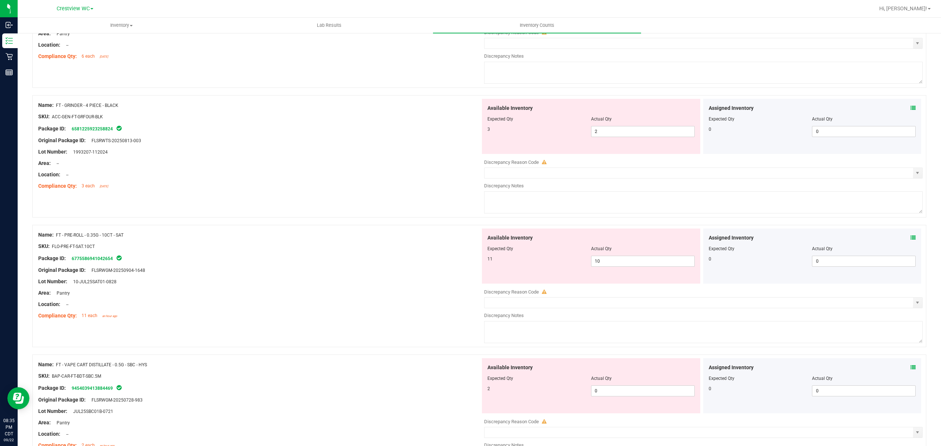
scroll to position [0, 0]
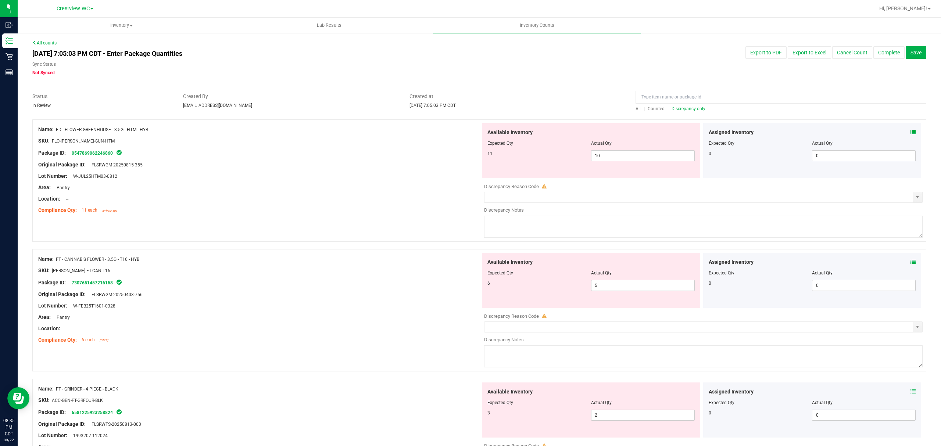
click at [690, 109] on span "Discrepancy only" at bounding box center [689, 108] width 34 height 5
click at [613, 156] on input "10" at bounding box center [643, 156] width 103 height 10
click at [399, 282] on div "Name: FT - CANNABIS FLOWER - 3.5G - T16 - HYB SKU: [PERSON_NAME]-FT-CAN-T16 Pac…" at bounding box center [259, 300] width 442 height 94
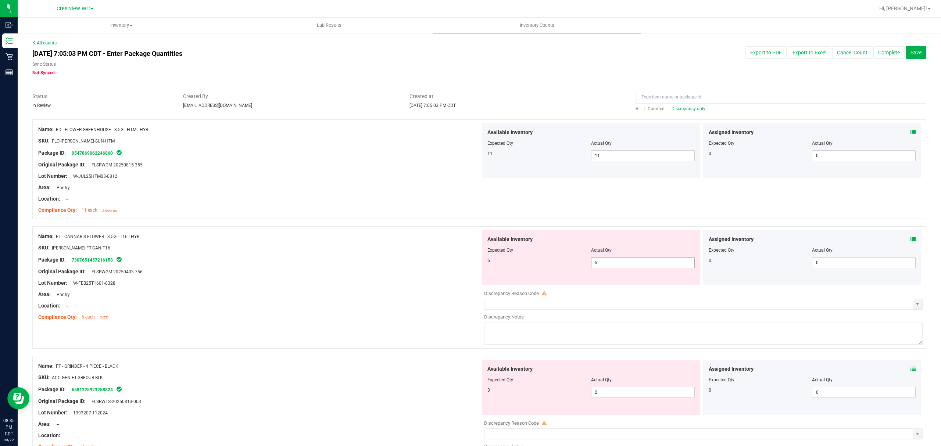
click at [618, 258] on input "5" at bounding box center [643, 263] width 103 height 10
click at [614, 391] on div "Available Inventory Expected Qty Actual Qty 3 2 2" at bounding box center [591, 387] width 218 height 55
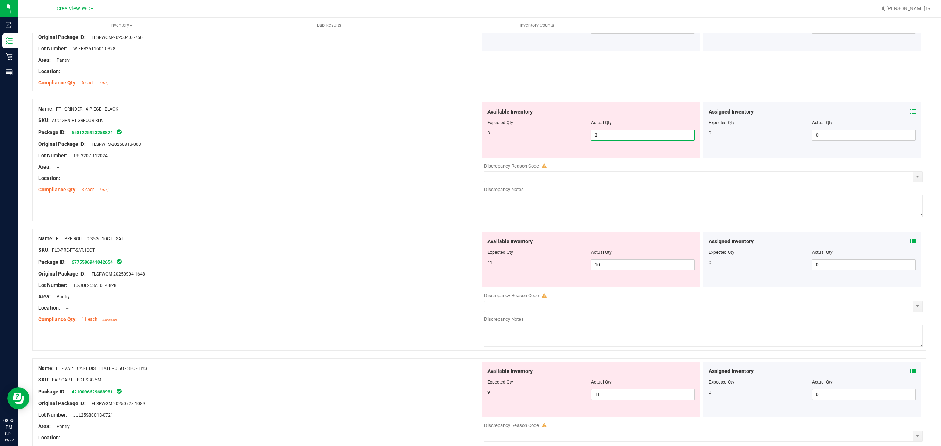
scroll to position [294, 0]
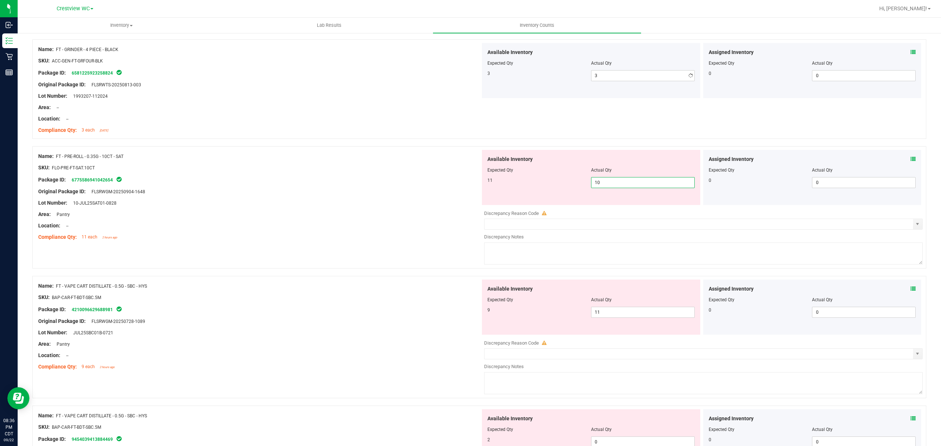
click at [649, 208] on div "Available Inventory Expected Qty Actual Qty 11 10 10" at bounding box center [702, 208] width 442 height 117
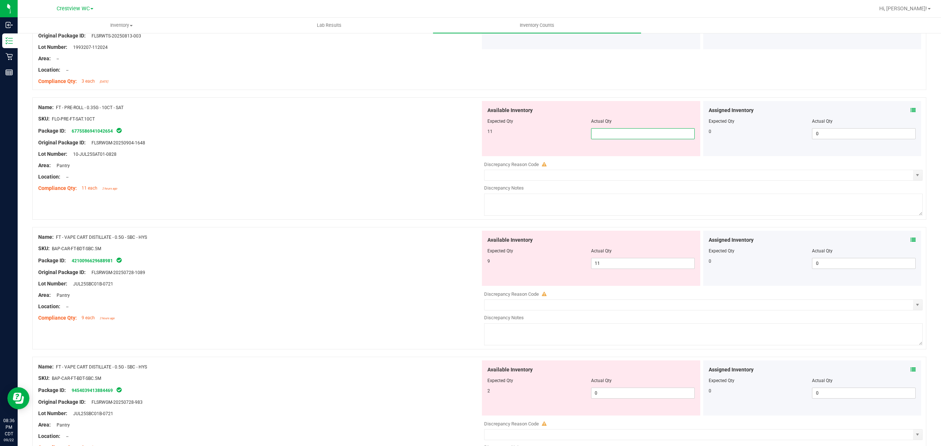
scroll to position [392, 0]
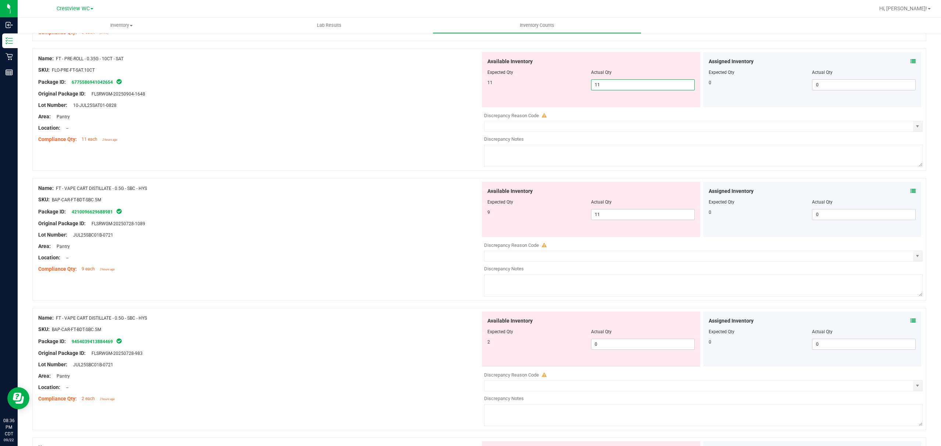
click at [342, 234] on div "Name: FT - VAPE CART DISTILLATE - 0.5G - SBC - HYS SKU: BAP-CAR-FT-BDT-SBC.5M P…" at bounding box center [259, 229] width 442 height 94
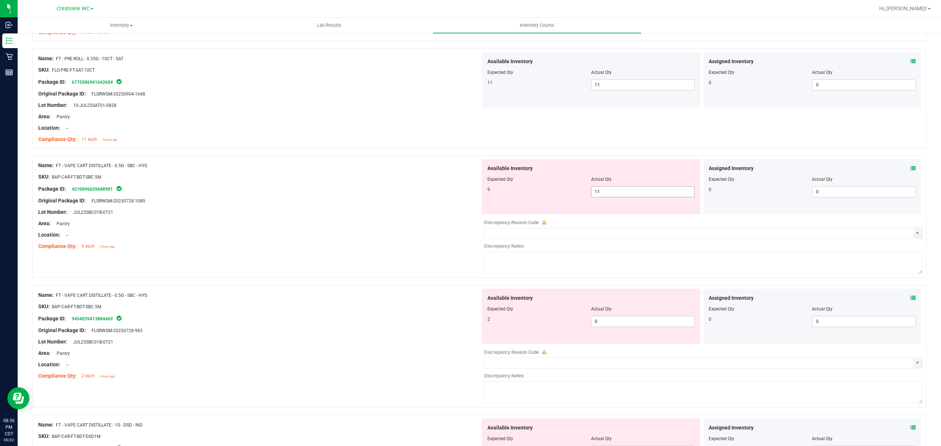
click at [616, 190] on input "11" at bounding box center [643, 192] width 103 height 10
click at [614, 324] on div "Available Inventory Expected Qty Actual Qty 2 0 0" at bounding box center [702, 347] width 442 height 117
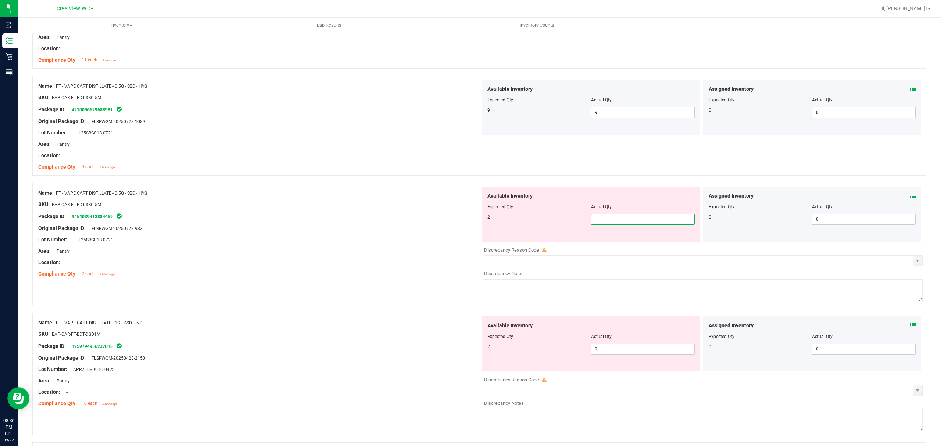
scroll to position [474, 0]
click at [402, 237] on div "Lot Number: JUL25SBC01B-0721" at bounding box center [259, 237] width 442 height 8
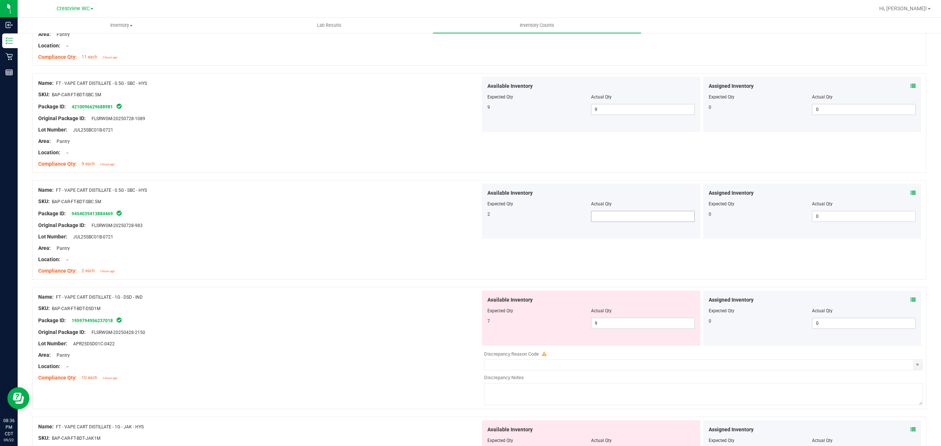
click at [607, 218] on input "text" at bounding box center [643, 216] width 103 height 10
click at [397, 230] on div at bounding box center [259, 231] width 442 height 4
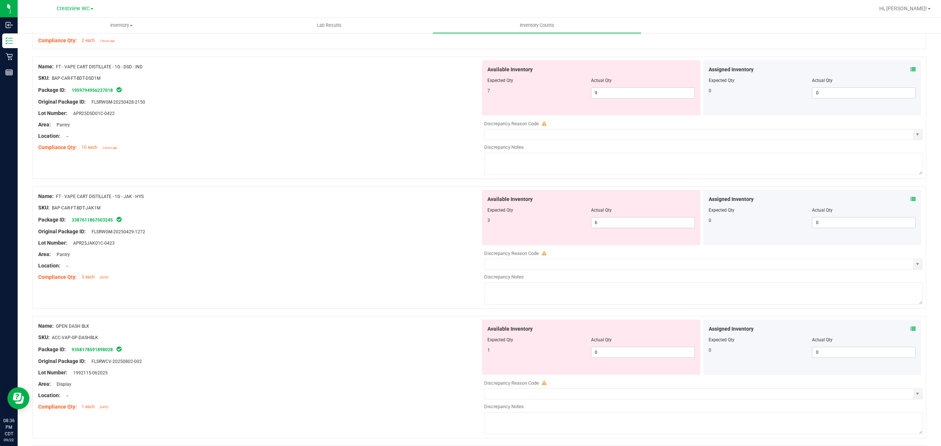
scroll to position [705, 0]
click at [616, 91] on input "9" at bounding box center [643, 93] width 103 height 10
click at [387, 235] on div "Name: FT - VAPE CART DISTILLATE - 1G - JAK - HYS SKU: BAP-CAR-FT-BDT-JAK1M Pack…" at bounding box center [259, 237] width 442 height 94
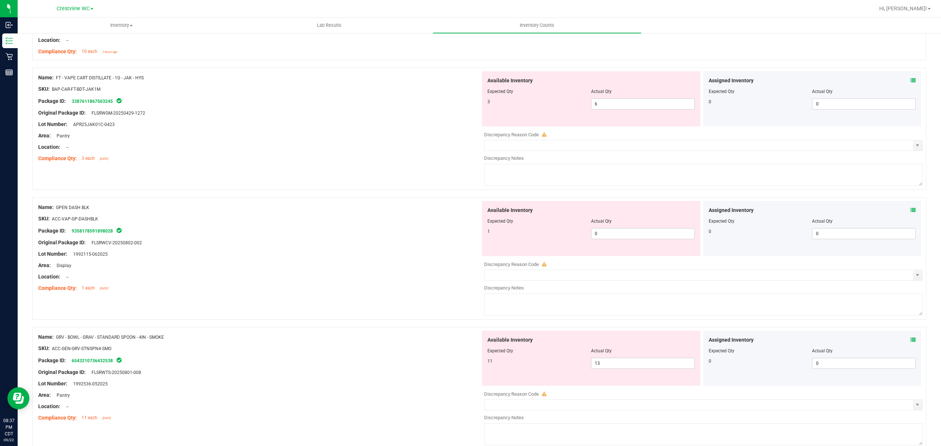
scroll to position [801, 0]
click at [613, 108] on input "6" at bounding box center [643, 104] width 103 height 10
click at [386, 263] on div "Name: GPEN DASH BLK SKU: ACC-VAP-GP-DASHBLK Package ID: 9358178591898028 Origin…" at bounding box center [259, 248] width 442 height 94
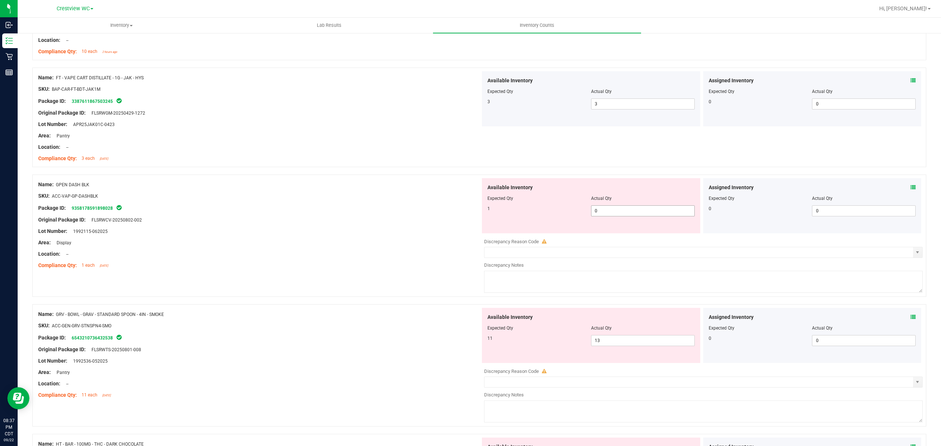
click at [618, 215] on input "0" at bounding box center [643, 211] width 103 height 10
click at [432, 210] on div "Package ID: 9358178591898028" at bounding box center [259, 208] width 442 height 9
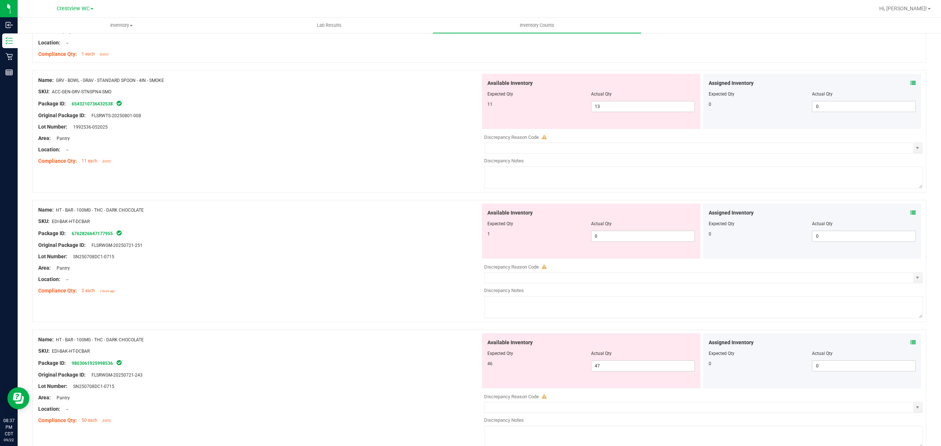
scroll to position [1014, 0]
click at [610, 367] on input "47" at bounding box center [643, 364] width 103 height 10
click at [637, 239] on input "0" at bounding box center [643, 234] width 103 height 10
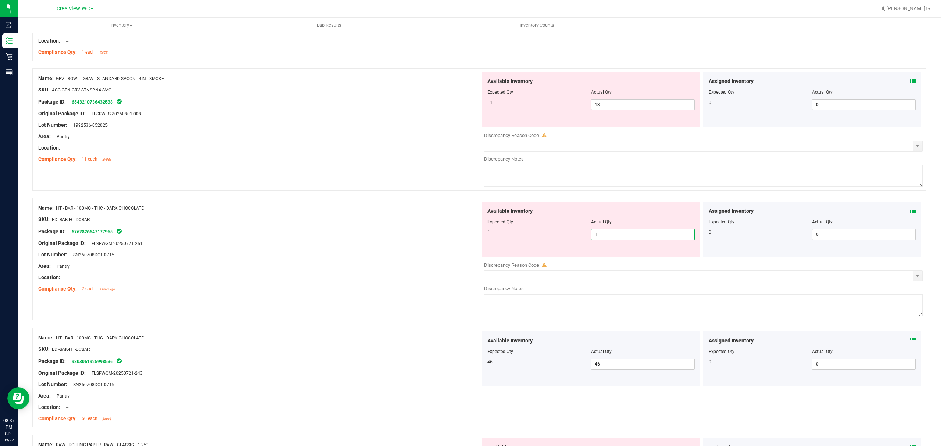
click at [387, 258] on div "Lot Number: SN250708DC1-0715" at bounding box center [259, 255] width 442 height 8
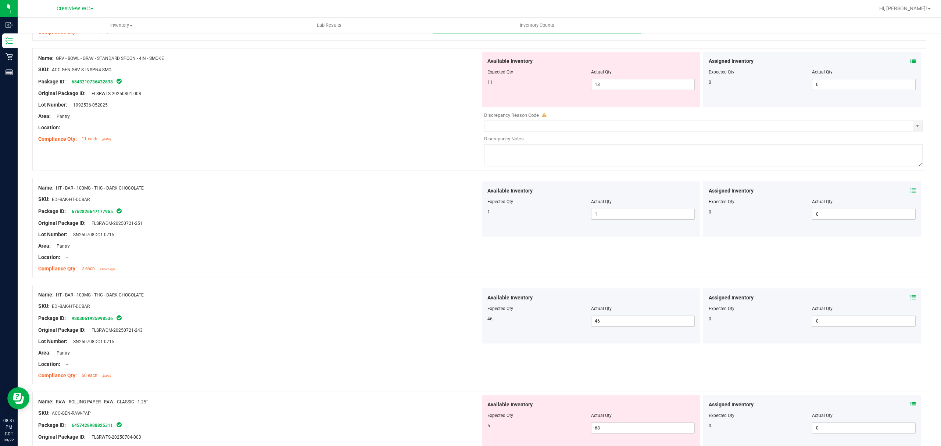
scroll to position [1034, 0]
click at [613, 87] on input "13" at bounding box center [643, 85] width 103 height 10
click at [381, 221] on div "Name: HT - BAR - 100MG - THC - DARK CHOCOLATE SKU: EDI-BAK-HT-DCBAR Package ID:…" at bounding box center [259, 229] width 442 height 94
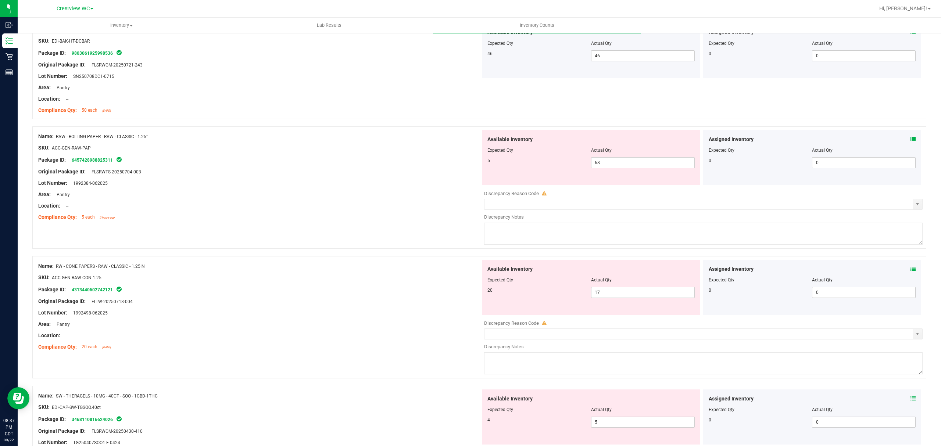
scroll to position [1277, 0]
click at [606, 165] on input "68" at bounding box center [643, 162] width 103 height 10
click at [393, 278] on div "Name: RW - CONE PAPERS - RAW - CLASSIC - 1.25IN SKU: ACC-GEN-RAW-CON-1.25 Packa…" at bounding box center [259, 307] width 442 height 94
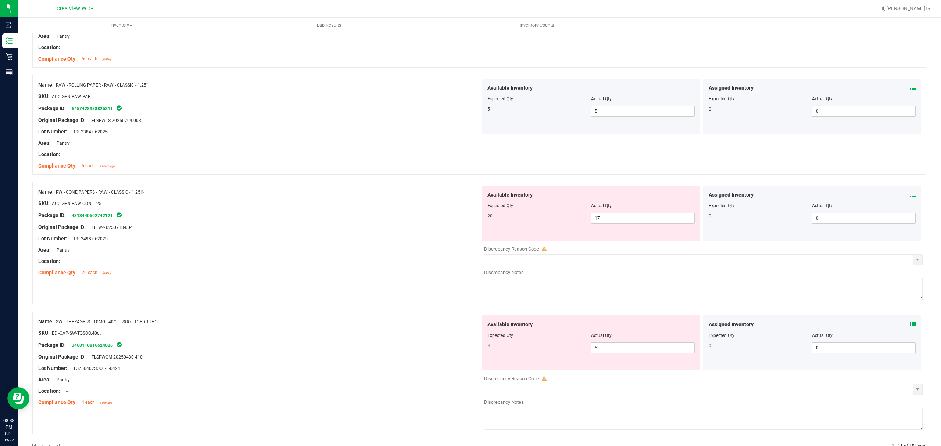
scroll to position [1352, 0]
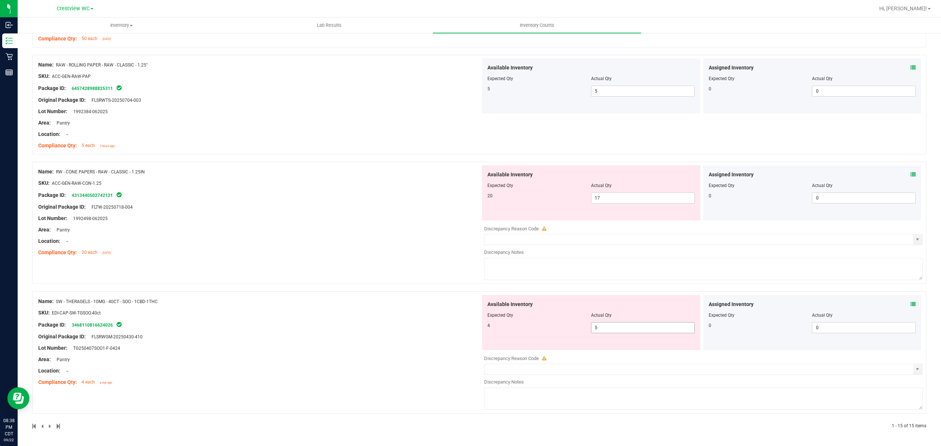
click at [621, 328] on input "5" at bounding box center [643, 328] width 103 height 10
click at [608, 199] on div "Available Inventory Expected Qty Actual Qty 20 17 17" at bounding box center [591, 192] width 218 height 55
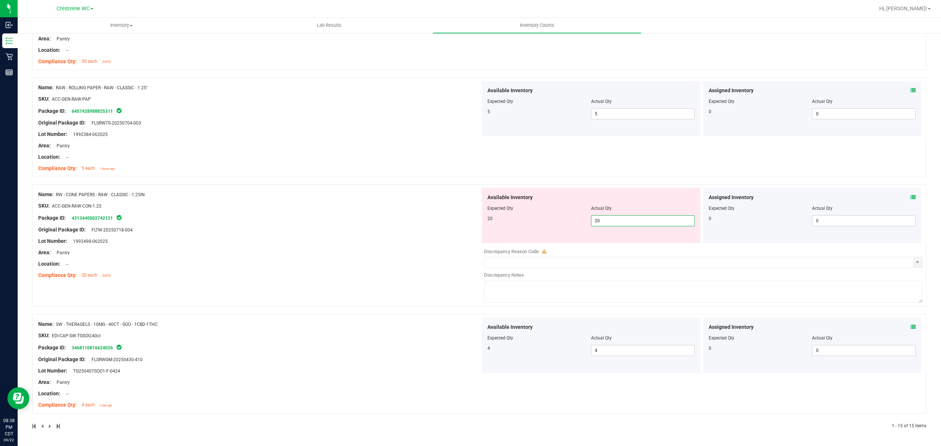
click at [387, 275] on div "Name: RW - CONE PAPERS - RAW - CLASSIC - 1.25IN SKU: ACC-GEN-RAW-CON-1.25 Packa…" at bounding box center [259, 235] width 442 height 94
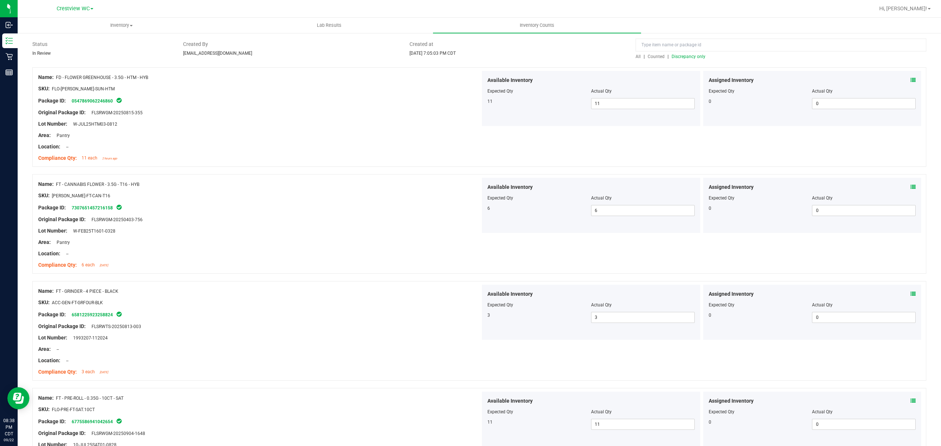
scroll to position [0, 0]
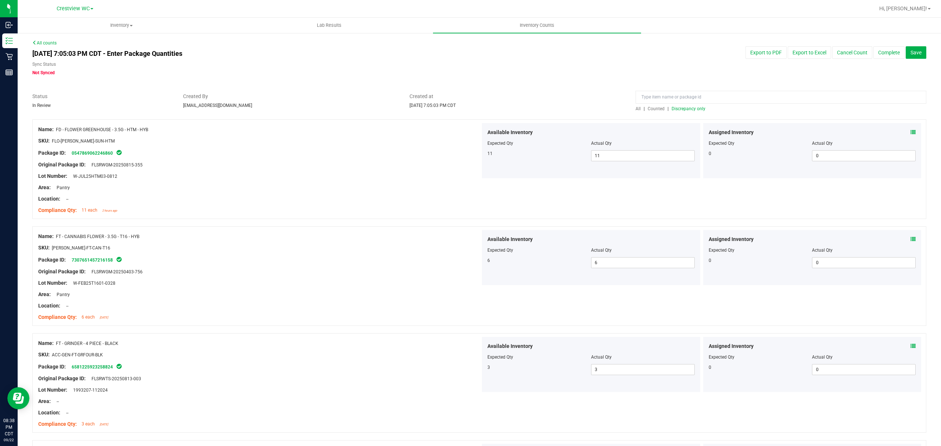
click at [691, 107] on span "Discrepancy only" at bounding box center [689, 108] width 34 height 5
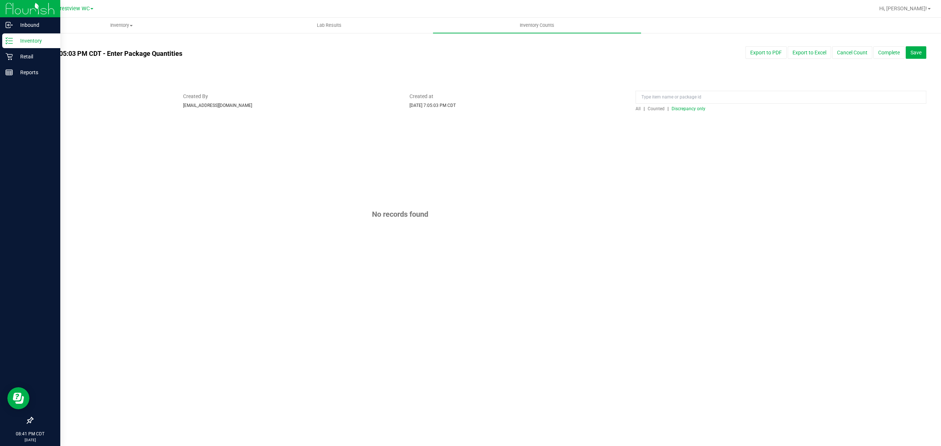
click at [15, 43] on p "Inventory" at bounding box center [35, 40] width 44 height 9
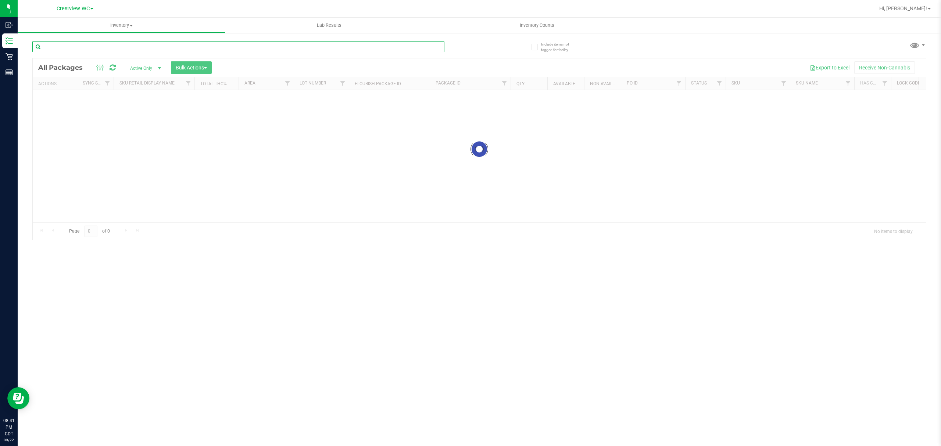
click at [113, 50] on input "text" at bounding box center [238, 46] width 412 height 11
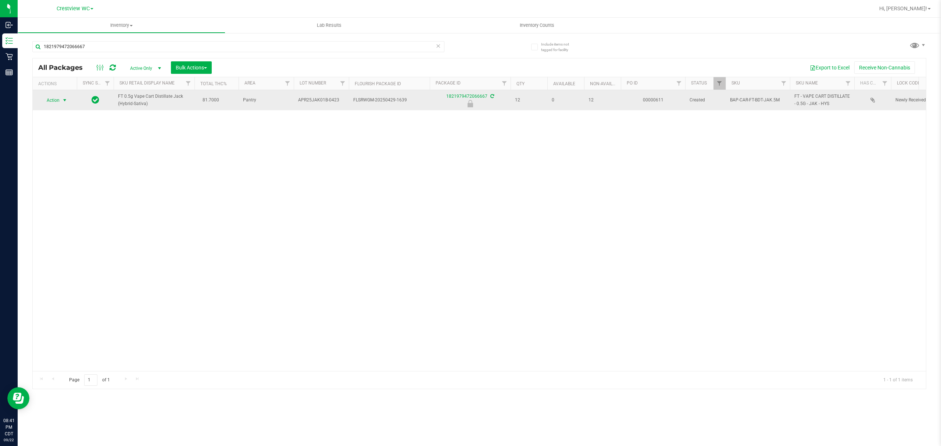
click at [64, 99] on span "select" at bounding box center [65, 100] width 6 height 6
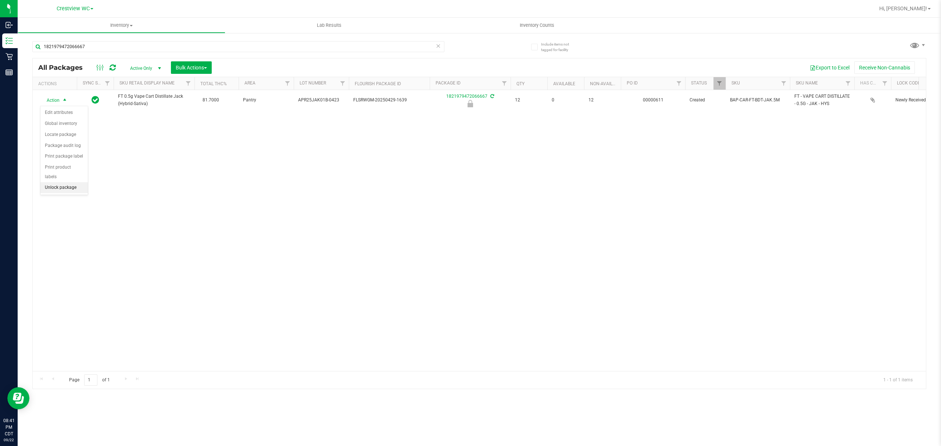
click at [64, 187] on li "Unlock package" at bounding box center [63, 187] width 47 height 11
click at [437, 43] on icon at bounding box center [438, 45] width 5 height 9
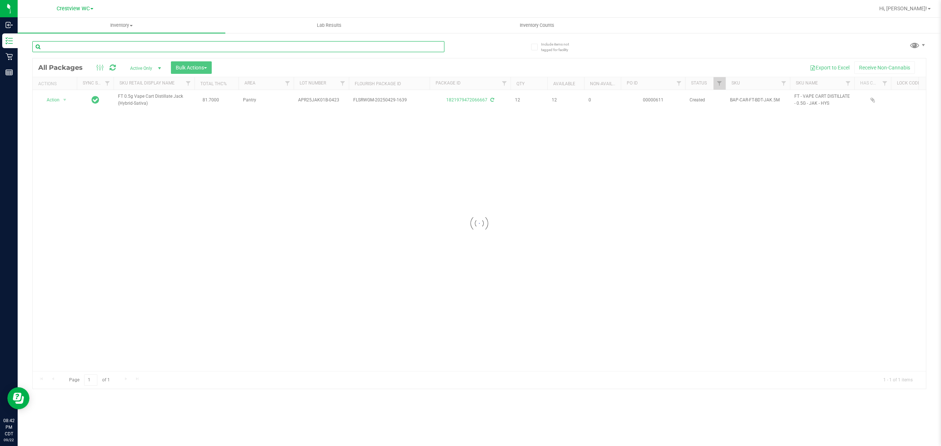
click at [419, 49] on input "text" at bounding box center [238, 46] width 412 height 11
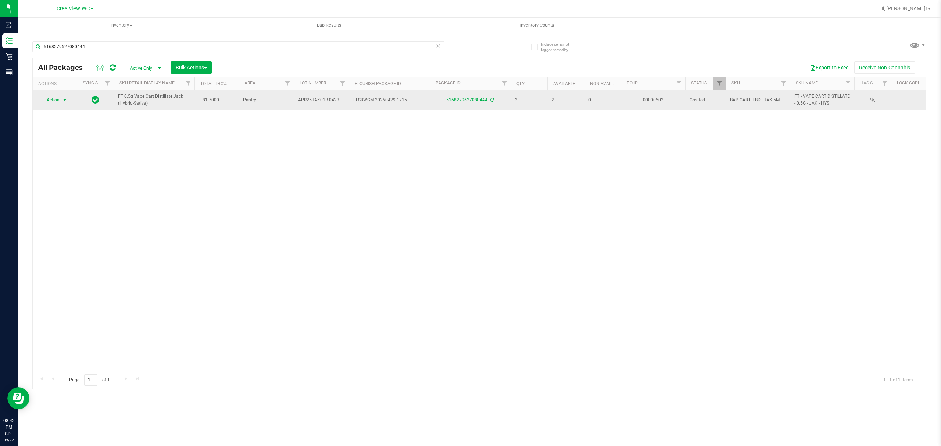
click at [63, 103] on span "select" at bounding box center [65, 100] width 6 height 6
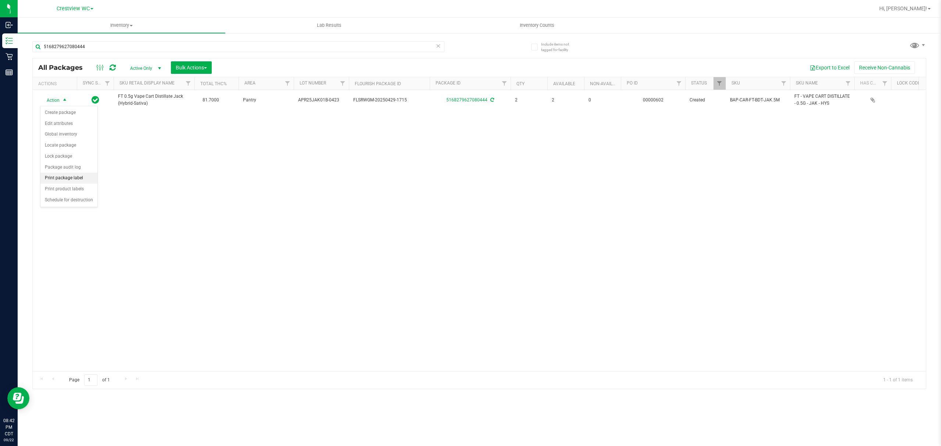
click at [79, 179] on li "Print package label" at bounding box center [68, 178] width 57 height 11
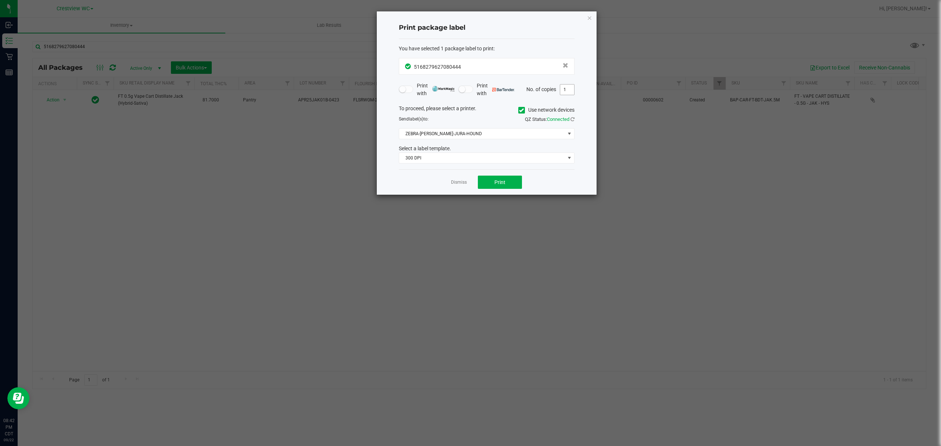
click at [565, 90] on input "1" at bounding box center [567, 90] width 14 height 10
click at [507, 153] on span "300 DPI" at bounding box center [482, 158] width 166 height 10
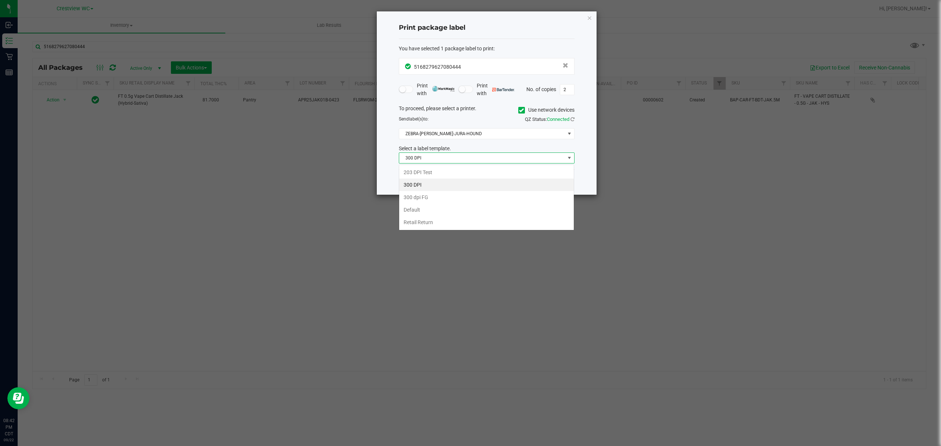
scroll to position [11, 175]
click at [453, 168] on li "203 DPI Test" at bounding box center [486, 172] width 175 height 13
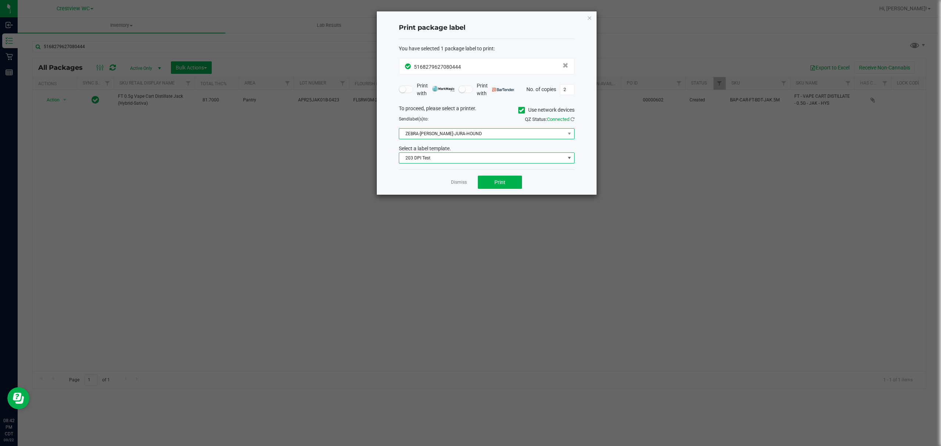
click at [487, 132] on span "ZEBRA-[PERSON_NAME]-JURA-HOUND" at bounding box center [482, 134] width 166 height 10
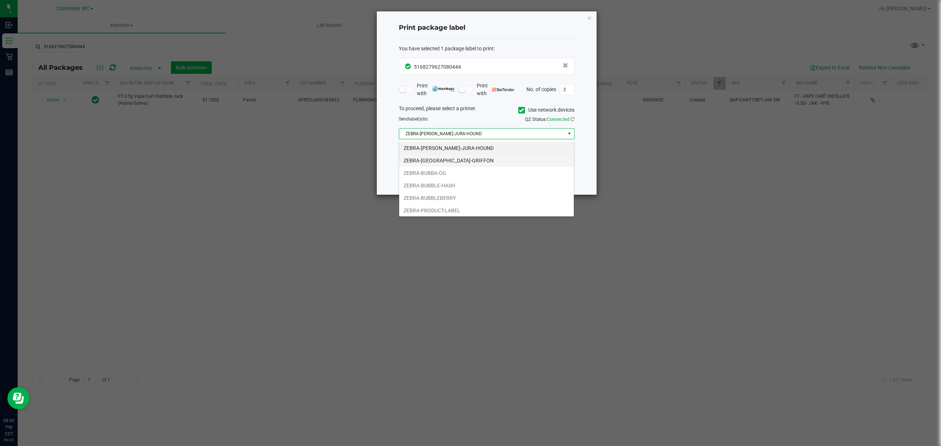
click at [467, 157] on li "ZEBRA-[GEOGRAPHIC_DATA]-GRIFFON" at bounding box center [486, 160] width 175 height 13
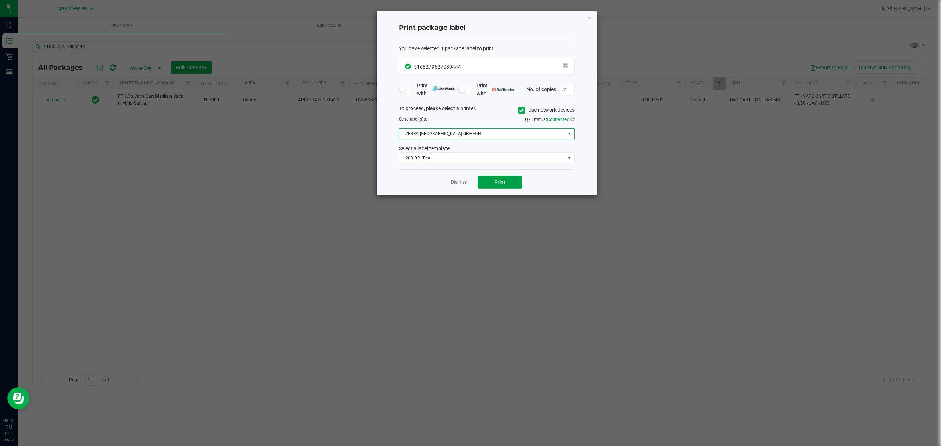
click at [509, 185] on button "Print" at bounding box center [500, 182] width 44 height 13
click at [454, 196] on ngb-modal-window "Print package label You have selected 1 package label to print : 51682796270804…" at bounding box center [473, 223] width 947 height 446
click at [459, 186] on link "Dismiss" at bounding box center [459, 182] width 16 height 6
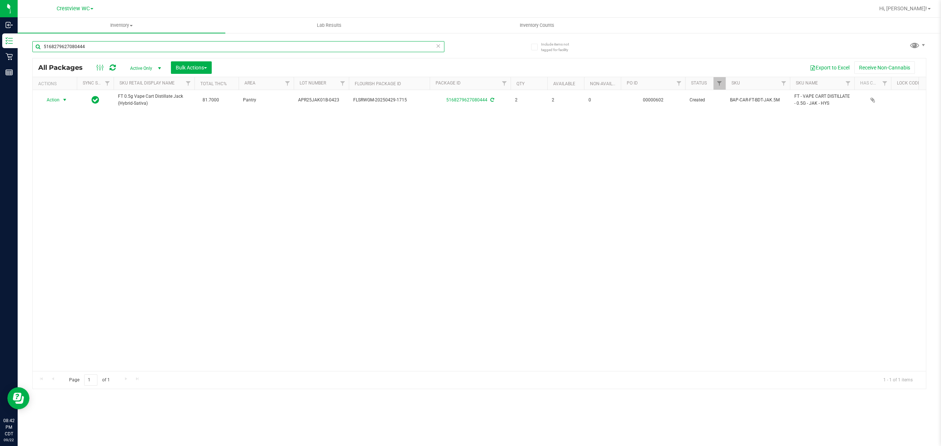
click at [434, 46] on input "5168279627080444" at bounding box center [238, 46] width 412 height 11
click at [437, 49] on icon at bounding box center [438, 45] width 5 height 9
click at [421, 49] on input "text" at bounding box center [238, 46] width 412 height 11
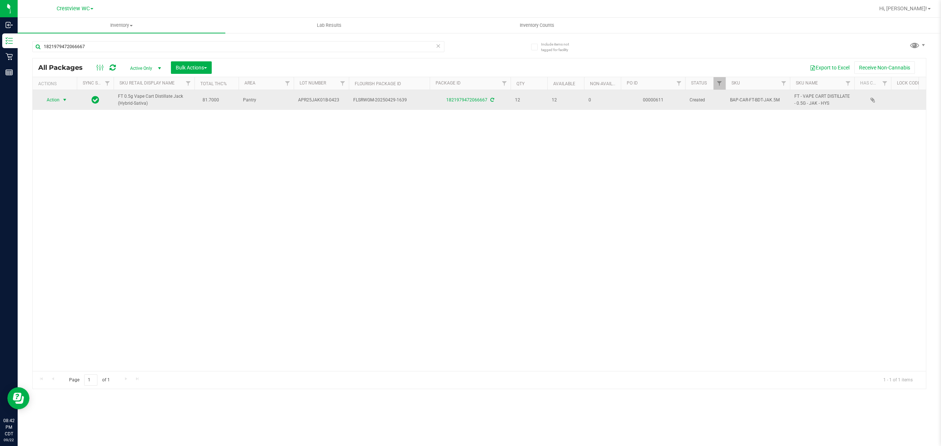
click at [65, 102] on span "select" at bounding box center [65, 100] width 6 height 6
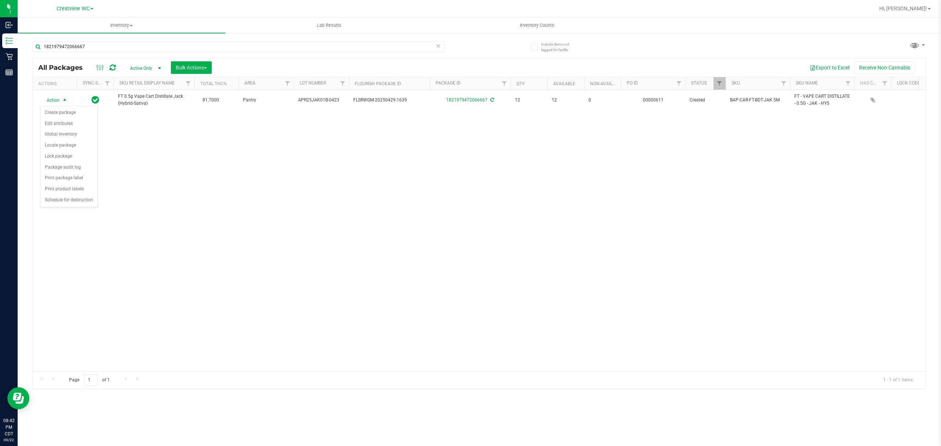
click at [221, 179] on div "Action Action Create package Edit attributes Global inventory Locate package Lo…" at bounding box center [480, 230] width 894 height 281
click at [440, 50] on span at bounding box center [438, 46] width 5 height 10
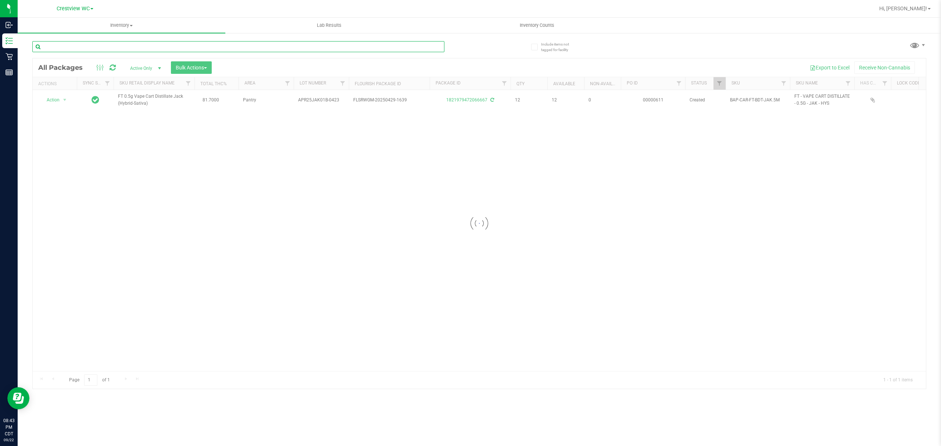
click at [410, 46] on input "text" at bounding box center [238, 46] width 412 height 11
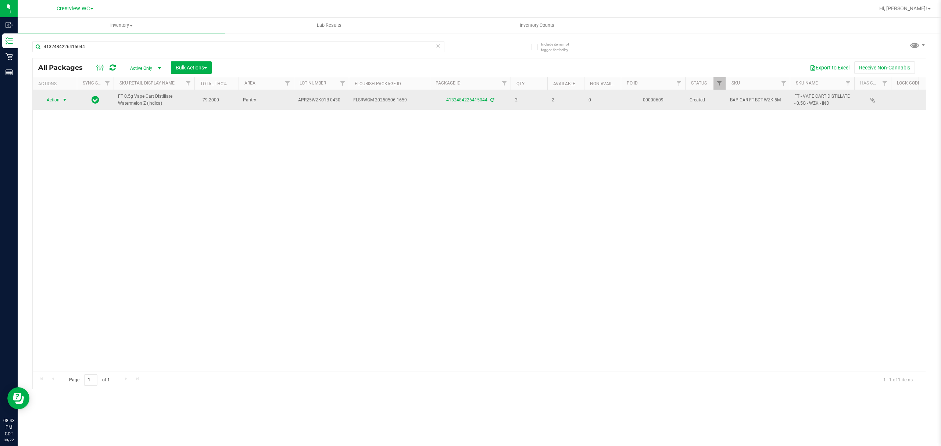
click at [64, 98] on span "select" at bounding box center [65, 100] width 6 height 6
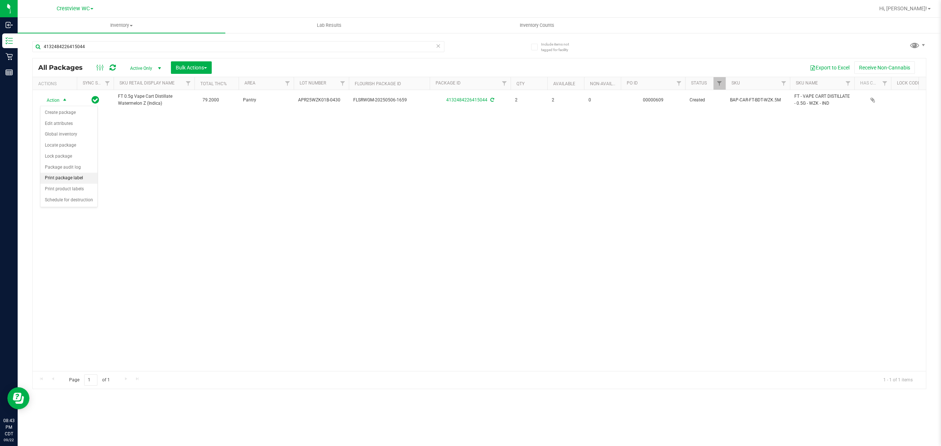
click at [76, 181] on li "Print package label" at bounding box center [68, 178] width 57 height 11
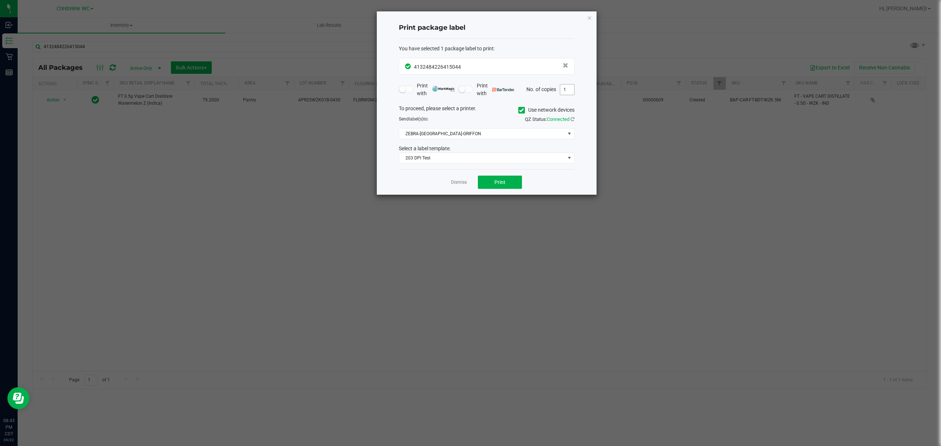
click at [565, 90] on input "1" at bounding box center [567, 90] width 14 height 10
click at [493, 176] on button "Print" at bounding box center [500, 182] width 44 height 13
click at [454, 183] on link "Dismiss" at bounding box center [459, 182] width 16 height 6
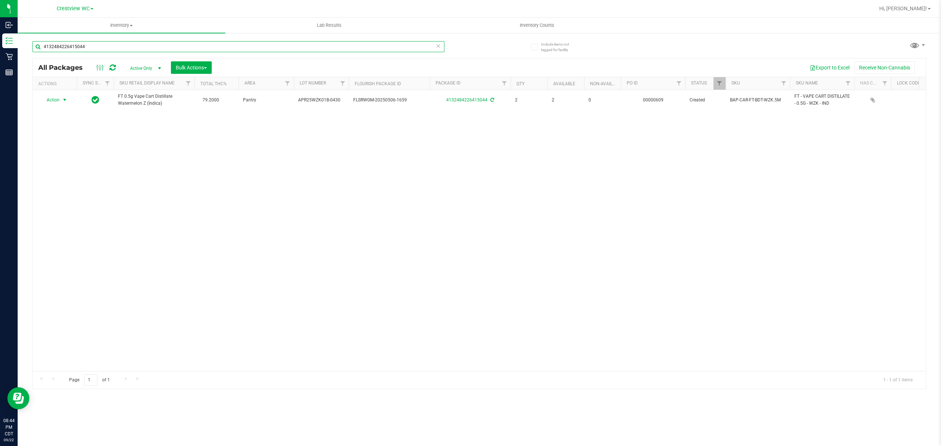
click at [434, 46] on input "4132484226415044" at bounding box center [238, 46] width 412 height 11
click at [438, 45] on icon at bounding box center [438, 45] width 5 height 9
click at [422, 48] on input "text" at bounding box center [238, 46] width 412 height 11
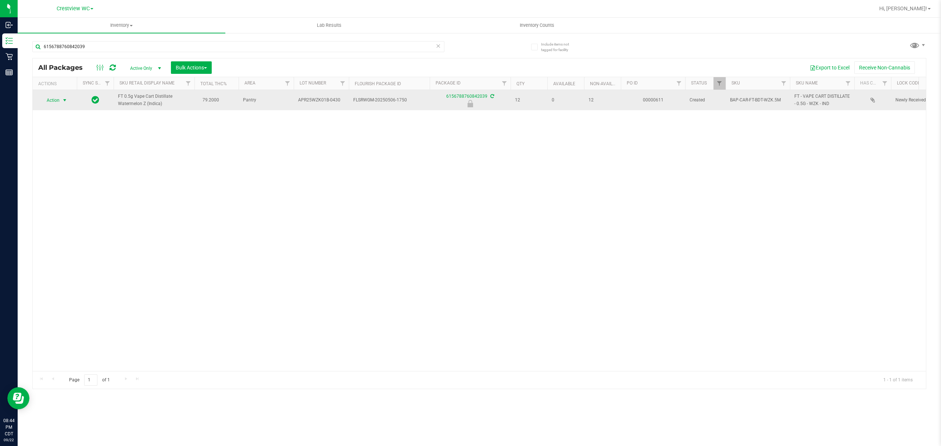
click at [65, 102] on span "select" at bounding box center [65, 100] width 6 height 6
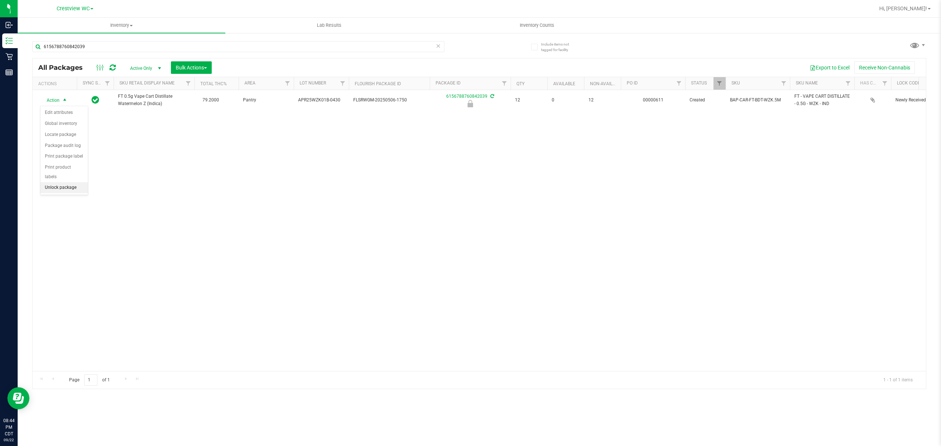
click at [69, 192] on li "Unlock package" at bounding box center [63, 187] width 47 height 11
click at [441, 49] on icon at bounding box center [438, 45] width 5 height 9
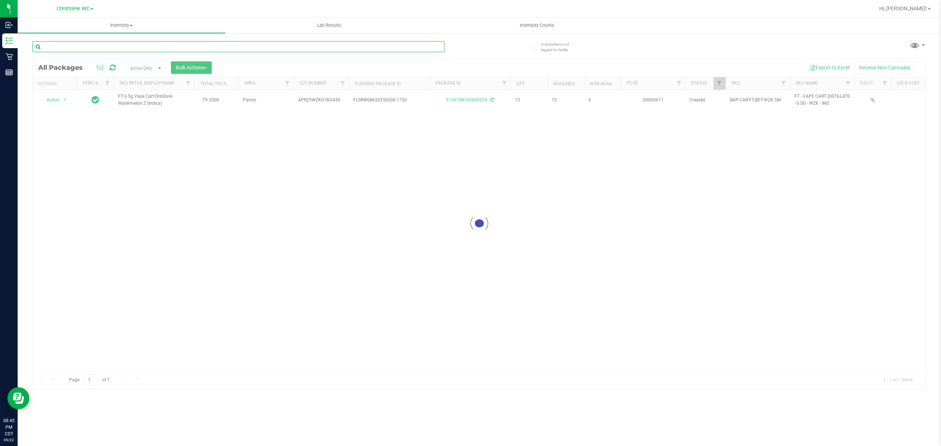
click at [390, 47] on input "text" at bounding box center [238, 46] width 412 height 11
click at [436, 44] on icon at bounding box center [438, 45] width 5 height 9
click at [403, 47] on input "text" at bounding box center [238, 46] width 412 height 11
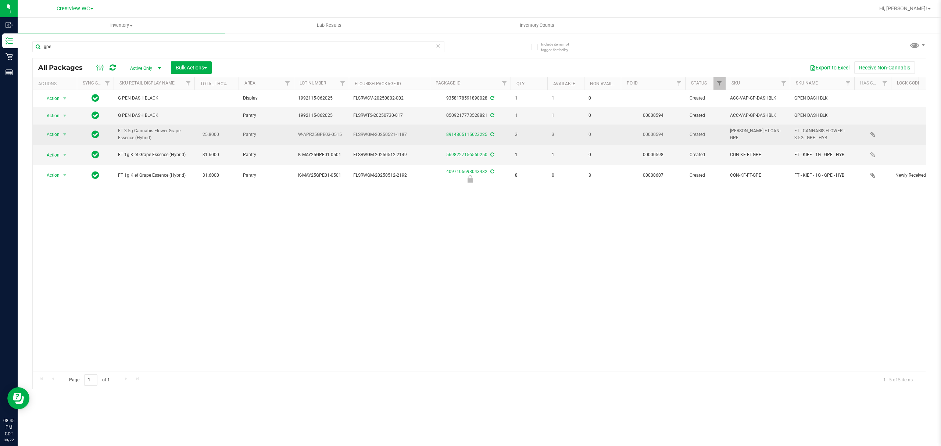
drag, startPoint x: 153, startPoint y: 140, endPoint x: 118, endPoint y: 131, distance: 36.0
click at [118, 131] on span "FT 3.5g Cannabis Flower Grape Essence (Hybrid)" at bounding box center [154, 135] width 72 height 14
